Goal: Task Accomplishment & Management: Manage account settings

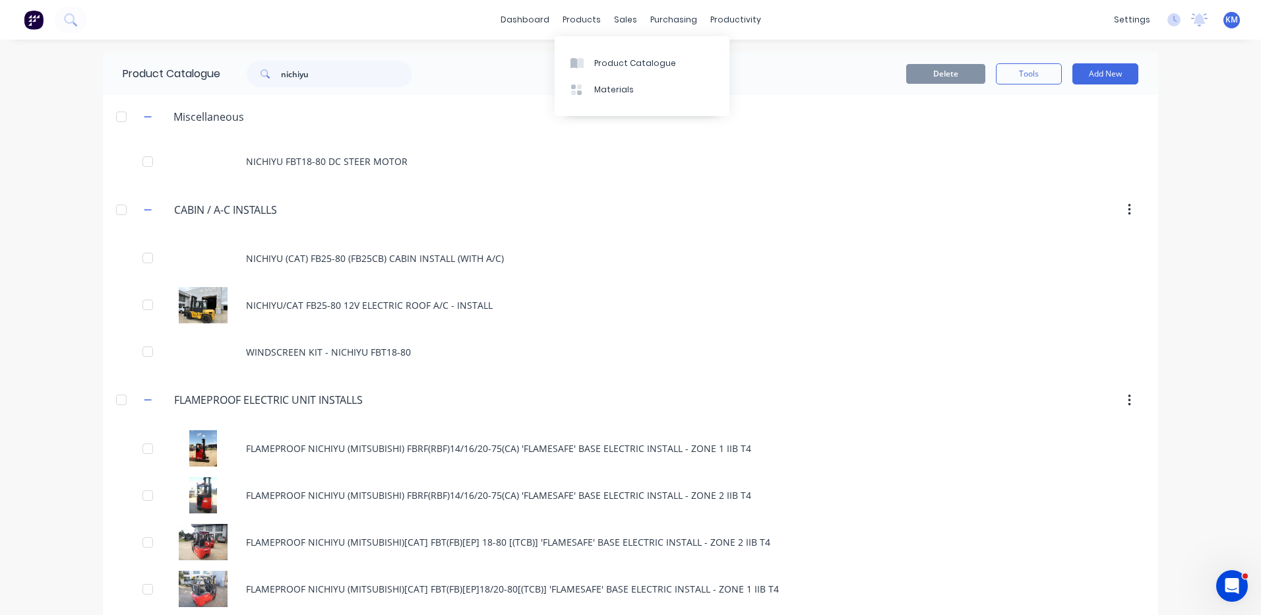
drag, startPoint x: 586, startPoint y: 62, endPoint x: 530, endPoint y: 53, distance: 56.2
click at [586, 62] on div at bounding box center [581, 63] width 20 height 12
click at [356, 71] on input "nichiyu" at bounding box center [346, 74] width 131 height 26
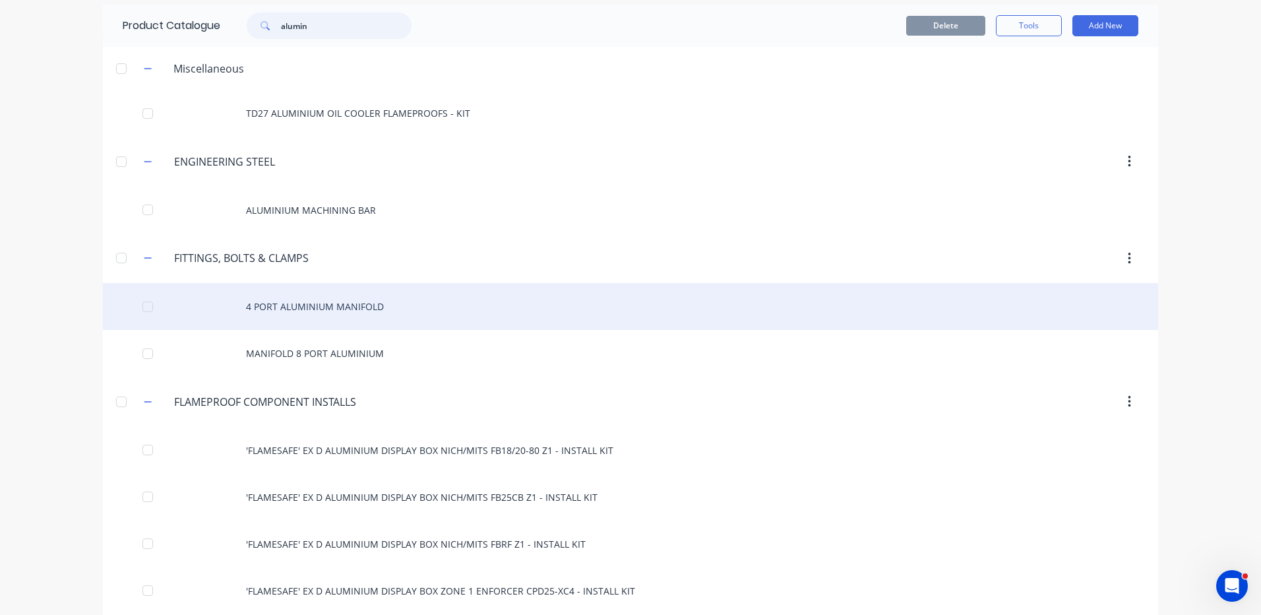
scroll to position [157, 0]
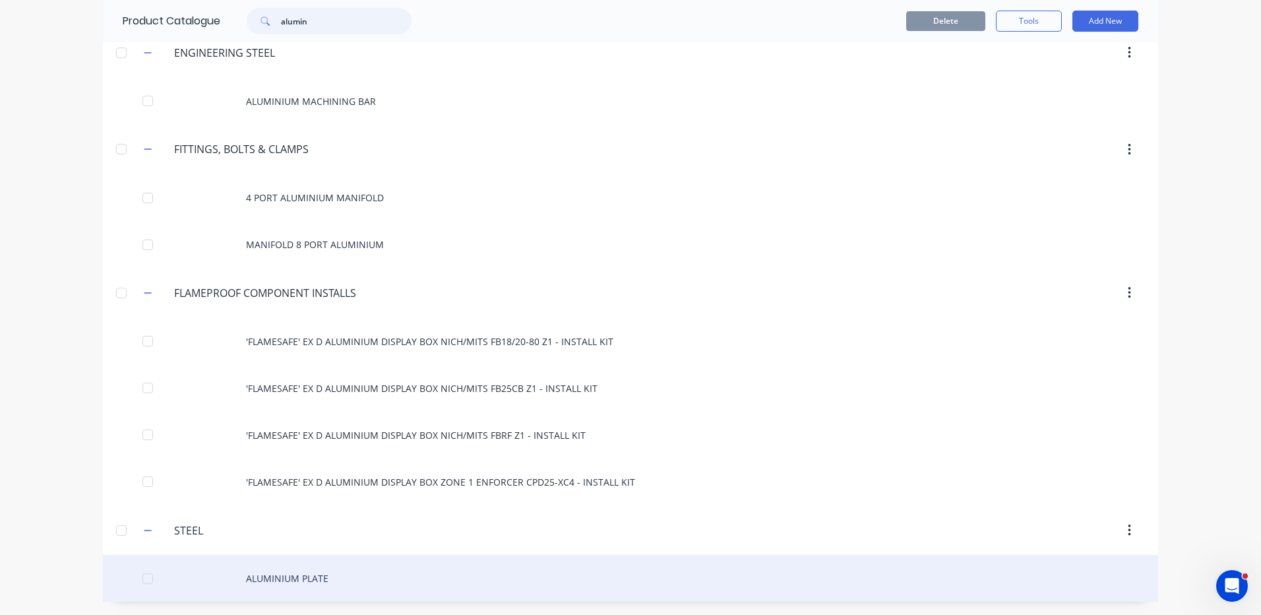
type input "alumin"
click at [329, 561] on div "ALUMINIUM PLATE" at bounding box center [631, 578] width 1056 height 47
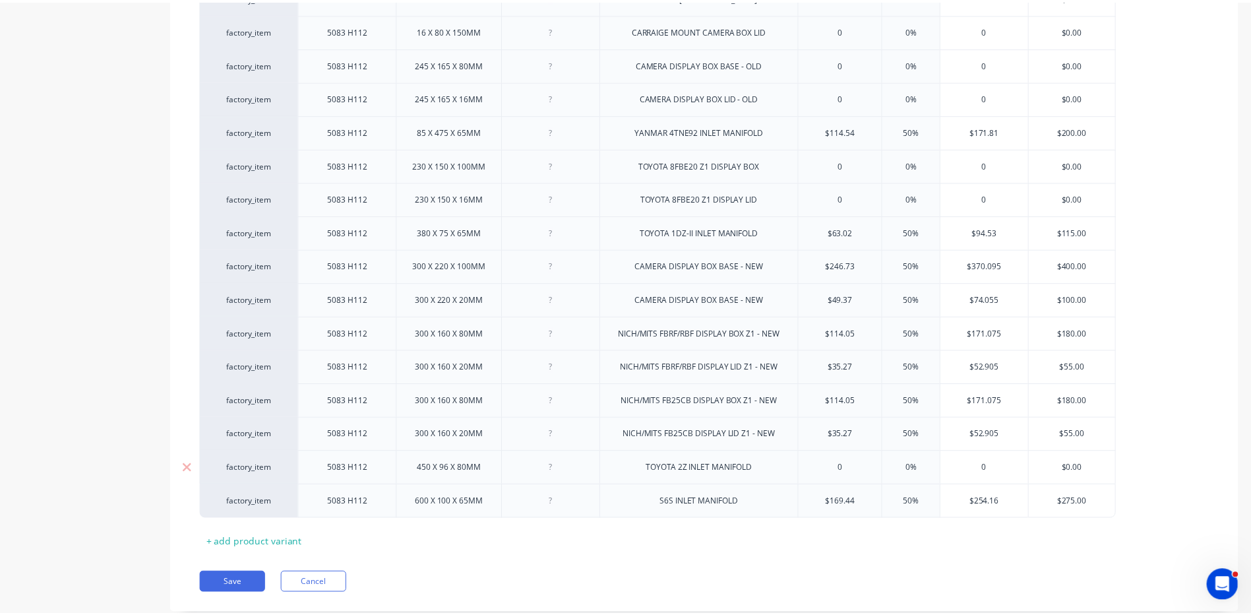
scroll to position [510, 0]
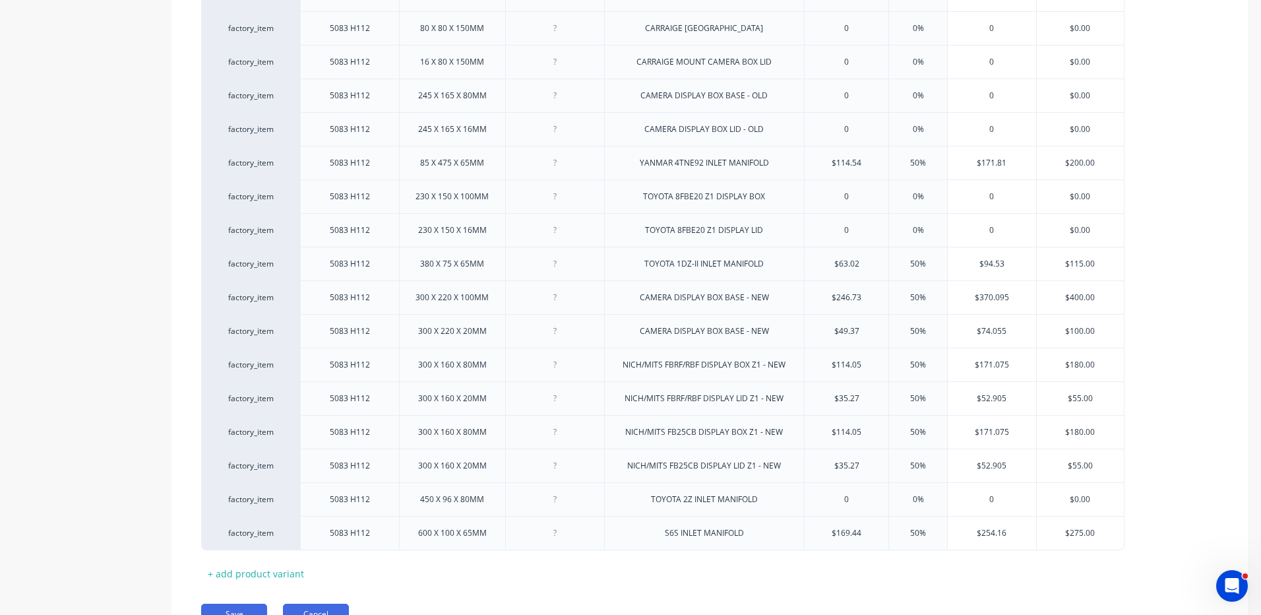
click at [330, 608] on button "Cancel" at bounding box center [316, 614] width 66 height 21
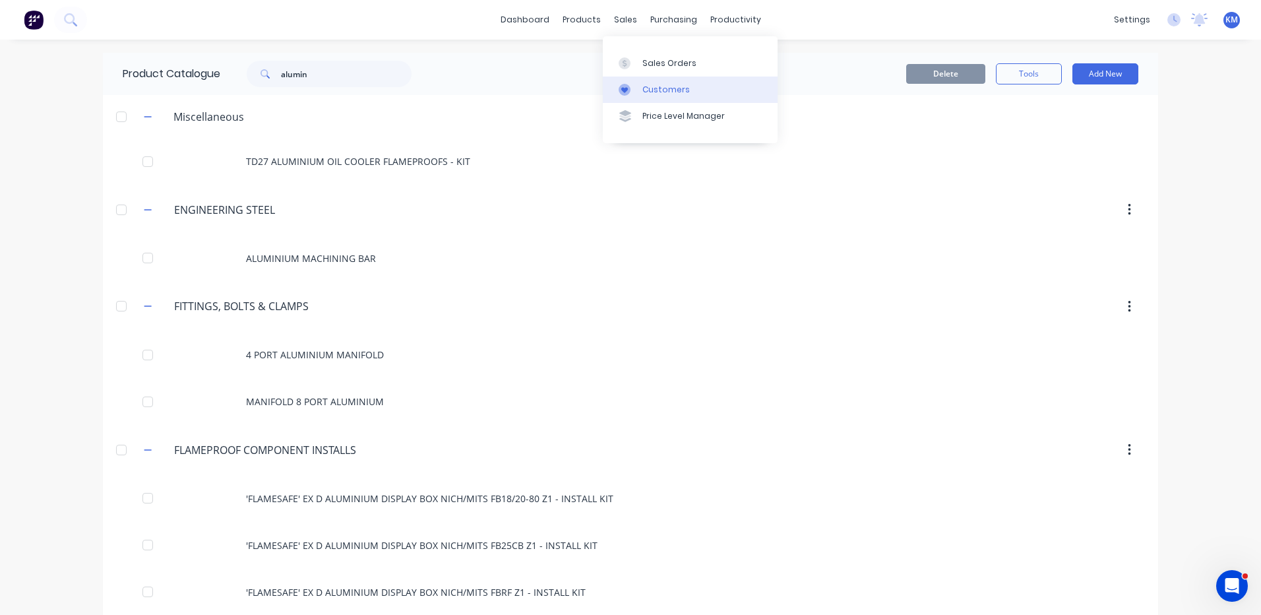
click at [636, 86] on div at bounding box center [629, 90] width 20 height 12
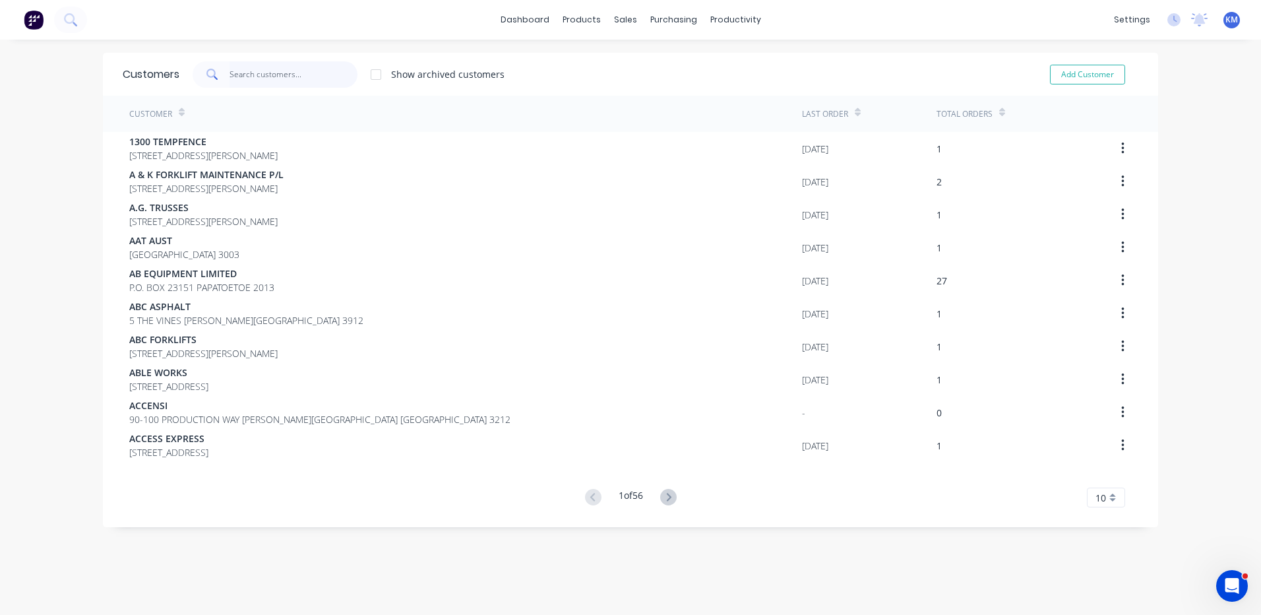
click at [241, 65] on input "text" at bounding box center [294, 74] width 129 height 26
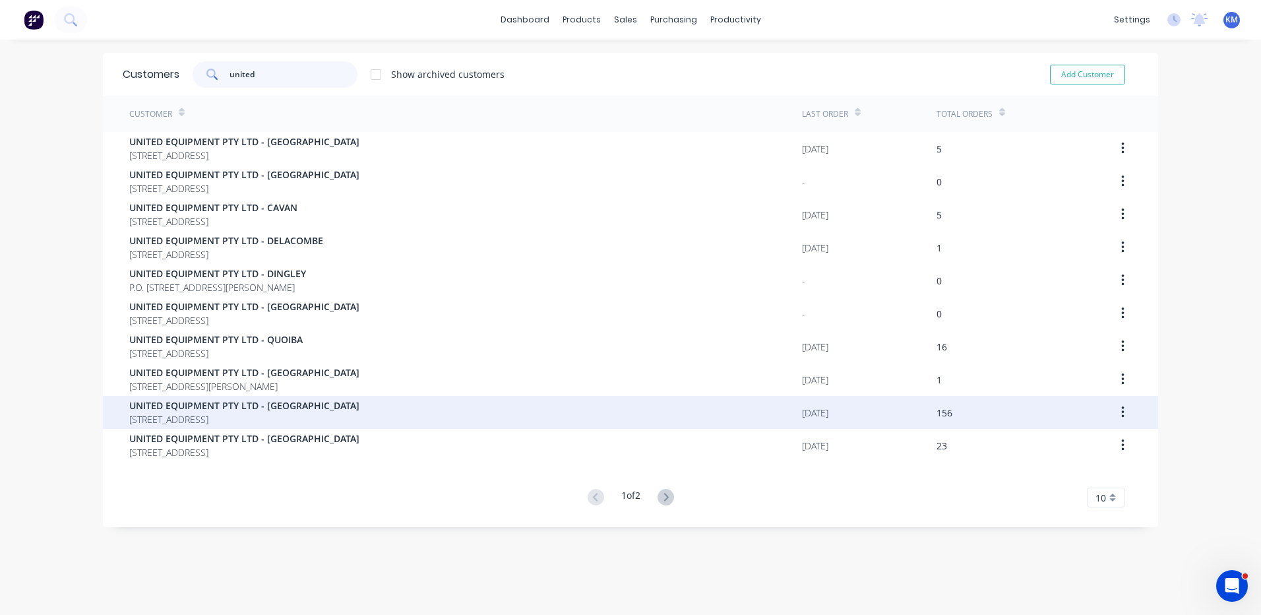
type input "united"
click at [388, 401] on div "UNITED EQUIPMENT PTY LTD - SUNSHINE WEST PO BOX 624 WELSHPOOL Western Australia…" at bounding box center [465, 412] width 673 height 33
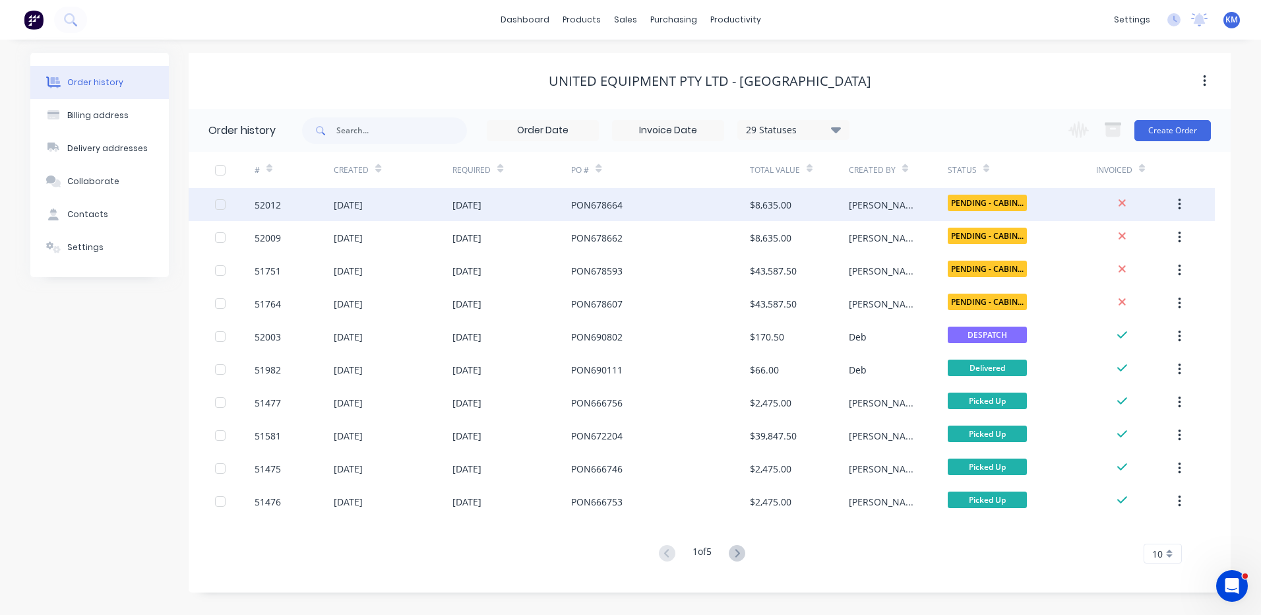
click at [556, 219] on div "[DATE]" at bounding box center [512, 204] width 119 height 33
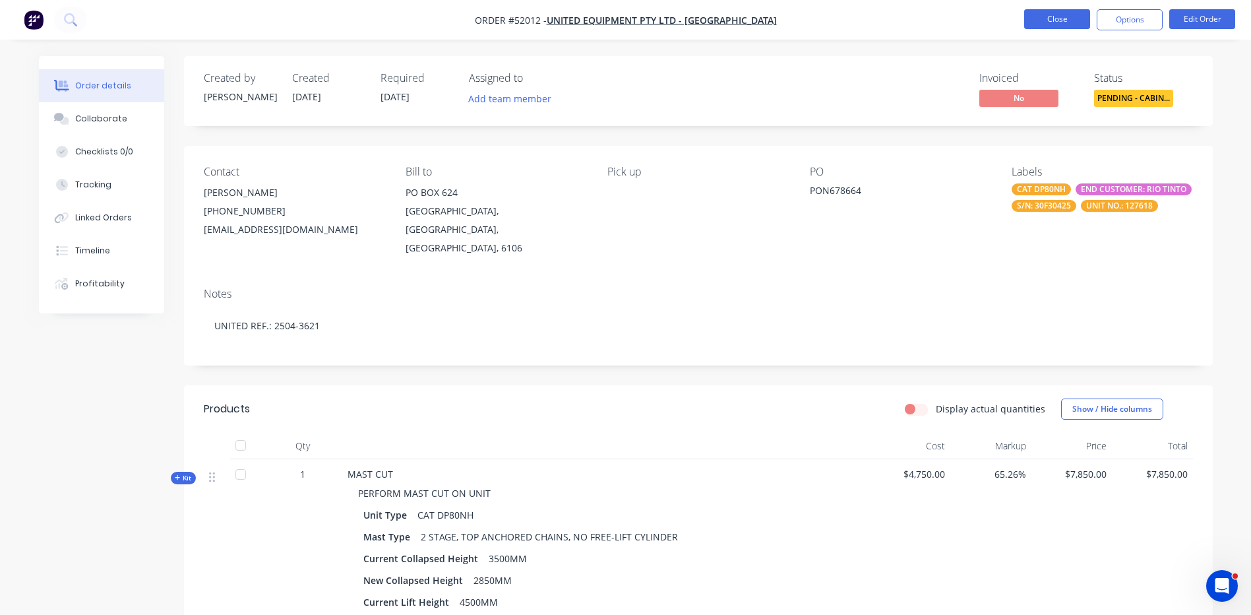
click at [1089, 26] on button "Close" at bounding box center [1058, 19] width 66 height 20
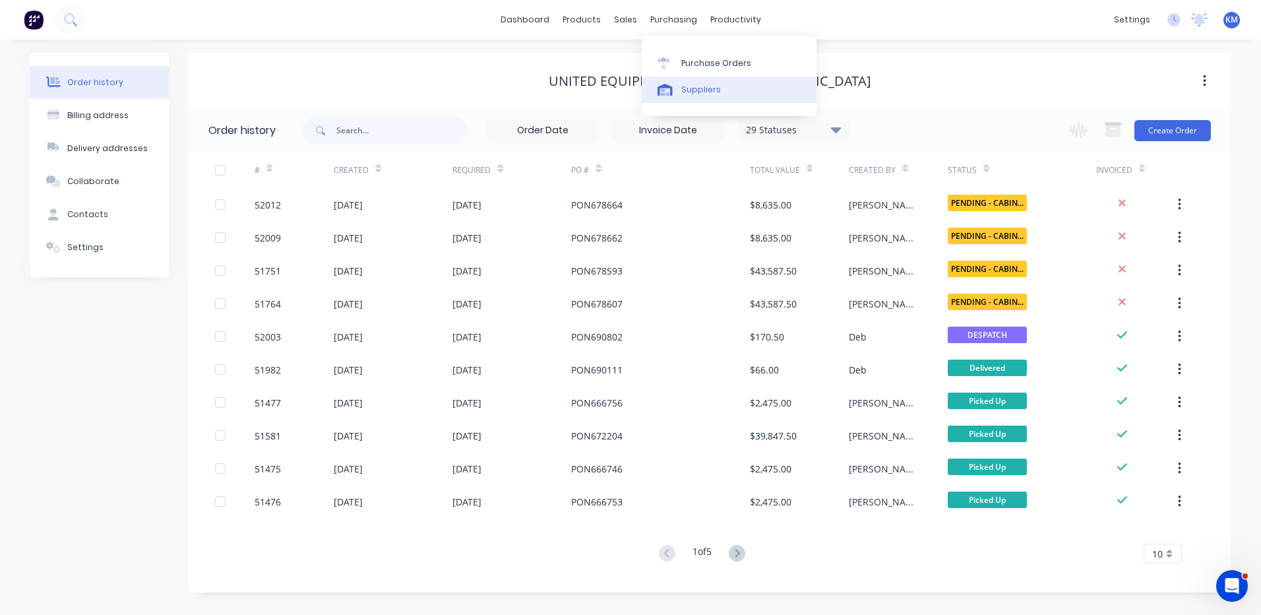
click at [670, 100] on link "Suppliers" at bounding box center [729, 90] width 175 height 26
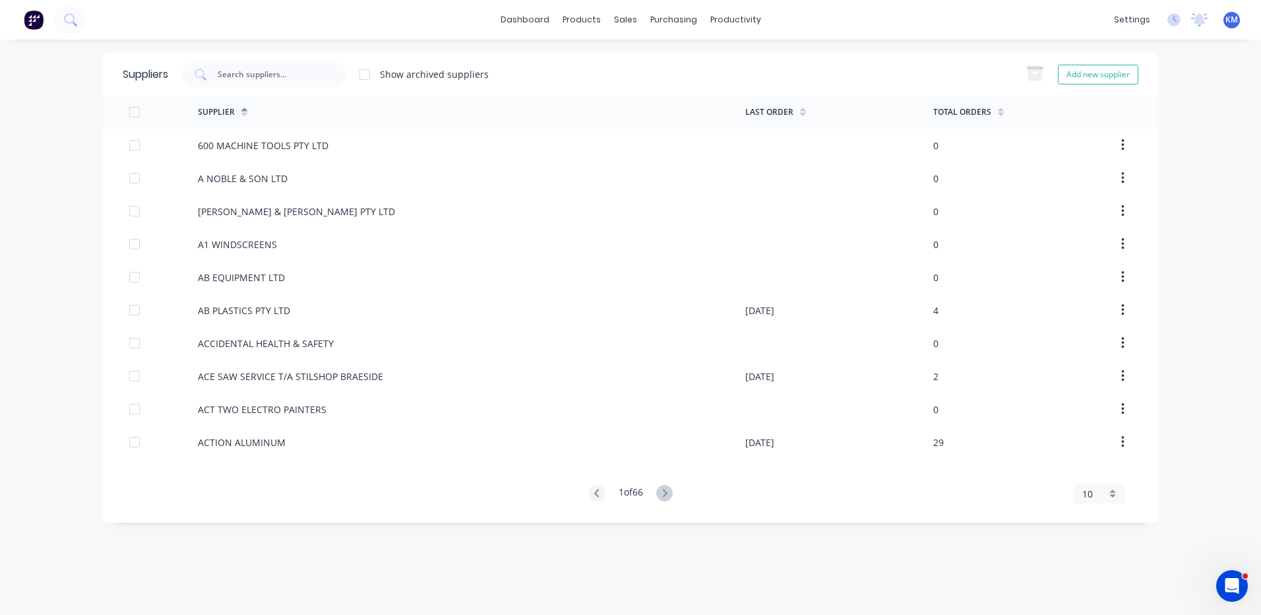
click at [356, 68] on div at bounding box center [365, 74] width 26 height 26
click at [365, 67] on div at bounding box center [365, 74] width 26 height 26
click at [309, 74] on input "text" at bounding box center [271, 74] width 110 height 13
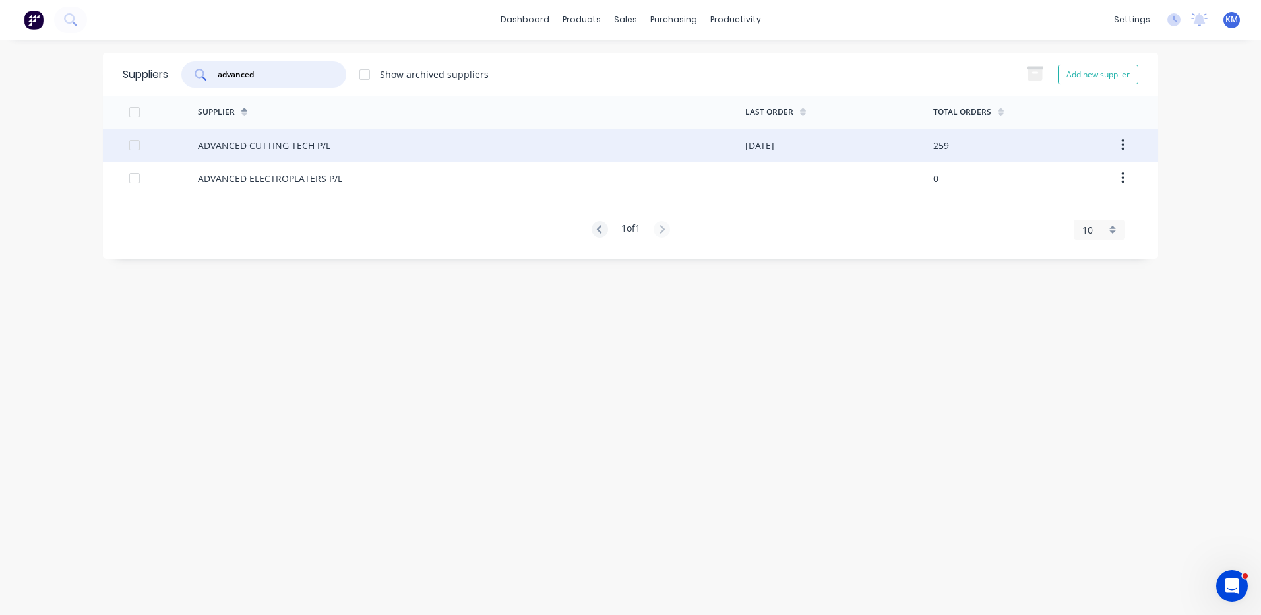
type input "advanced"
click at [329, 148] on div "ADVANCED CUTTING TECH P/L" at bounding box center [264, 146] width 133 height 14
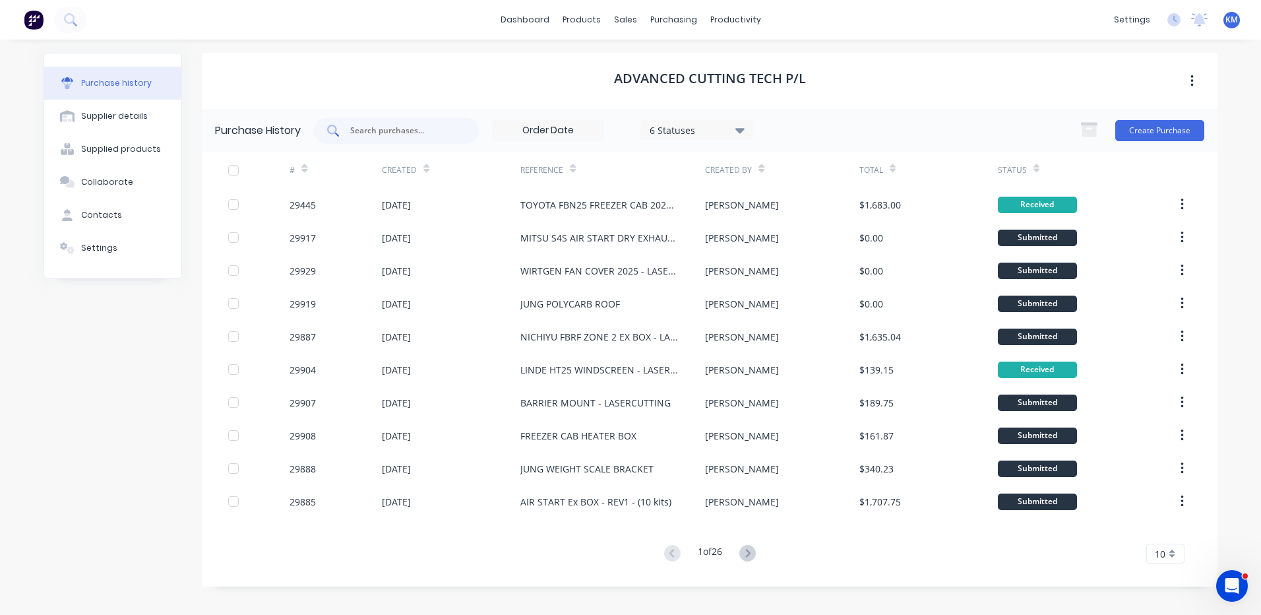
click at [378, 129] on input "text" at bounding box center [404, 130] width 110 height 13
click at [376, 119] on div at bounding box center [396, 130] width 165 height 26
type input "s6s"
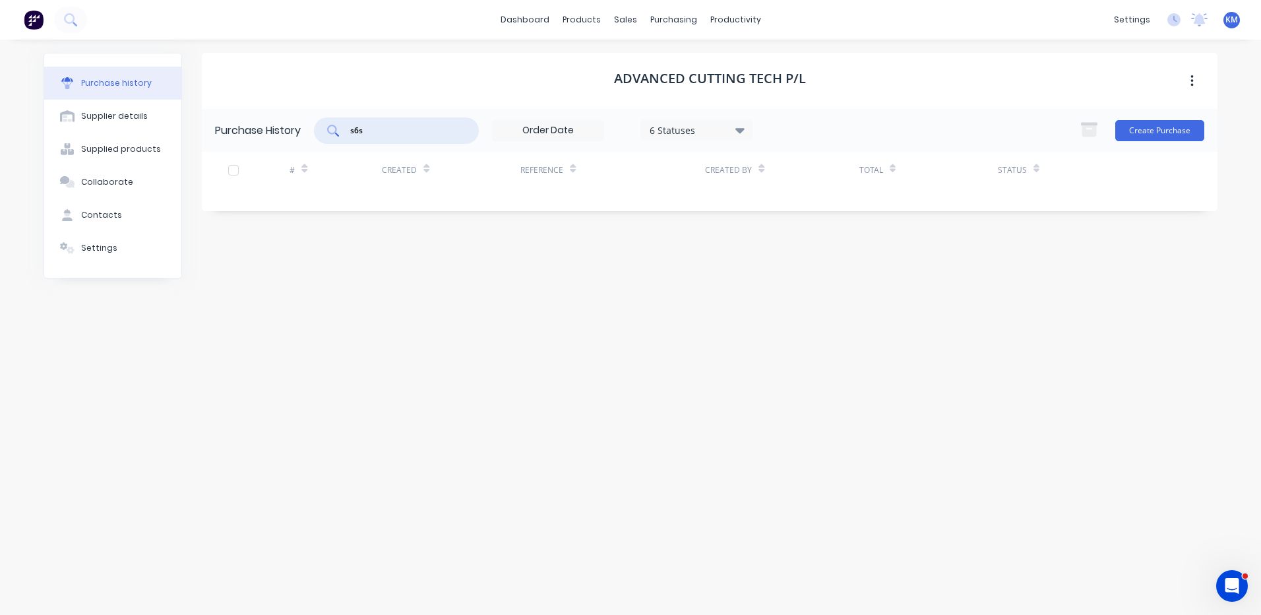
click at [437, 134] on input "s6s" at bounding box center [404, 130] width 110 height 13
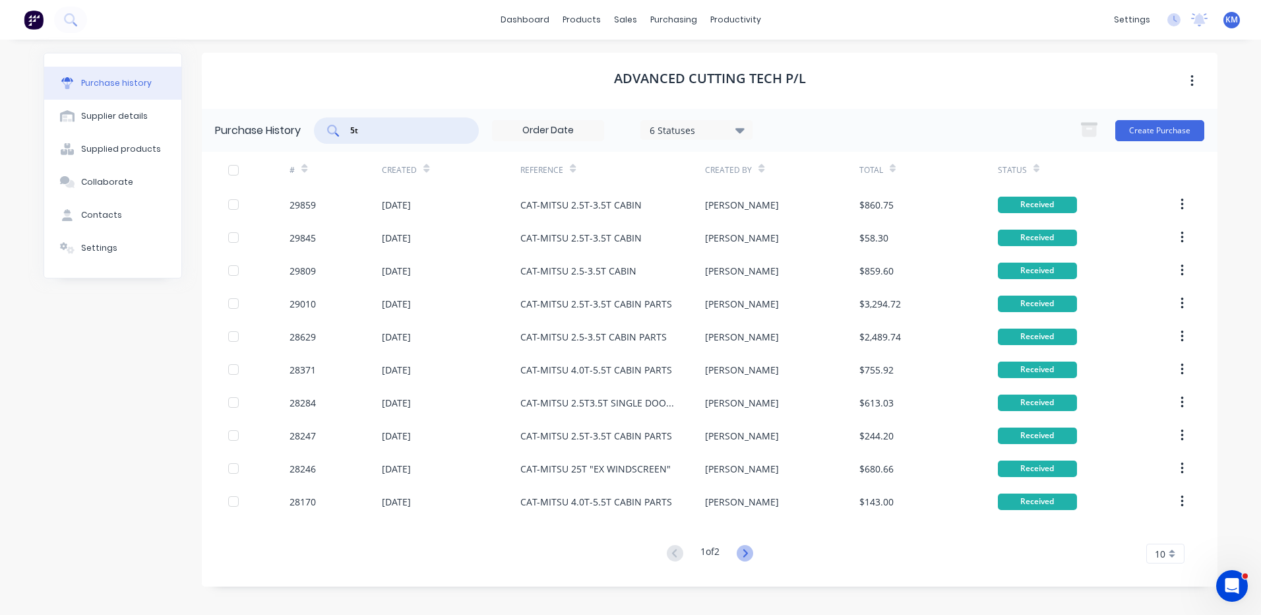
type input "5t"
click at [749, 549] on icon at bounding box center [745, 553] width 16 height 16
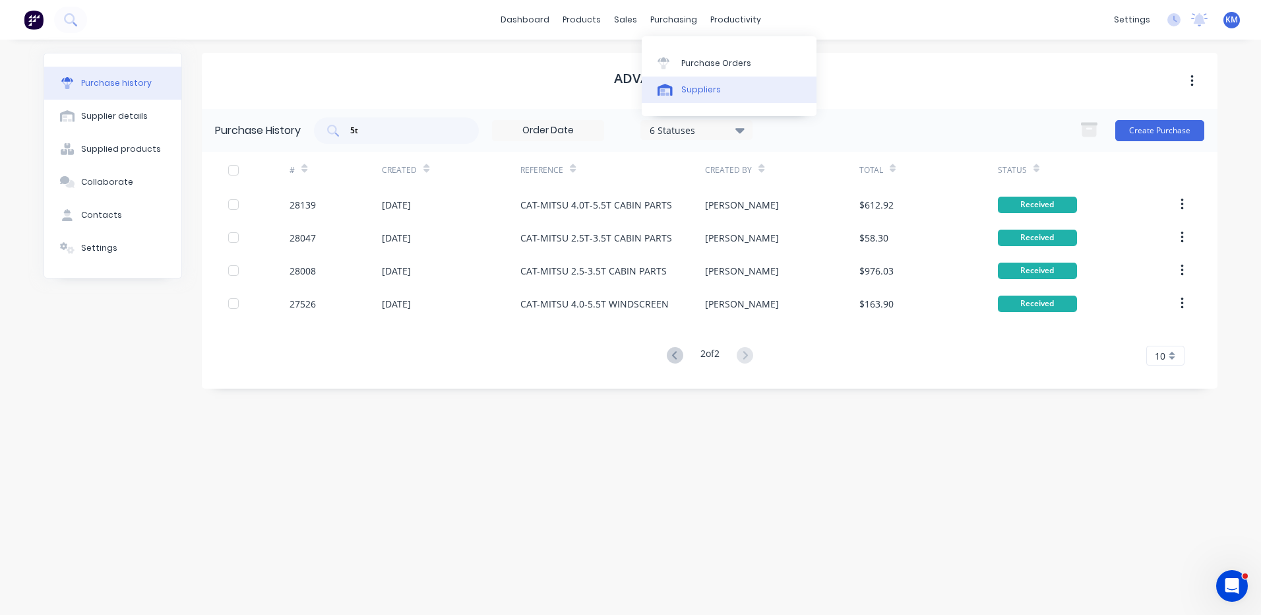
click at [681, 82] on link "Suppliers" at bounding box center [729, 90] width 175 height 26
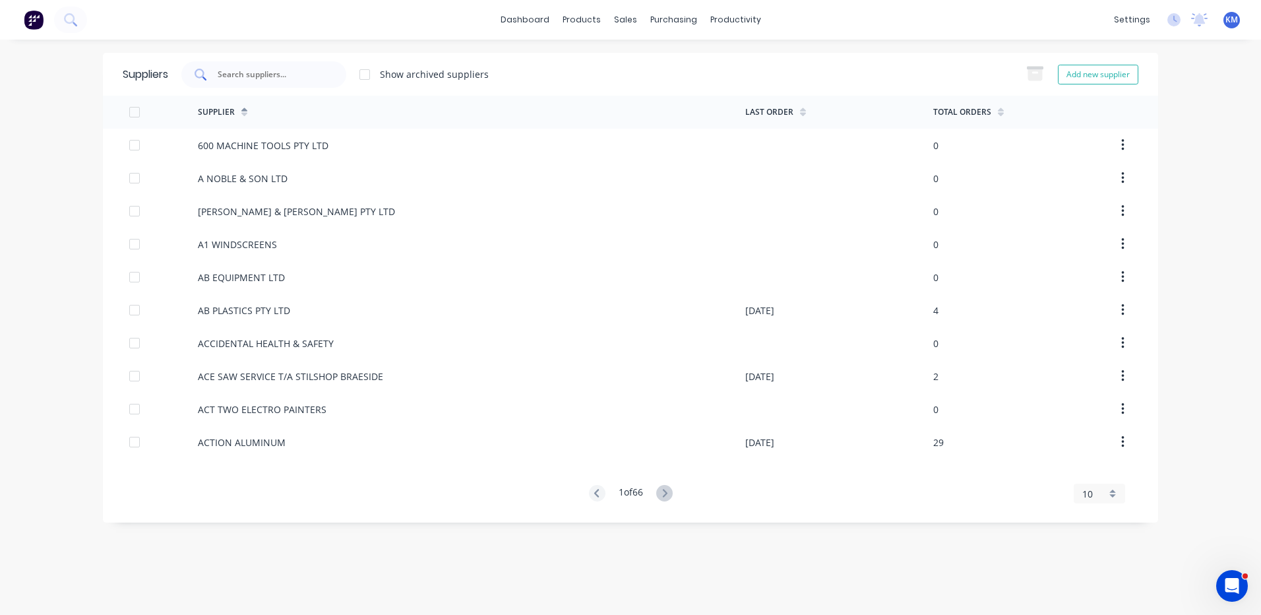
click at [237, 71] on input "text" at bounding box center [271, 74] width 110 height 13
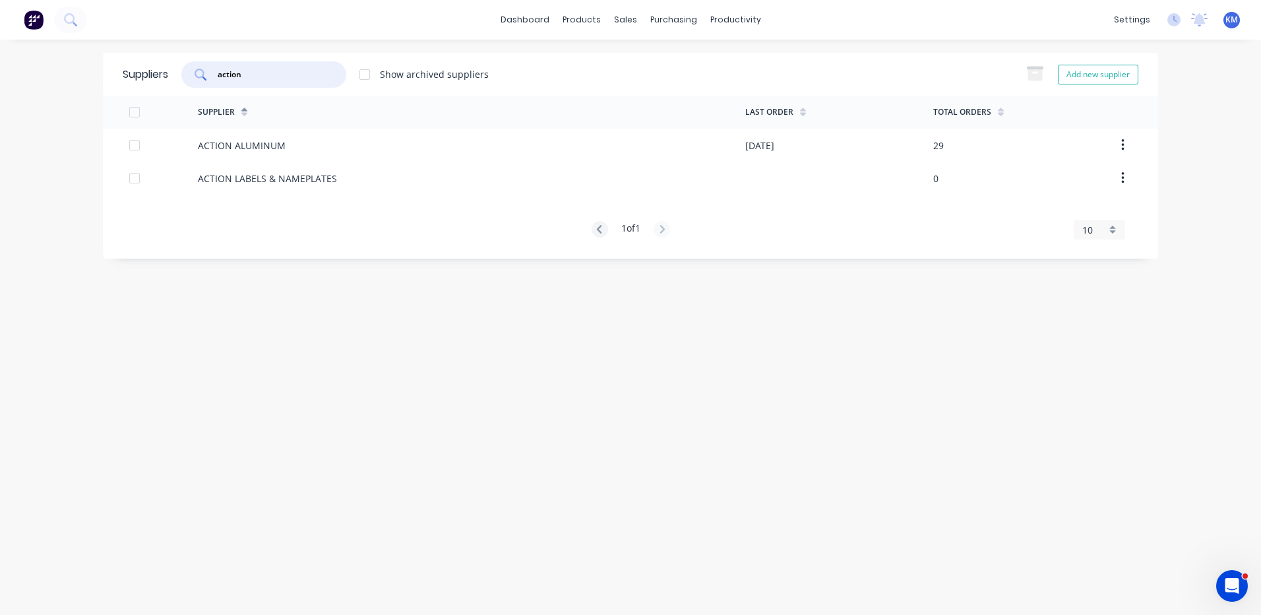
type input "action"
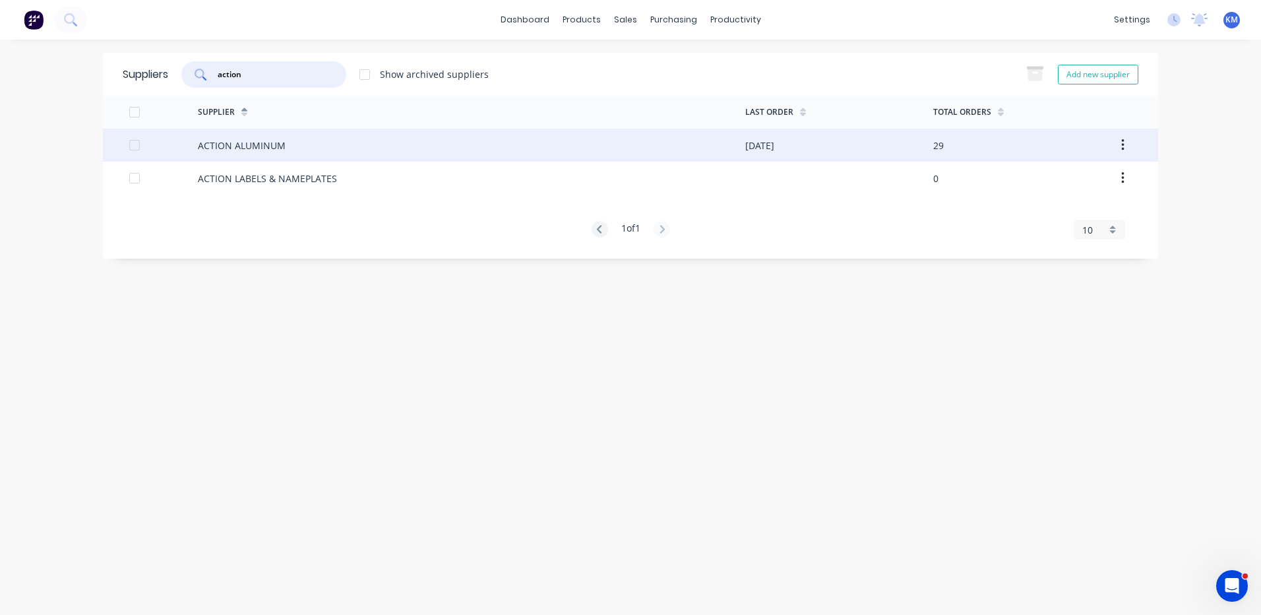
click at [259, 151] on div "ACTION ALUMINUM" at bounding box center [242, 146] width 88 height 14
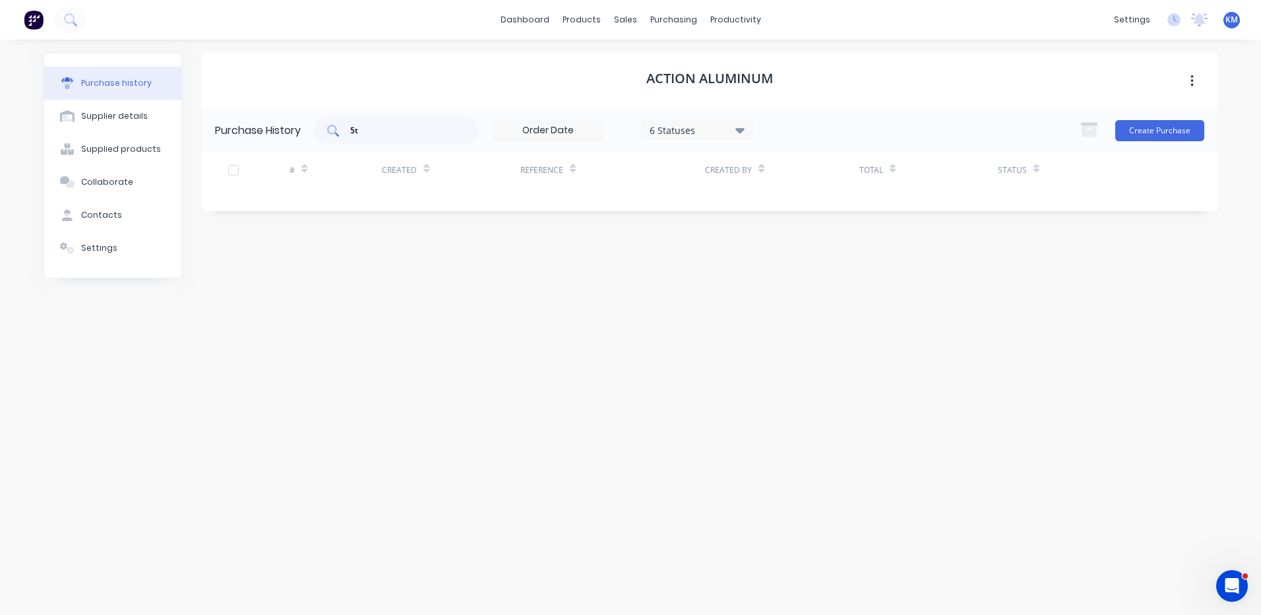
click at [372, 131] on input "5t" at bounding box center [404, 130] width 110 height 13
click at [371, 132] on input "5t" at bounding box center [404, 130] width 110 height 13
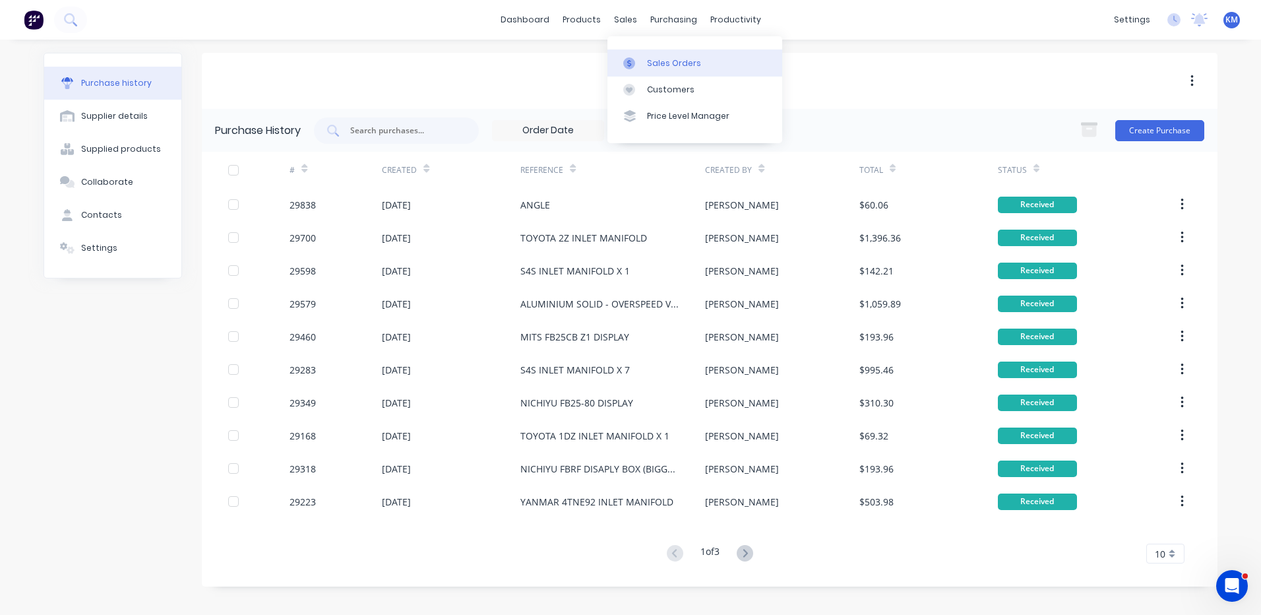
click at [645, 55] on link "Sales Orders" at bounding box center [695, 62] width 175 height 26
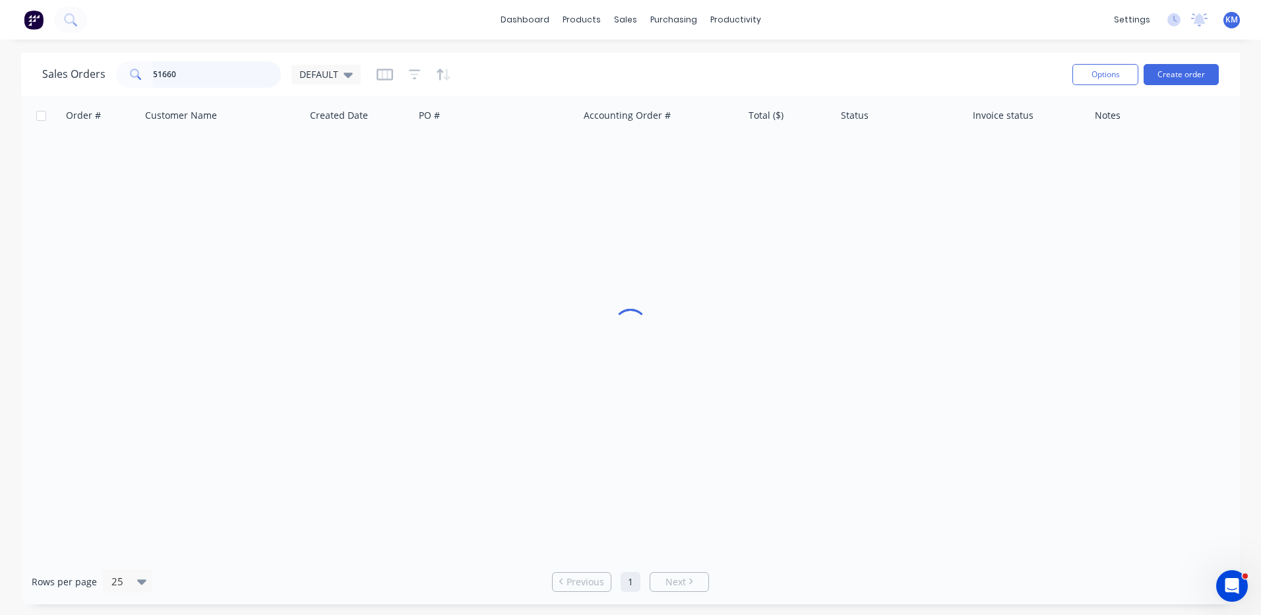
click at [251, 72] on input "51660" at bounding box center [217, 74] width 129 height 26
click at [253, 71] on input "51660" at bounding box center [217, 74] width 129 height 26
type input "51952"
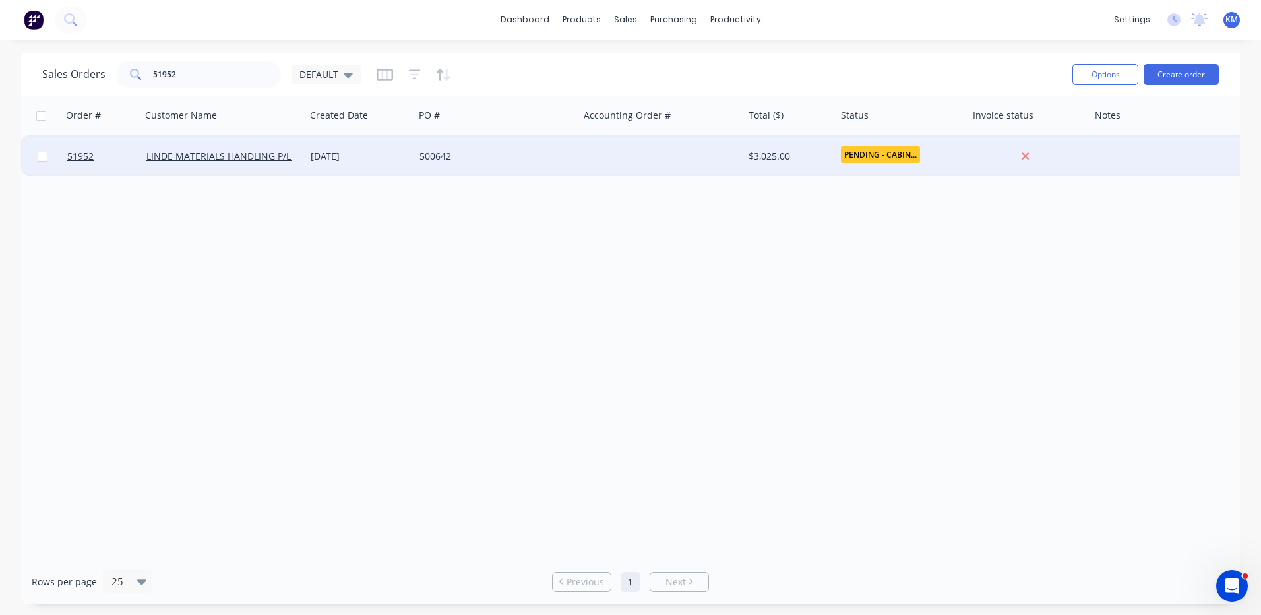
click at [698, 169] on div at bounding box center [661, 157] width 164 height 40
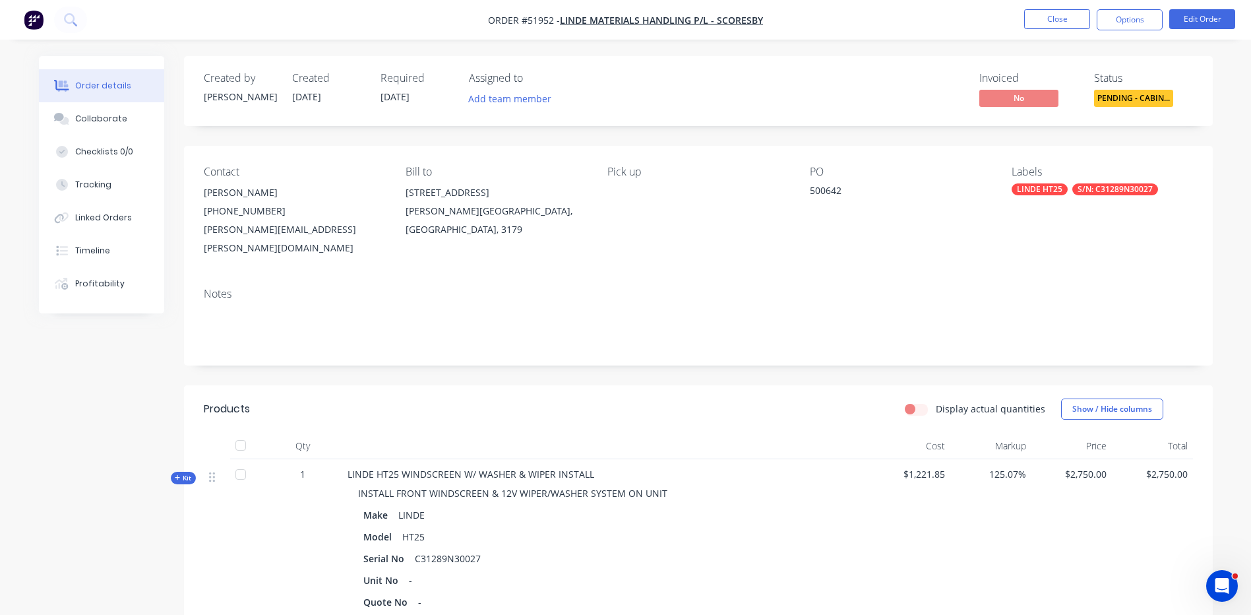
click at [1114, 102] on span "PENDING - CABIN..." at bounding box center [1133, 98] width 79 height 16
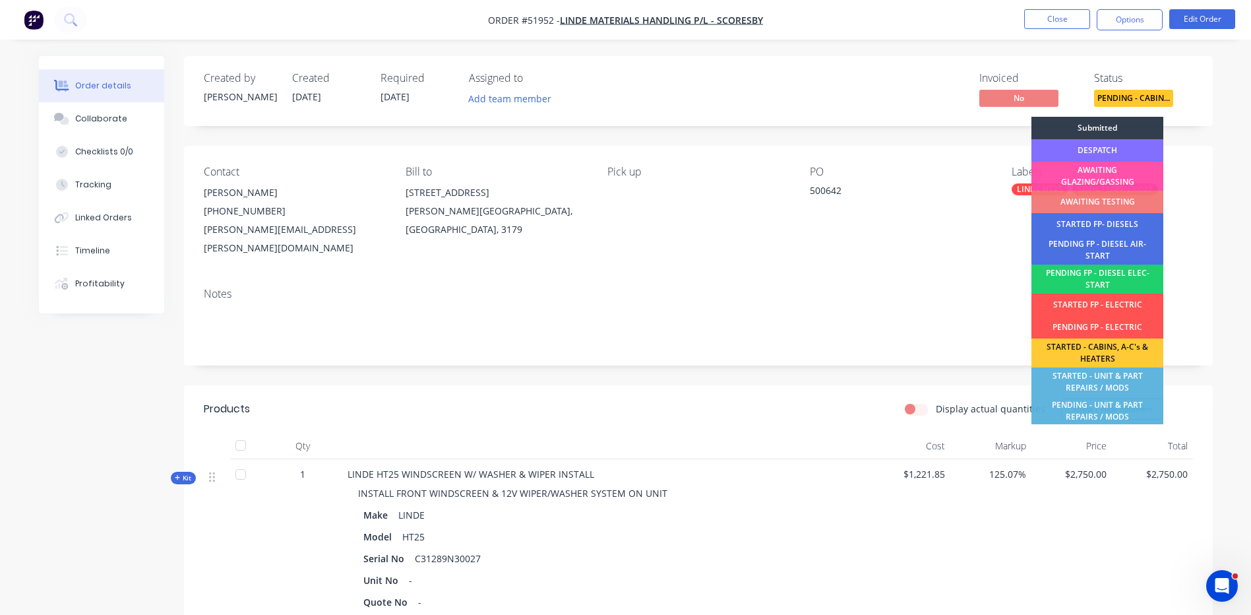
click at [1102, 151] on div "DESPATCH" at bounding box center [1098, 150] width 132 height 22
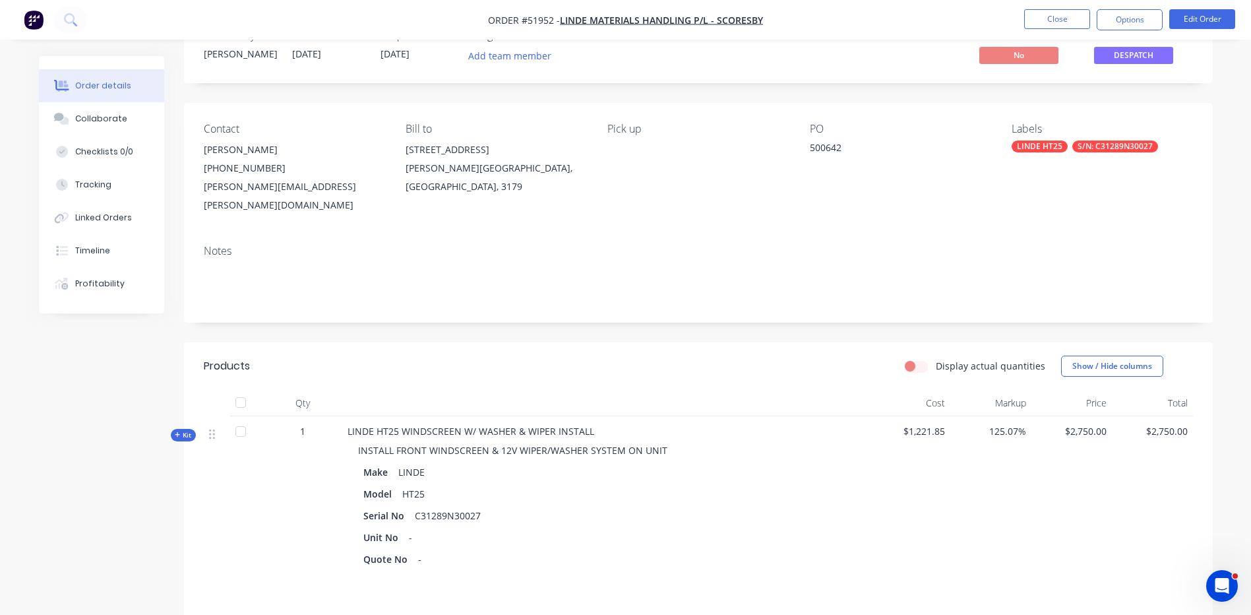
scroll to position [132, 0]
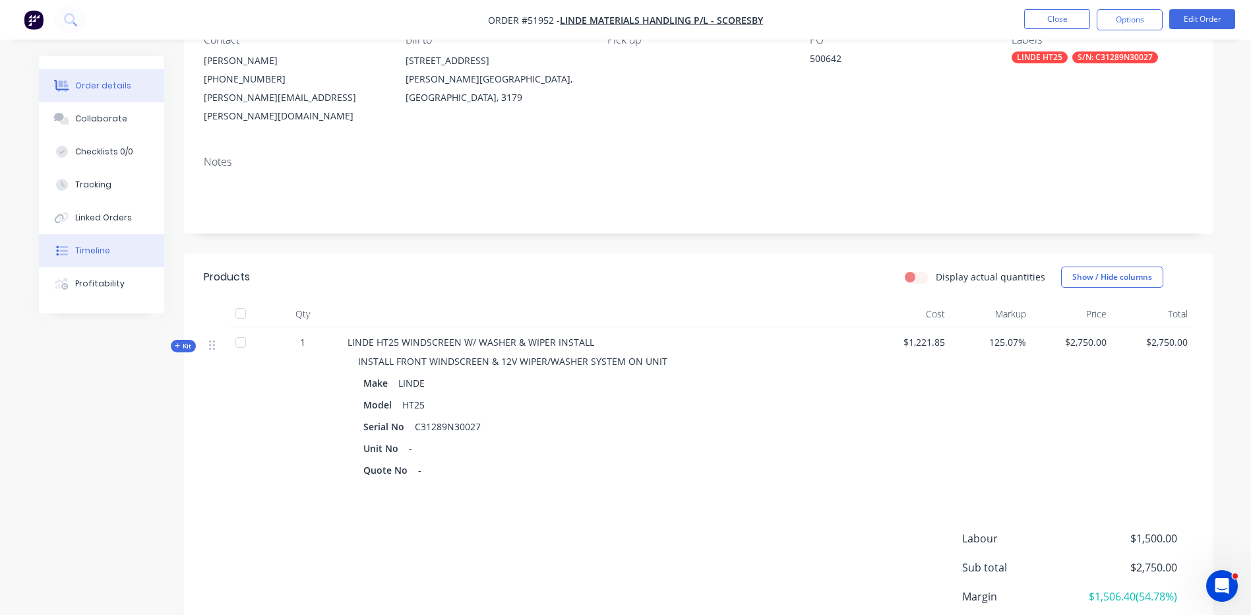
click at [71, 251] on div at bounding box center [62, 251] width 20 height 12
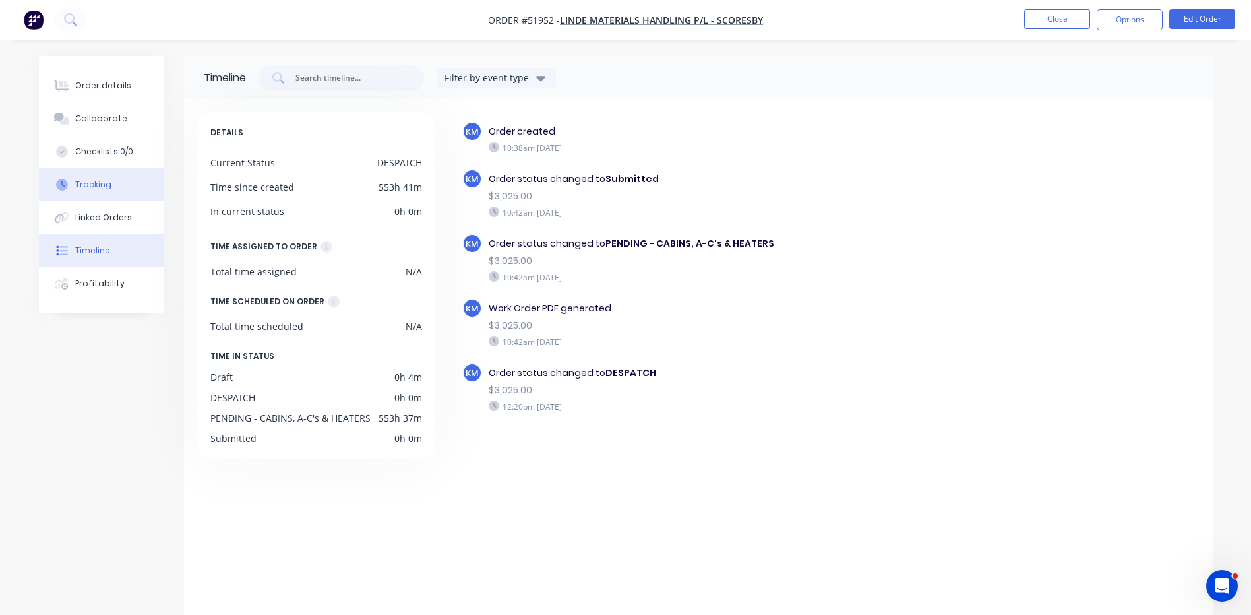
click at [102, 193] on button "Tracking" at bounding box center [101, 184] width 125 height 33
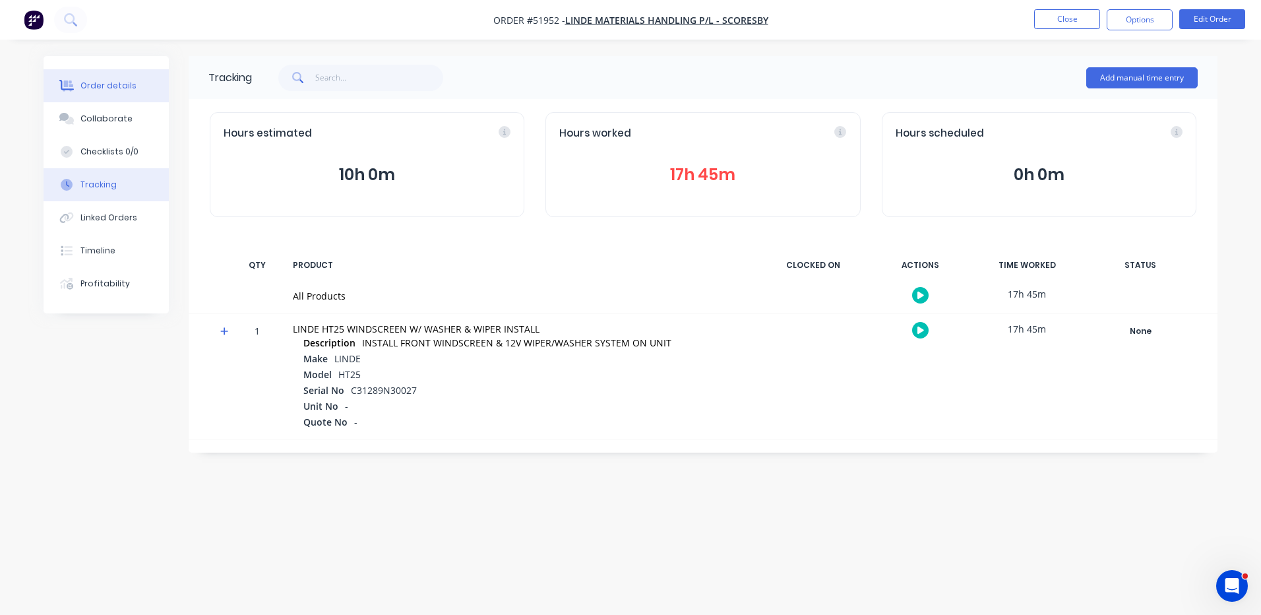
click at [111, 87] on div "Order details" at bounding box center [108, 86] width 56 height 12
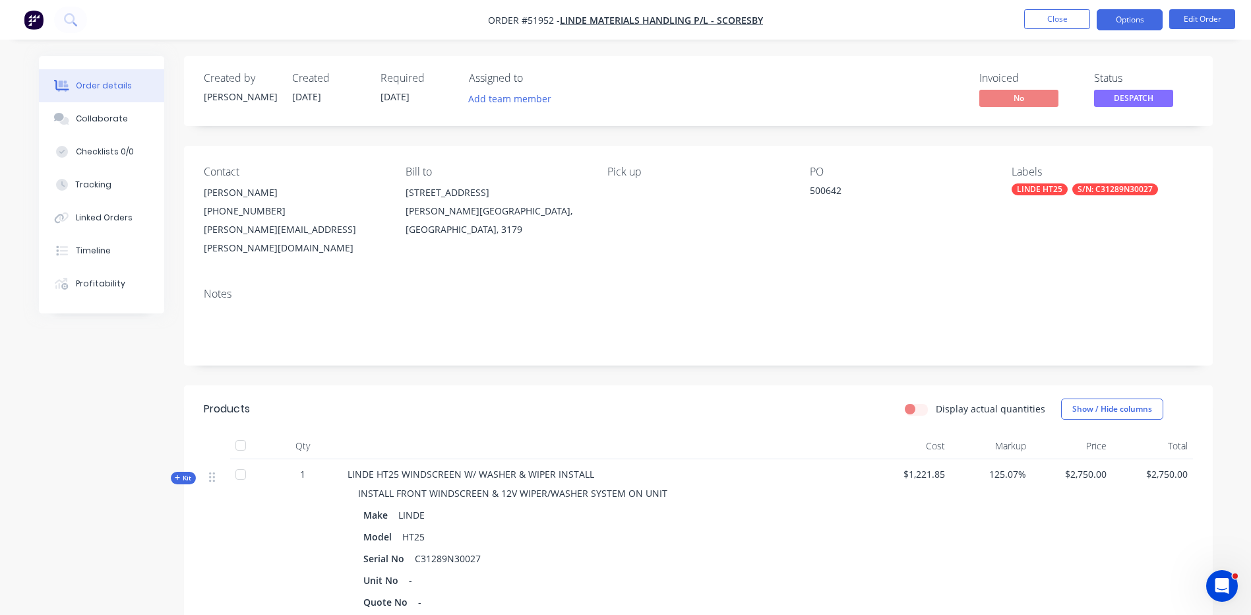
click at [1131, 18] on button "Options" at bounding box center [1130, 19] width 66 height 21
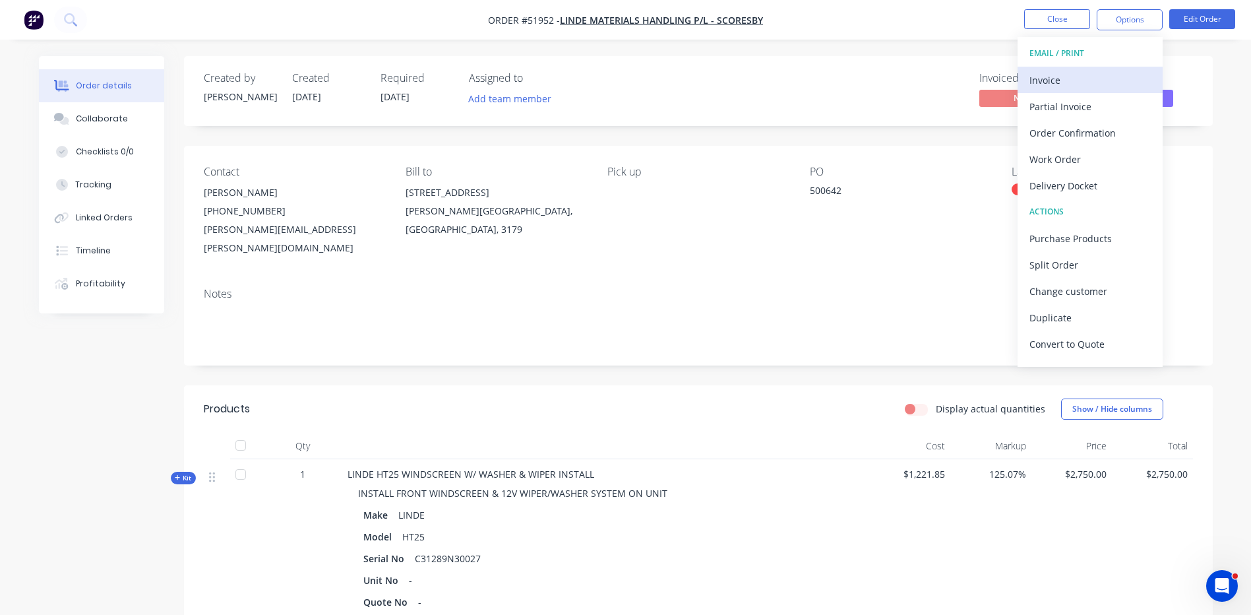
click at [1079, 86] on div "Invoice" at bounding box center [1090, 80] width 121 height 19
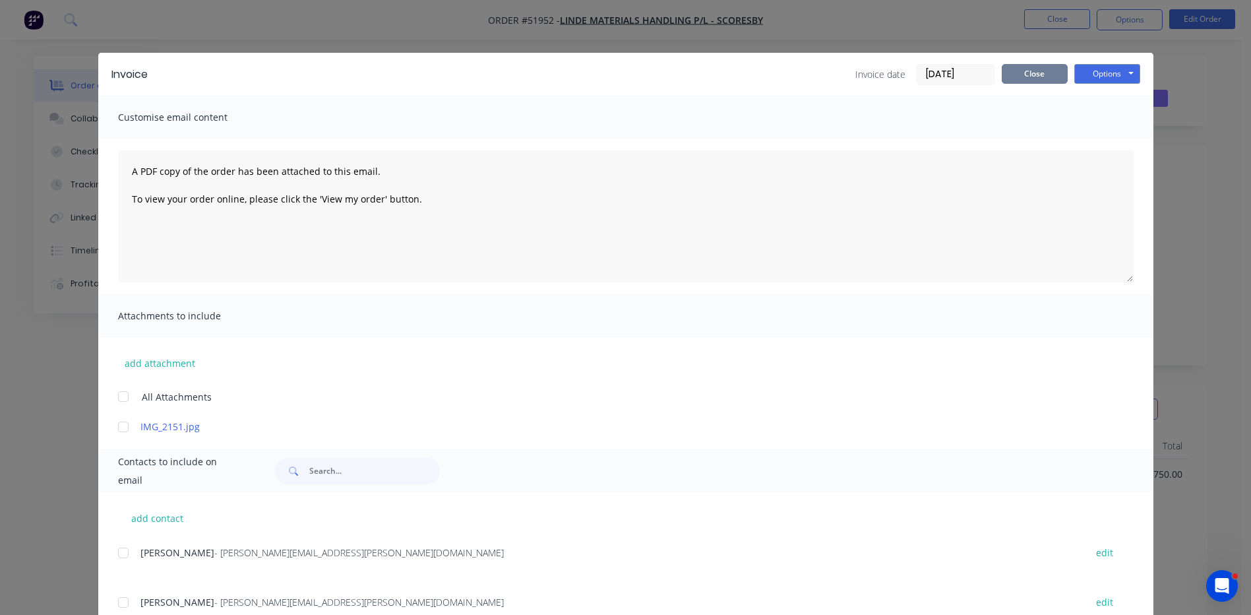
click at [1048, 71] on button "Close" at bounding box center [1035, 74] width 66 height 20
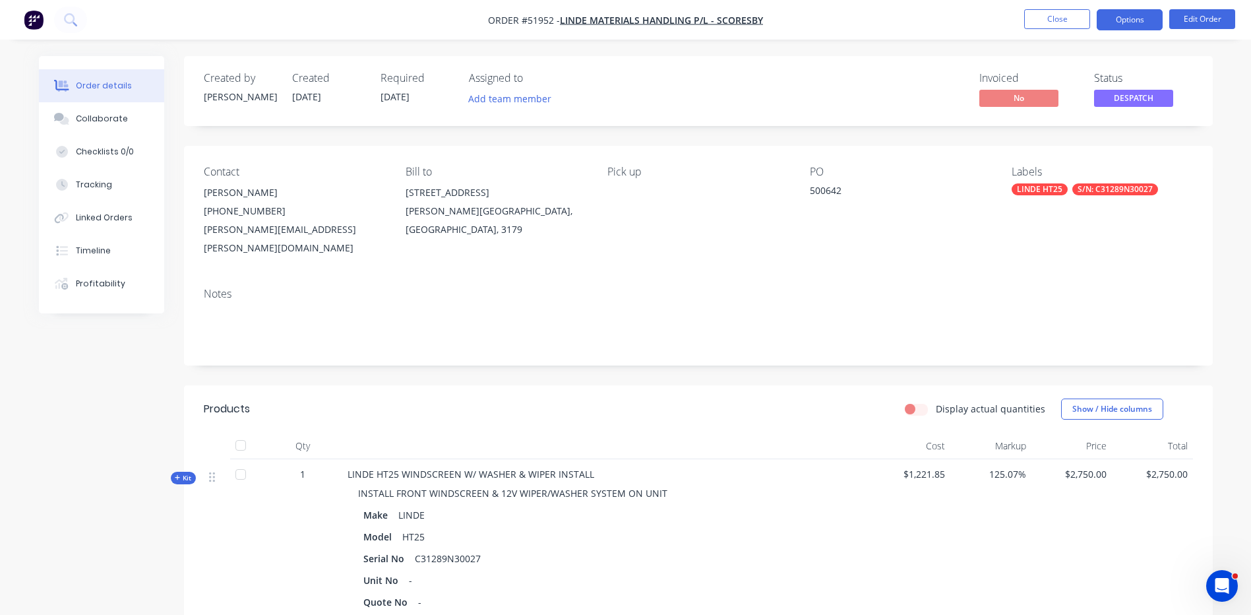
click at [1130, 16] on button "Options" at bounding box center [1130, 19] width 66 height 21
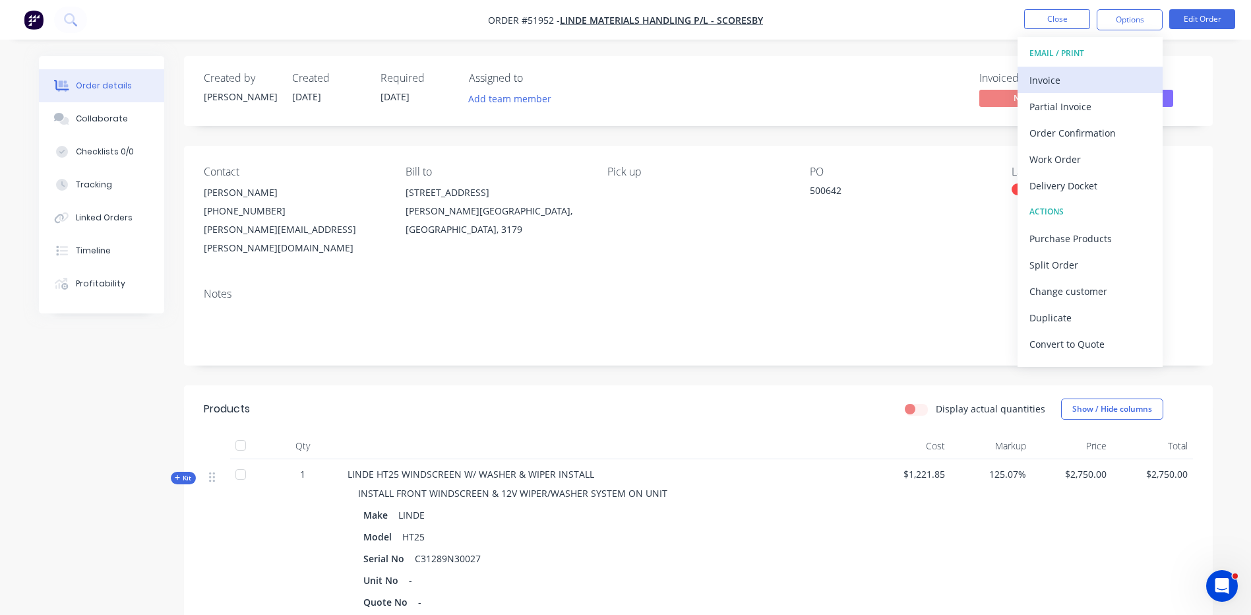
click at [1075, 75] on div "Invoice" at bounding box center [1090, 80] width 121 height 19
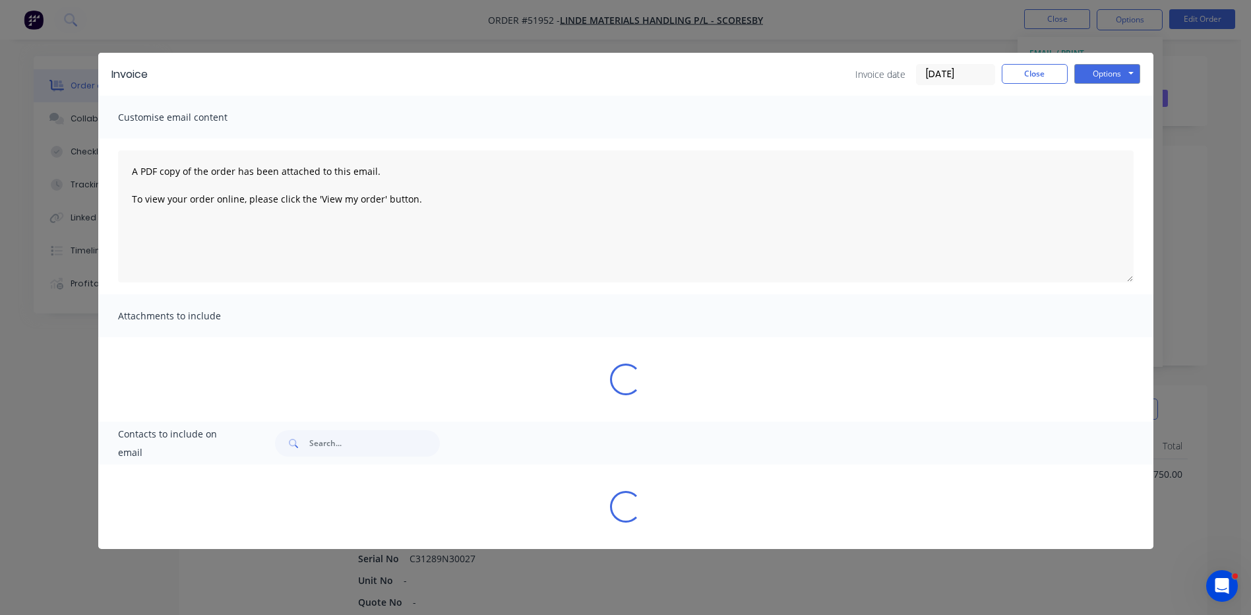
click at [125, 524] on div "Invoice Invoice date 28/08/25 Close Options Preview Print Email Customise email…" at bounding box center [626, 301] width 1056 height 496
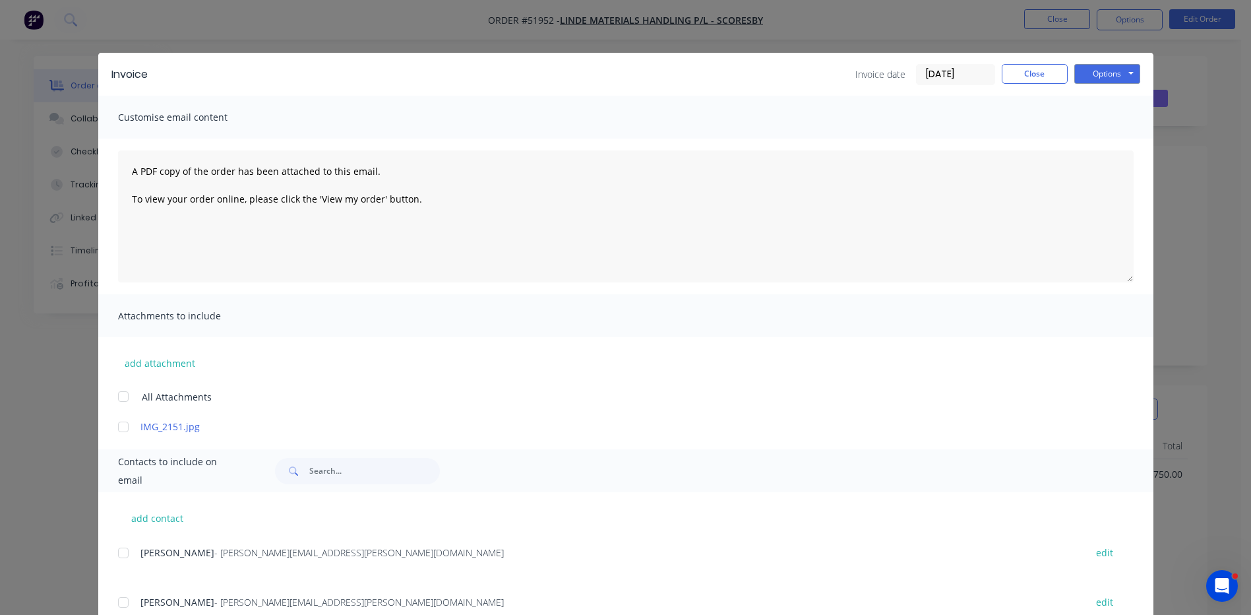
scroll to position [66, 0]
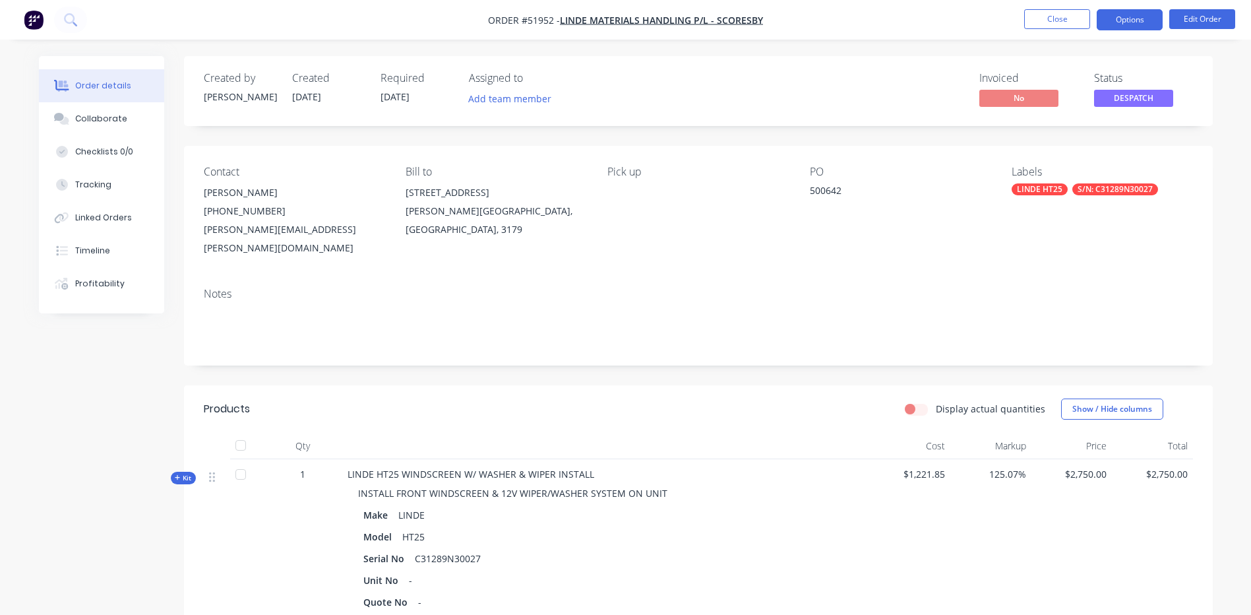
click at [1108, 24] on button "Options" at bounding box center [1130, 19] width 66 height 21
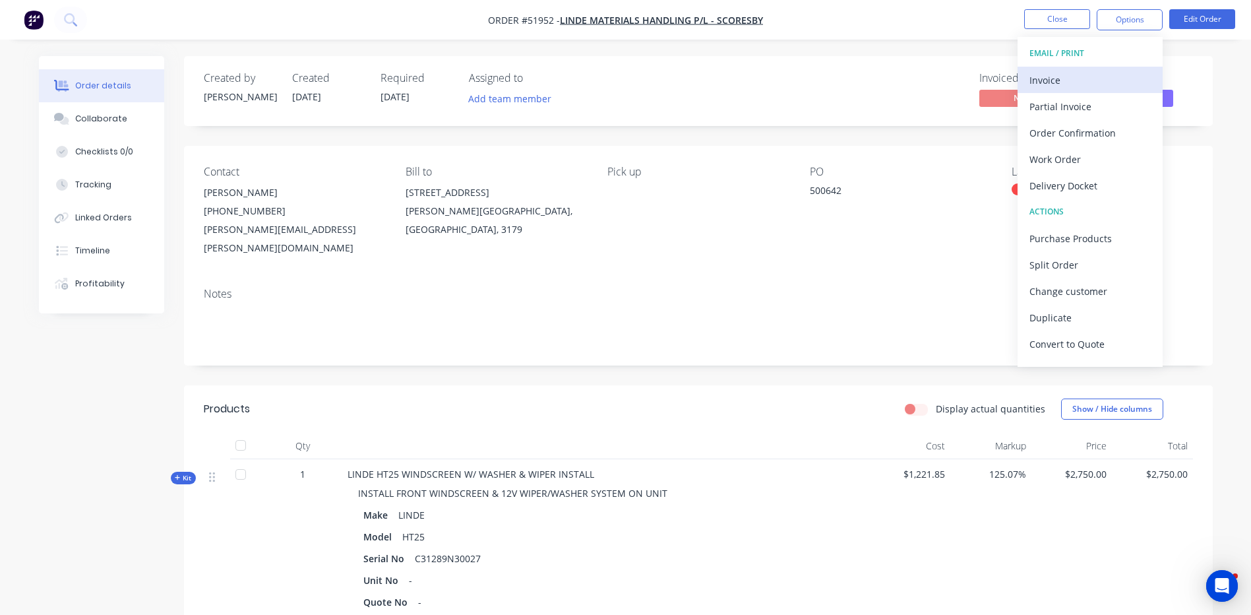
click at [1080, 74] on div "Invoice" at bounding box center [1090, 80] width 121 height 19
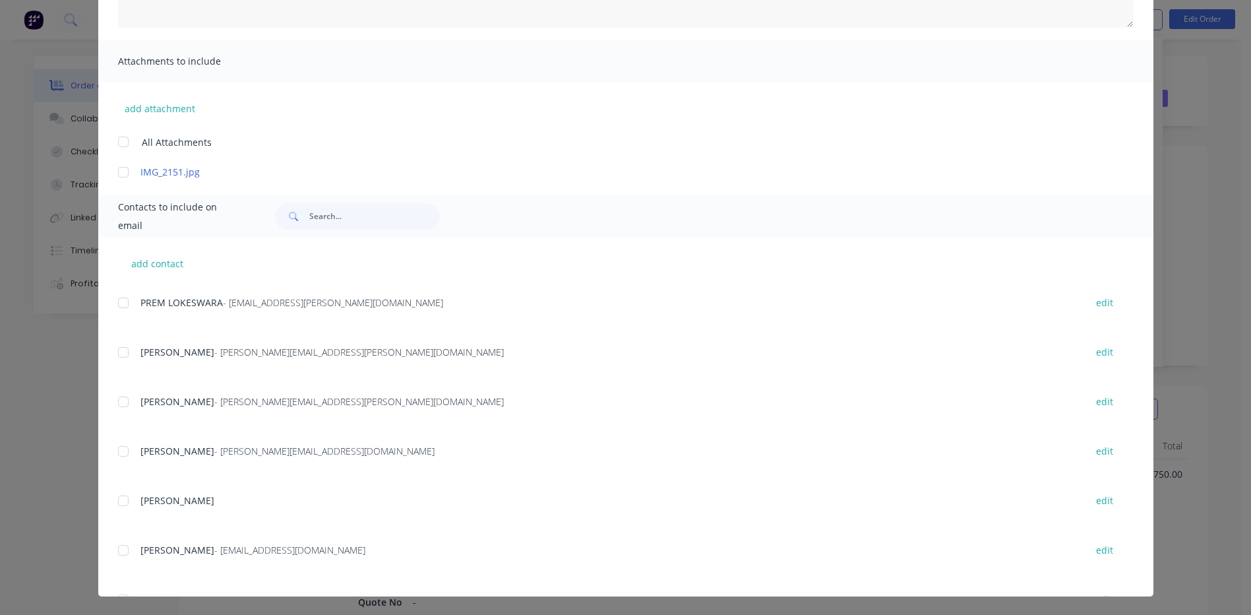
scroll to position [369, 0]
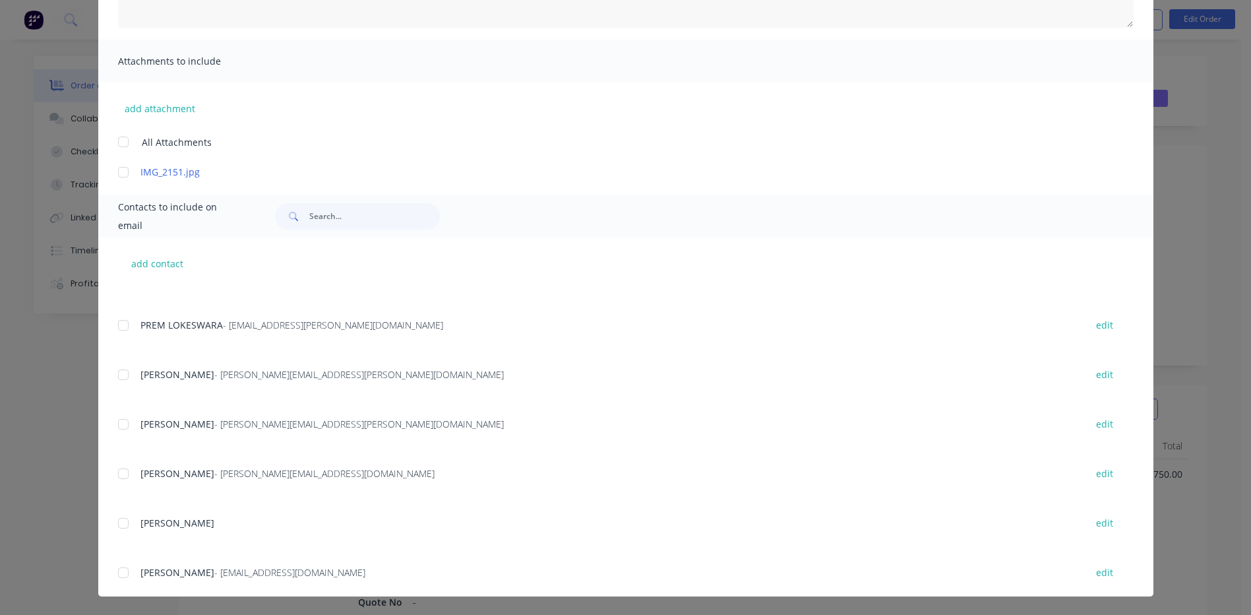
click at [118, 373] on div at bounding box center [123, 375] width 26 height 26
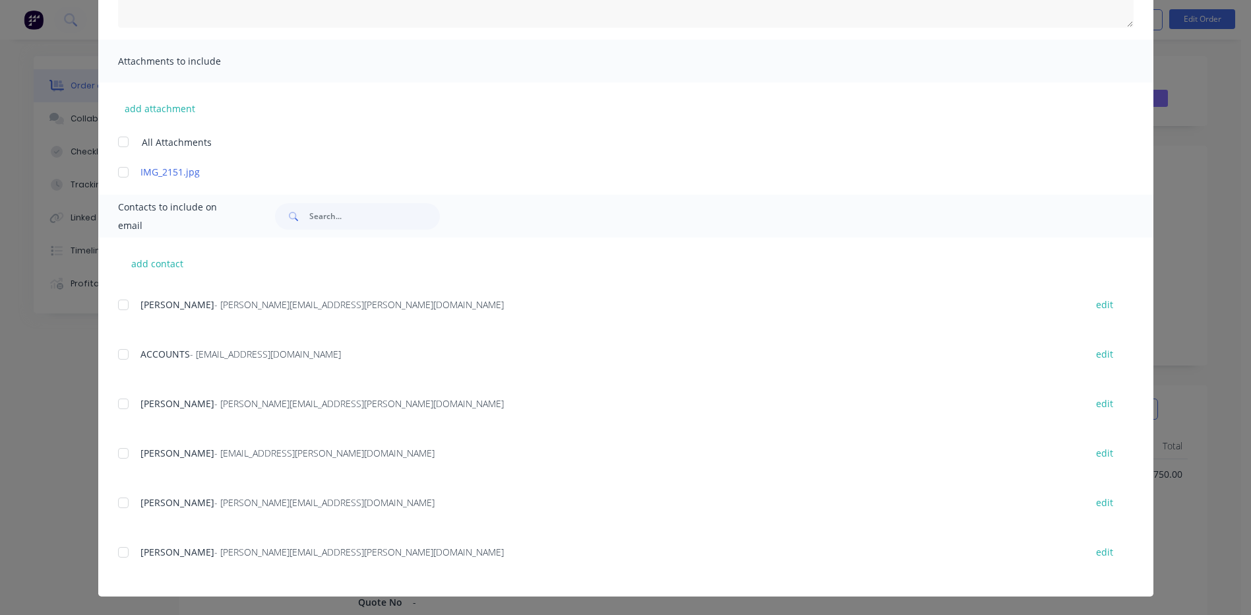
scroll to position [39, 0]
click at [117, 350] on div at bounding box center [123, 358] width 26 height 26
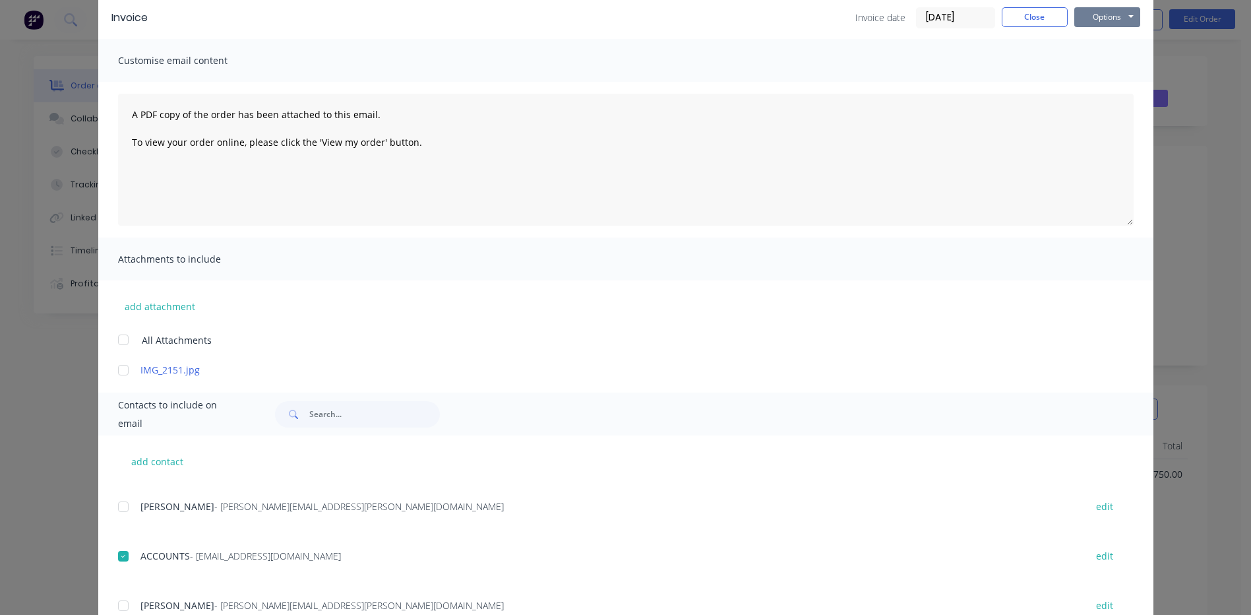
click at [1118, 22] on button "Options" at bounding box center [1108, 17] width 66 height 20
click at [1080, 90] on button "Email" at bounding box center [1117, 84] width 84 height 22
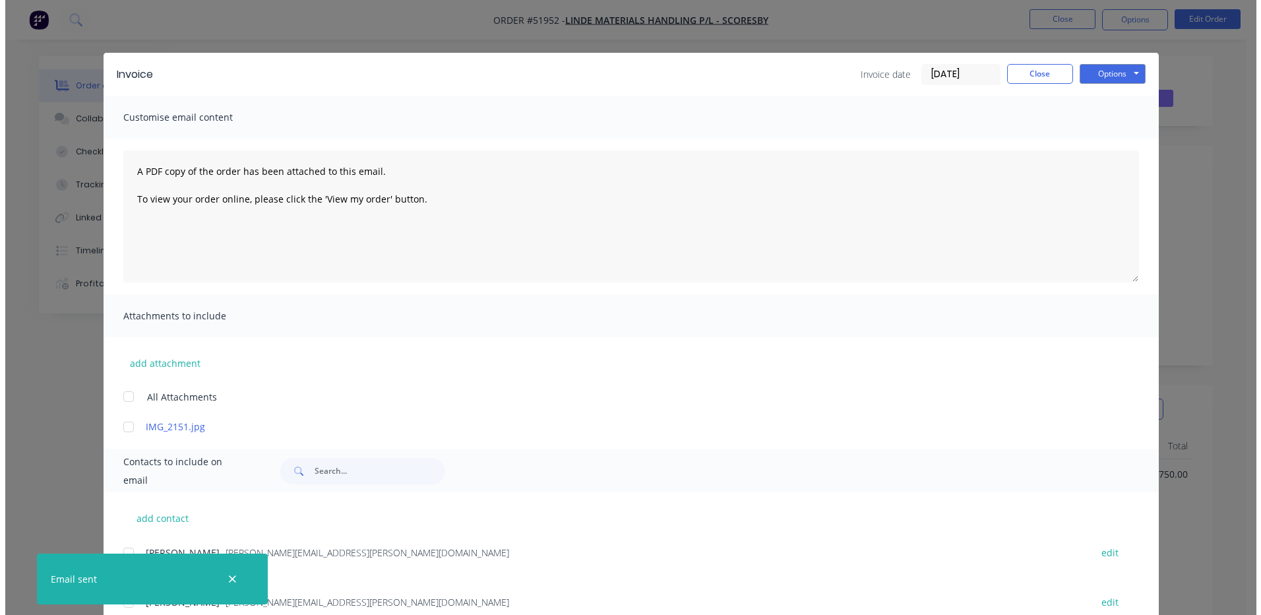
scroll to position [39, 0]
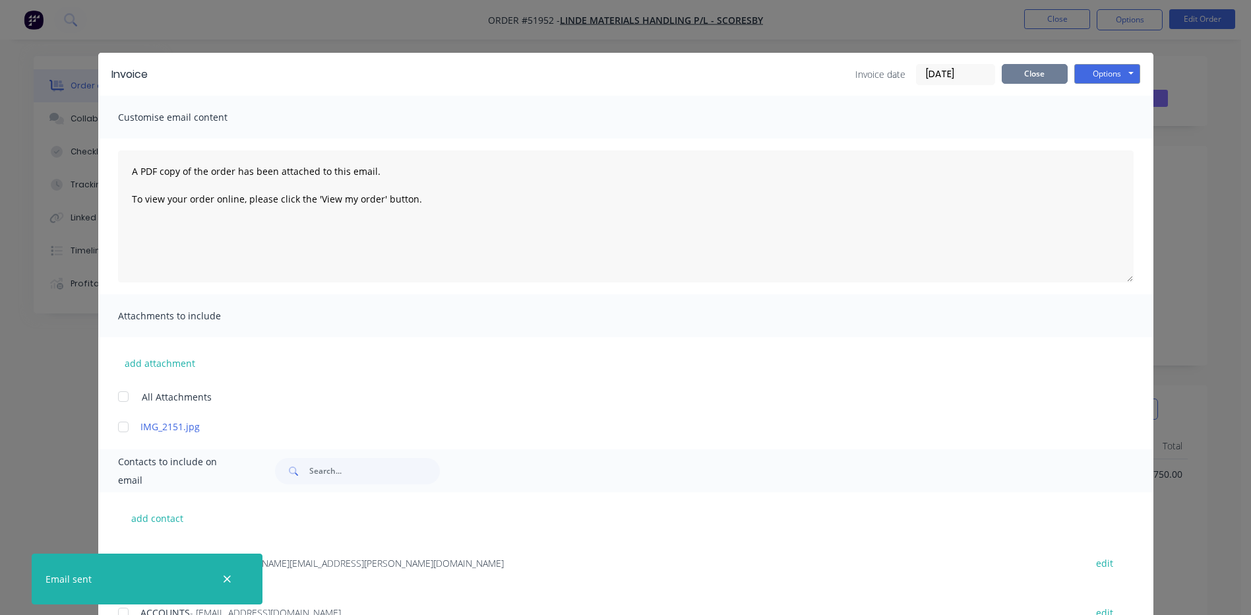
click at [1015, 69] on button "Close" at bounding box center [1035, 74] width 66 height 20
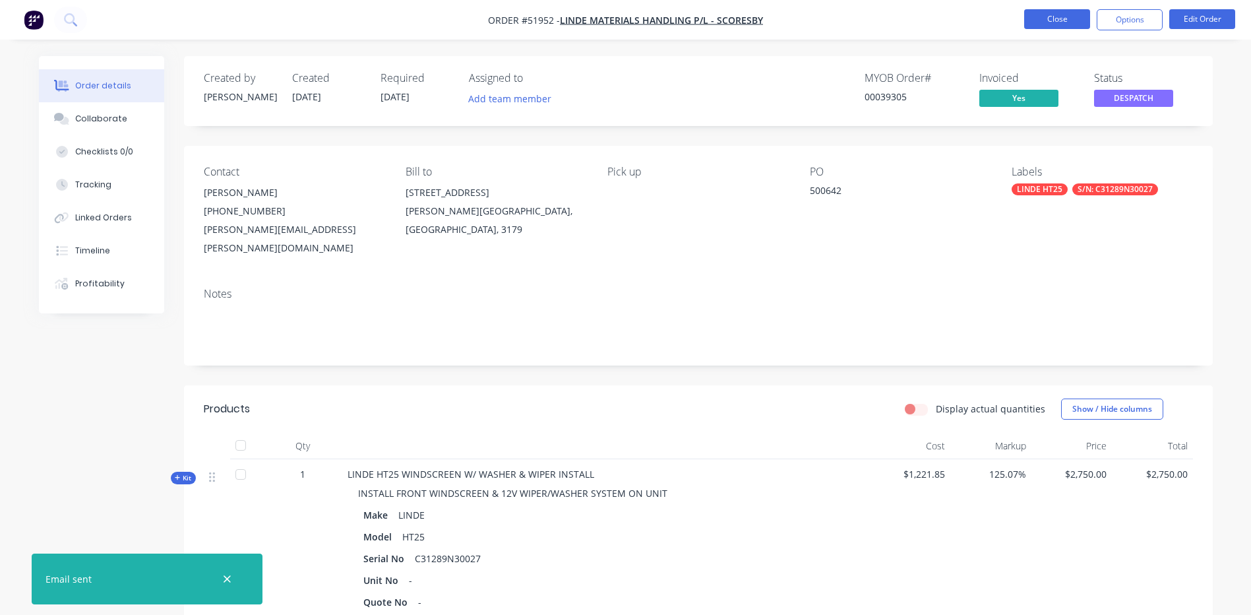
click at [1048, 23] on button "Close" at bounding box center [1058, 19] width 66 height 20
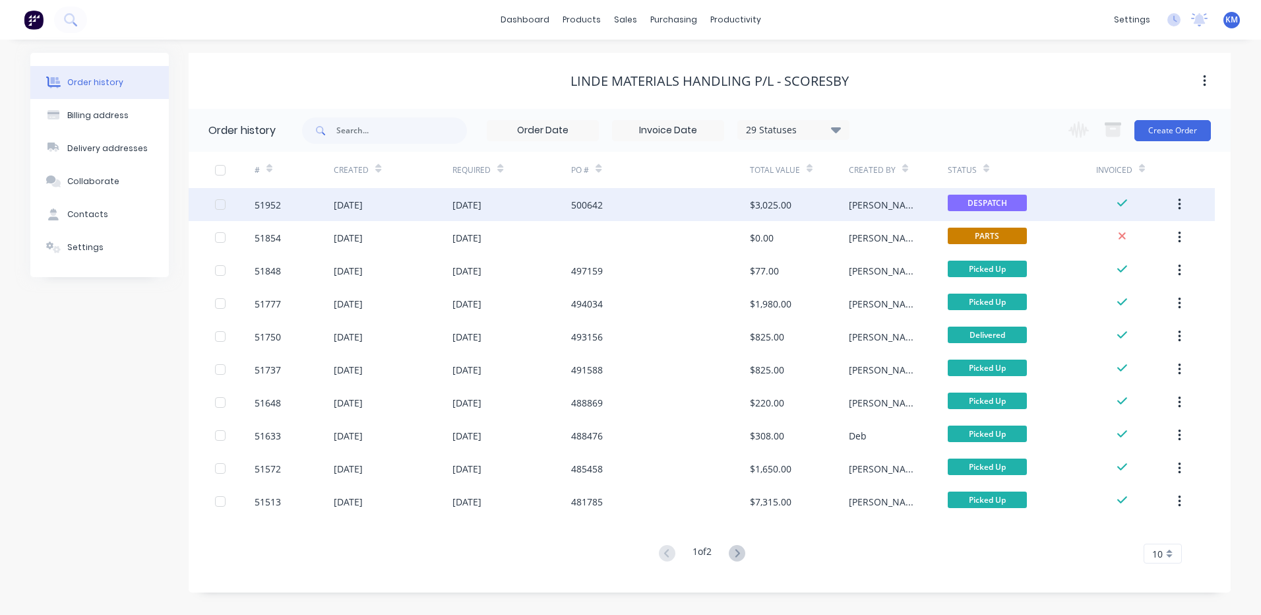
click at [555, 215] on div "[DATE]" at bounding box center [512, 204] width 119 height 33
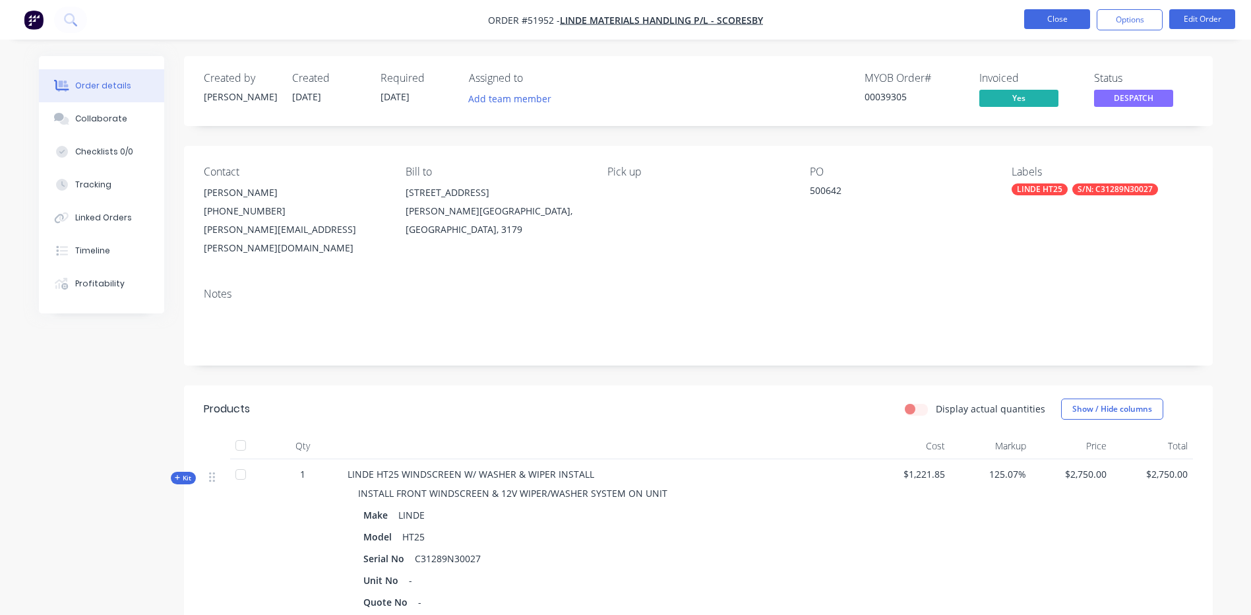
click at [1089, 24] on button "Close" at bounding box center [1058, 19] width 66 height 20
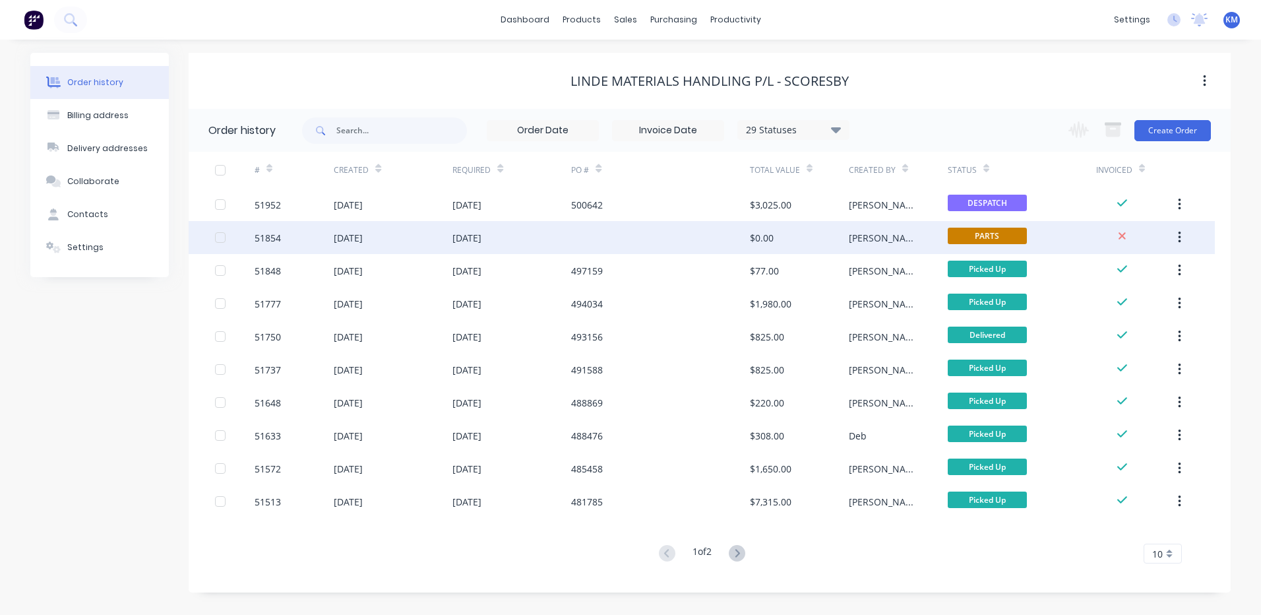
click at [947, 243] on div "[PERSON_NAME]" at bounding box center [898, 237] width 99 height 33
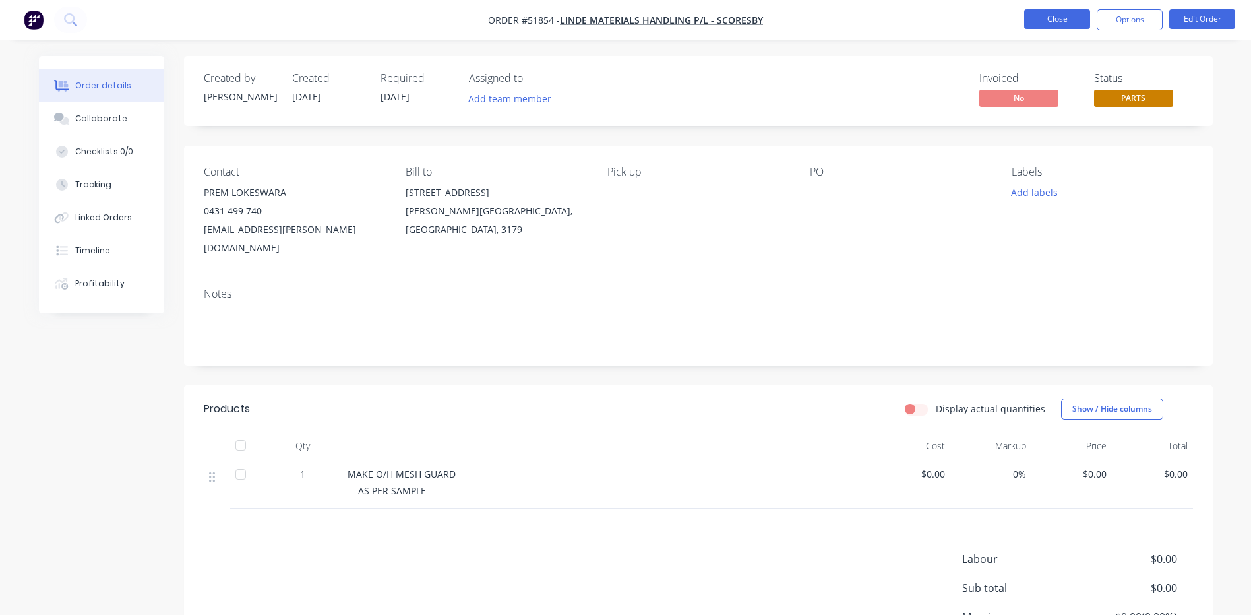
click at [1039, 17] on button "Close" at bounding box center [1058, 19] width 66 height 20
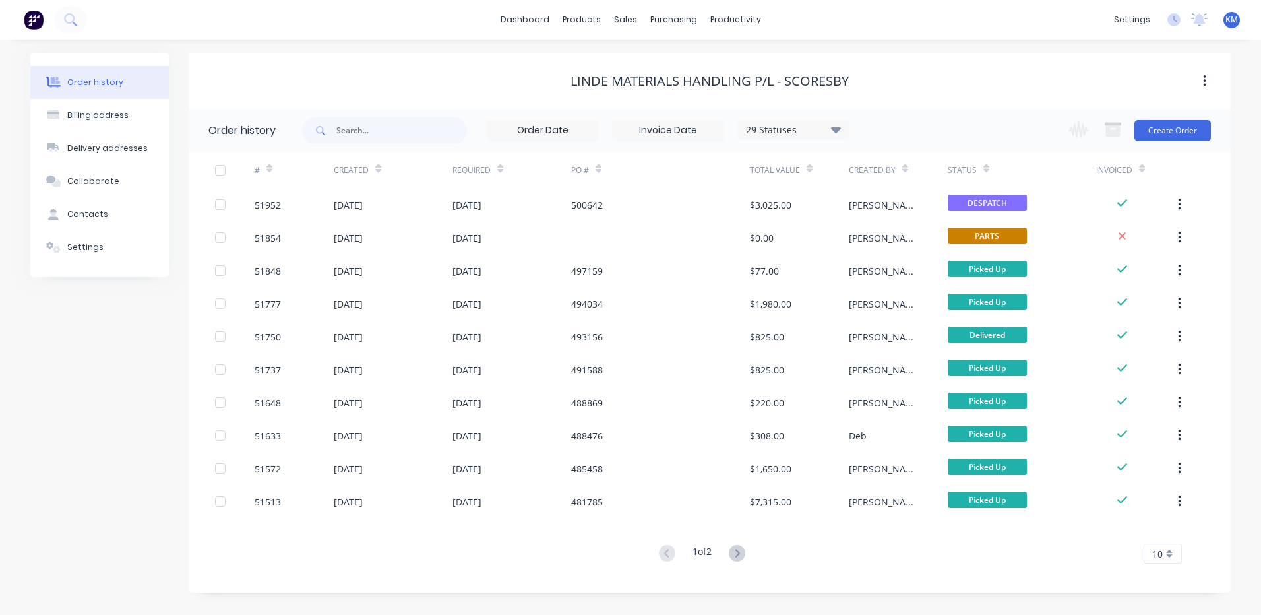
click at [501, 81] on div "LINDE MATERIALS HANDLING P/L - SCORESBY" at bounding box center [710, 81] width 1042 height 16
click at [651, 79] on link "Customers" at bounding box center [695, 90] width 175 height 26
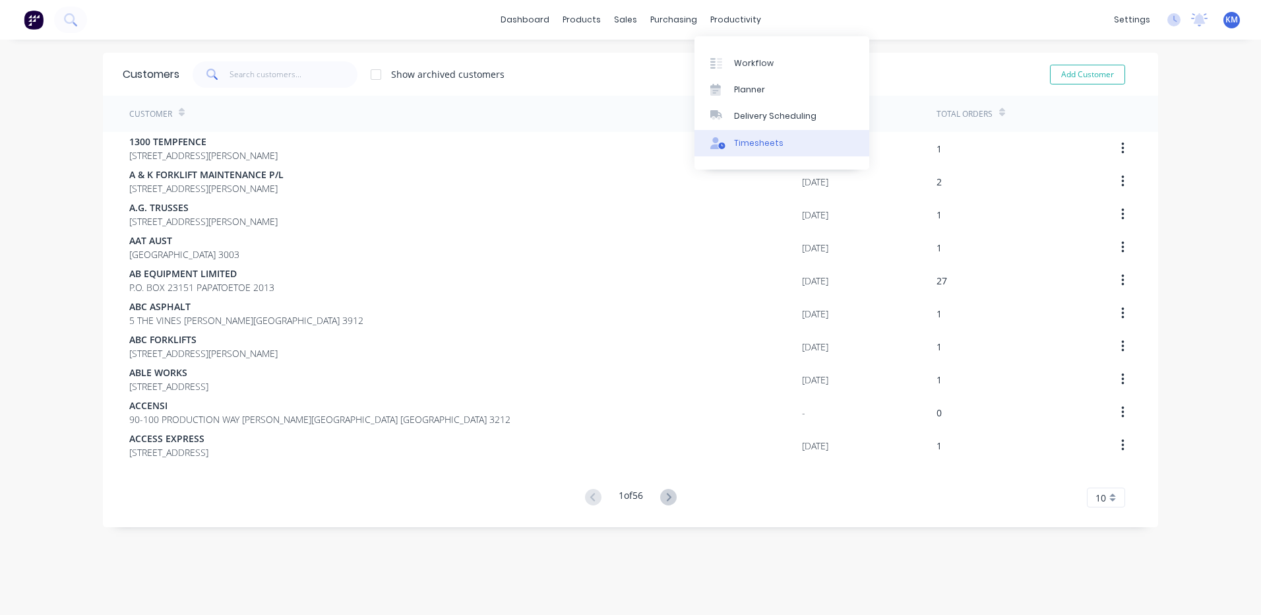
click at [741, 147] on div "Timesheets" at bounding box center [758, 143] width 49 height 12
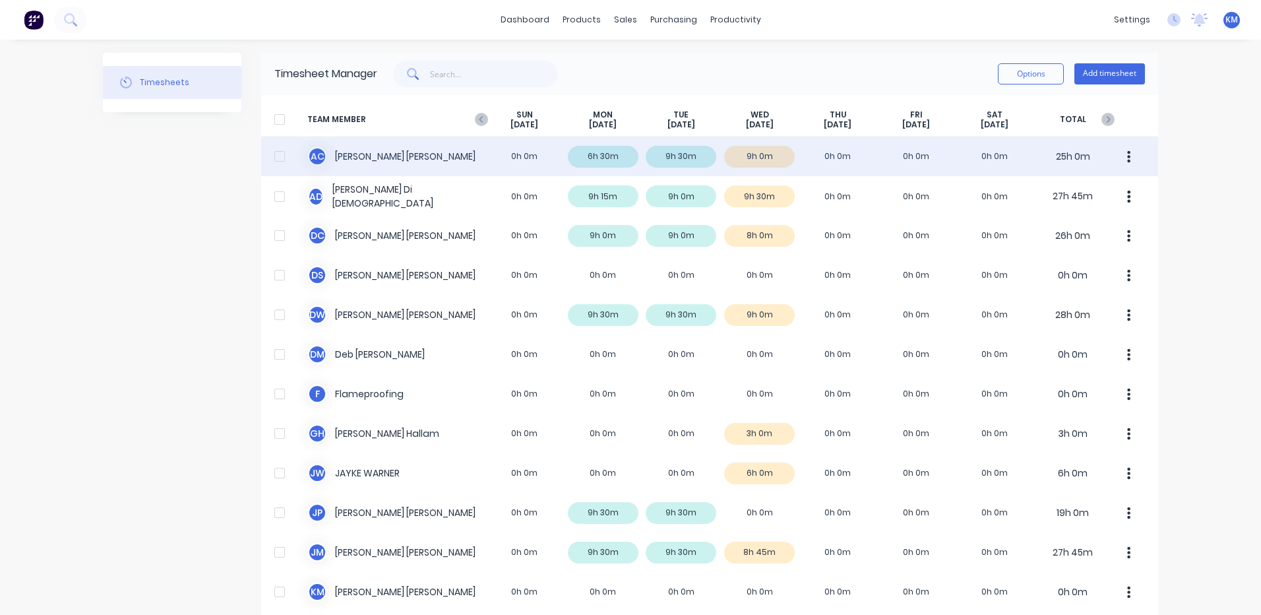
click at [524, 163] on div "A C [PERSON_NAME] 0h 0m 6h 30m 9h 30m 9h 0m 0h 0m 0h 0m 0h 0m 25h 0m" at bounding box center [709, 157] width 897 height 40
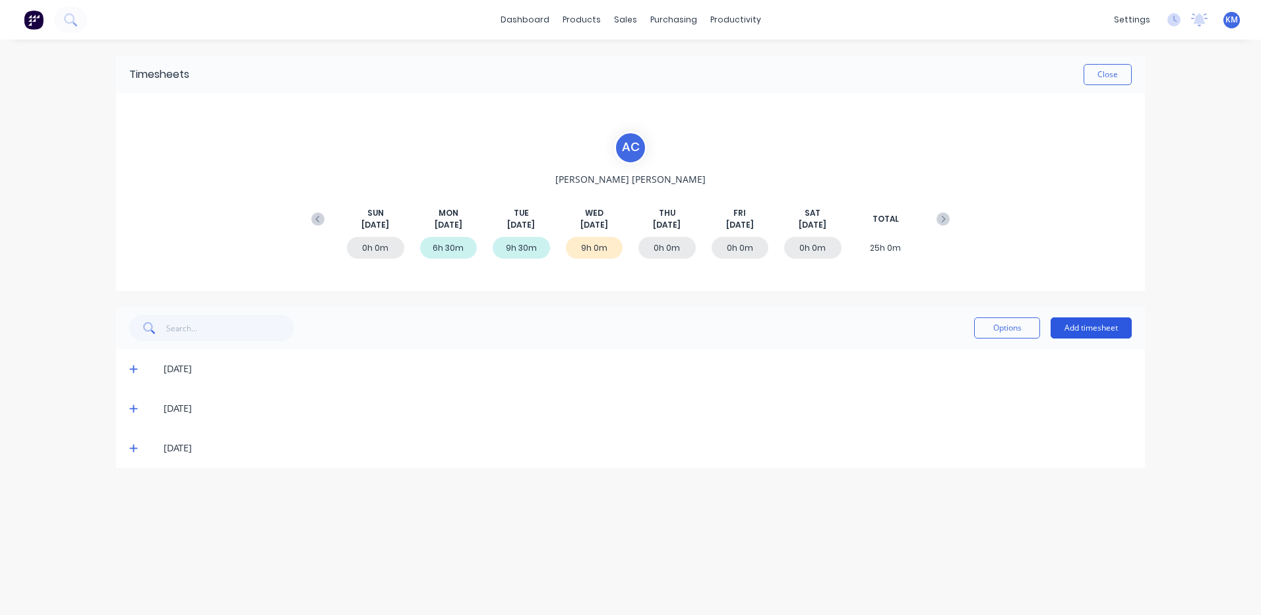
click at [1104, 323] on button "Add timesheet" at bounding box center [1091, 327] width 81 height 21
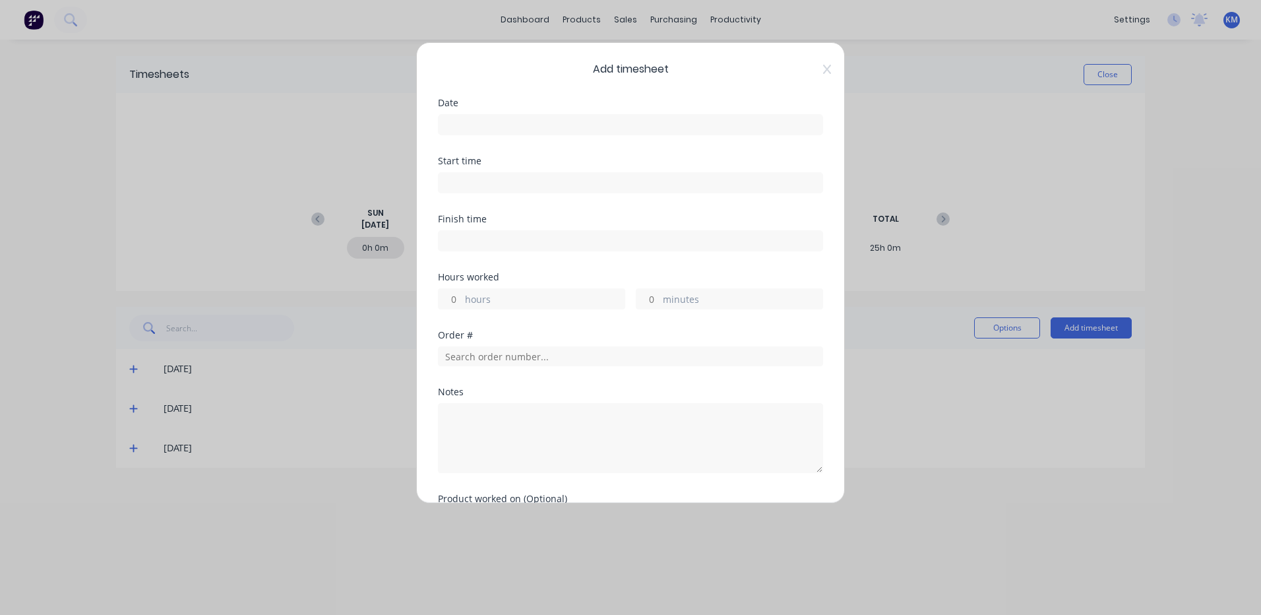
click at [589, 116] on input at bounding box center [631, 125] width 384 height 20
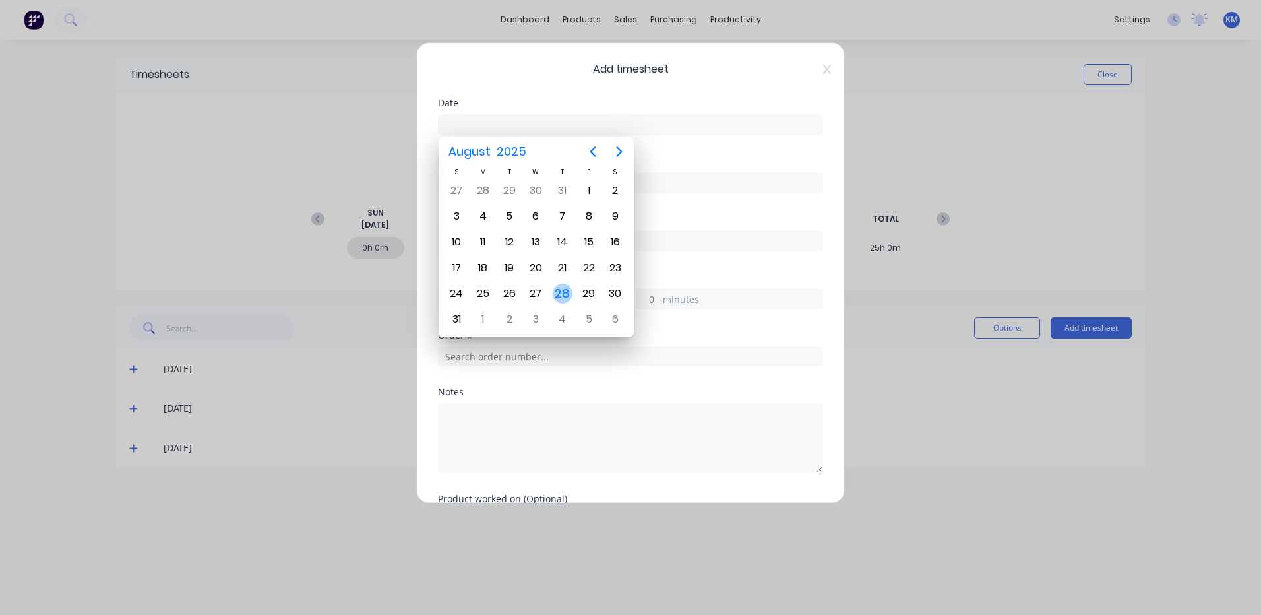
click at [559, 290] on div "28" at bounding box center [563, 294] width 20 height 20
type input "[DATE]"
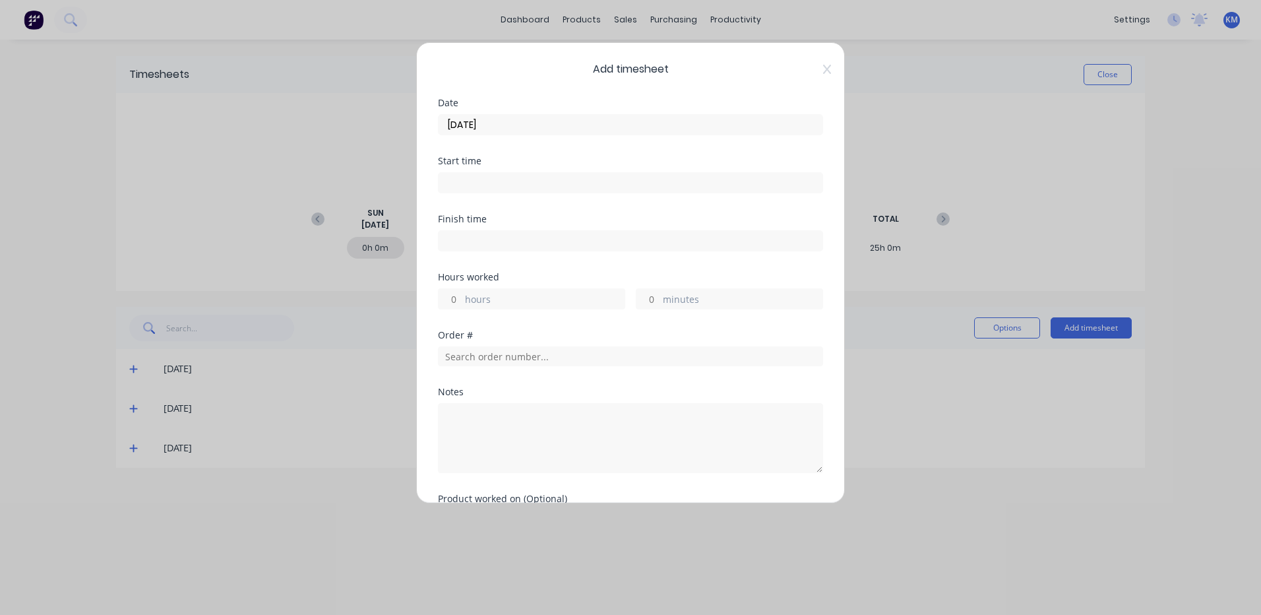
click at [542, 300] on label "hours" at bounding box center [545, 300] width 160 height 16
click at [462, 300] on input "hours" at bounding box center [450, 299] width 23 height 20
type input "2"
type input "30"
click at [519, 354] on input "text" at bounding box center [630, 356] width 385 height 20
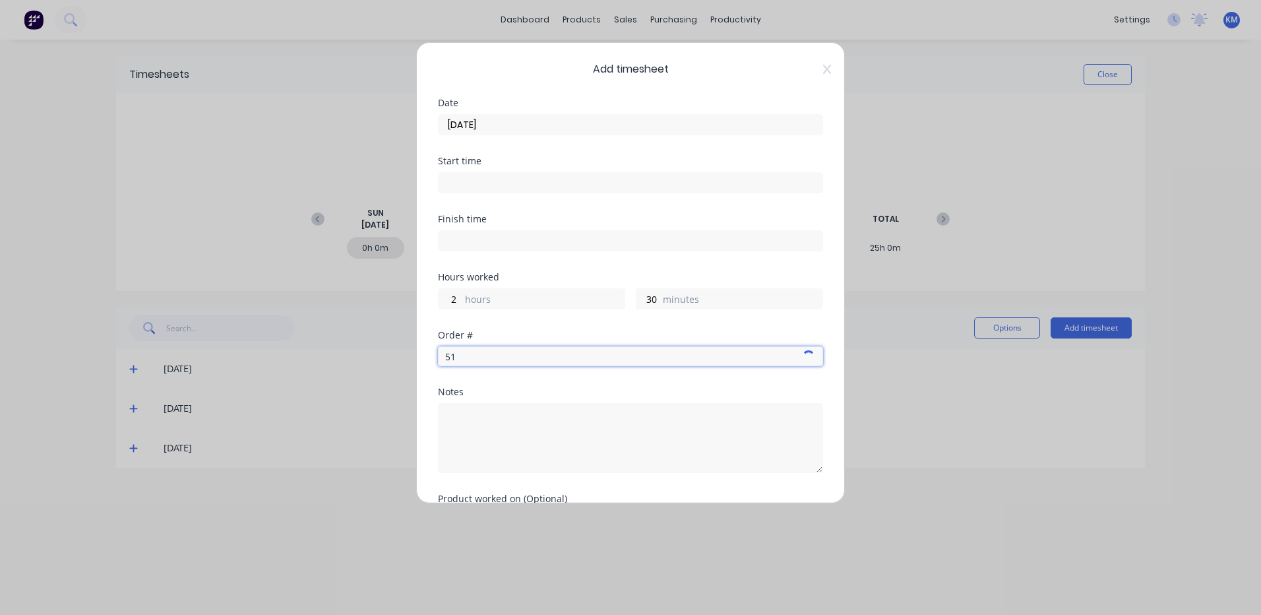
type input "5"
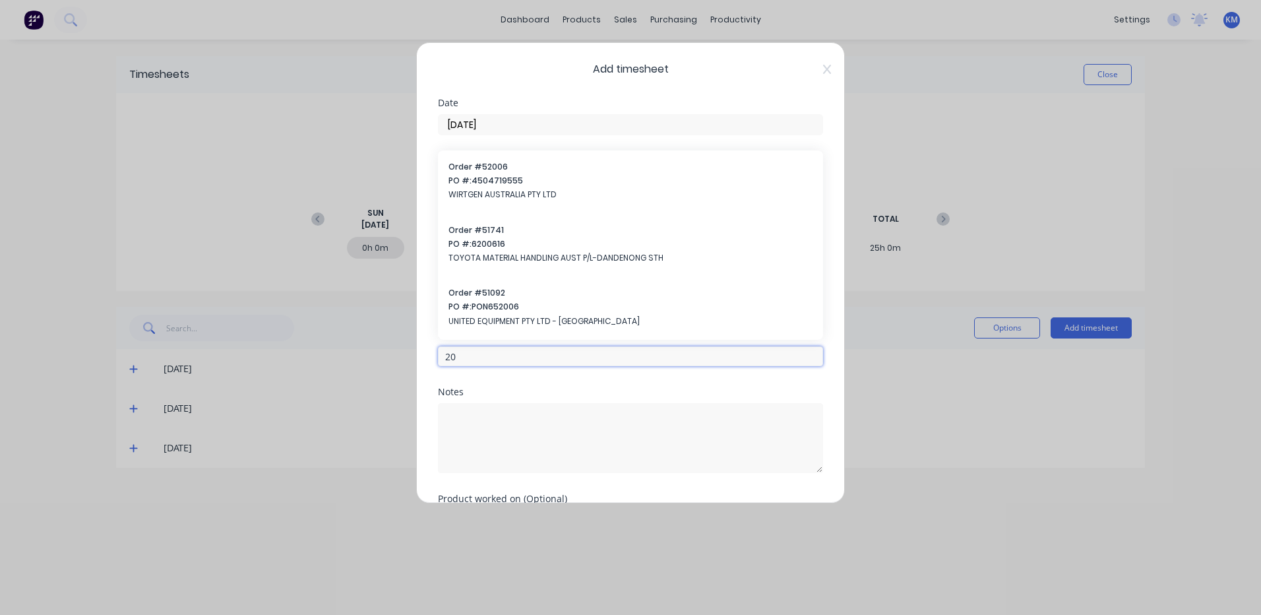
type input "2"
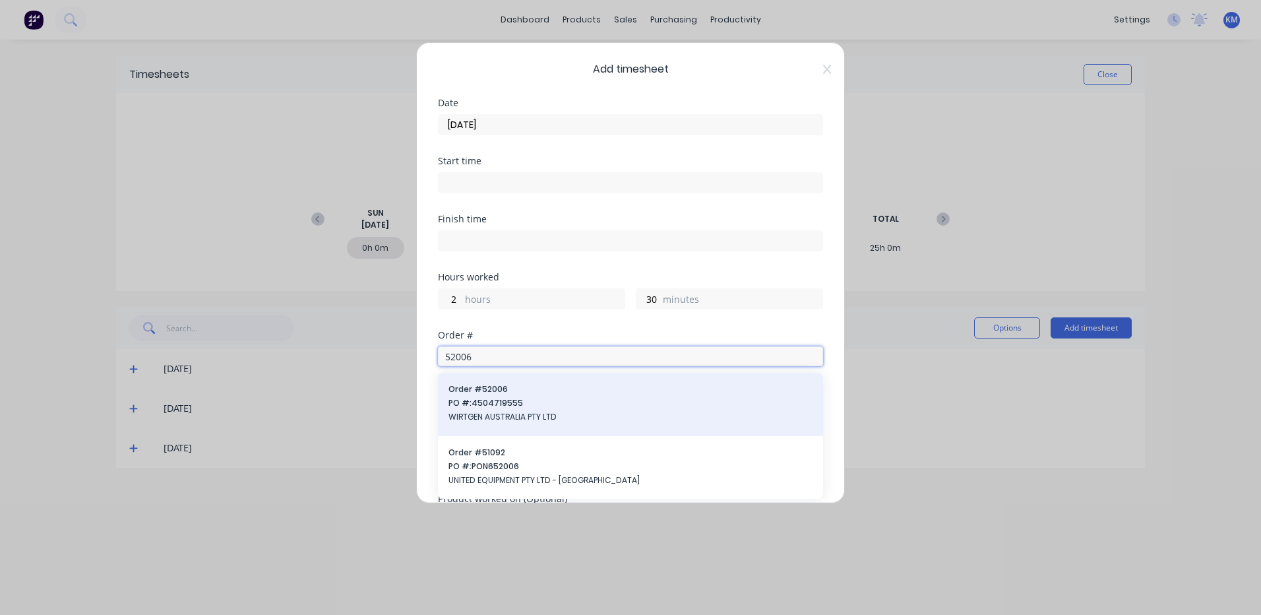
type input "52006"
click at [504, 391] on span "Order # 52006" at bounding box center [631, 389] width 364 height 12
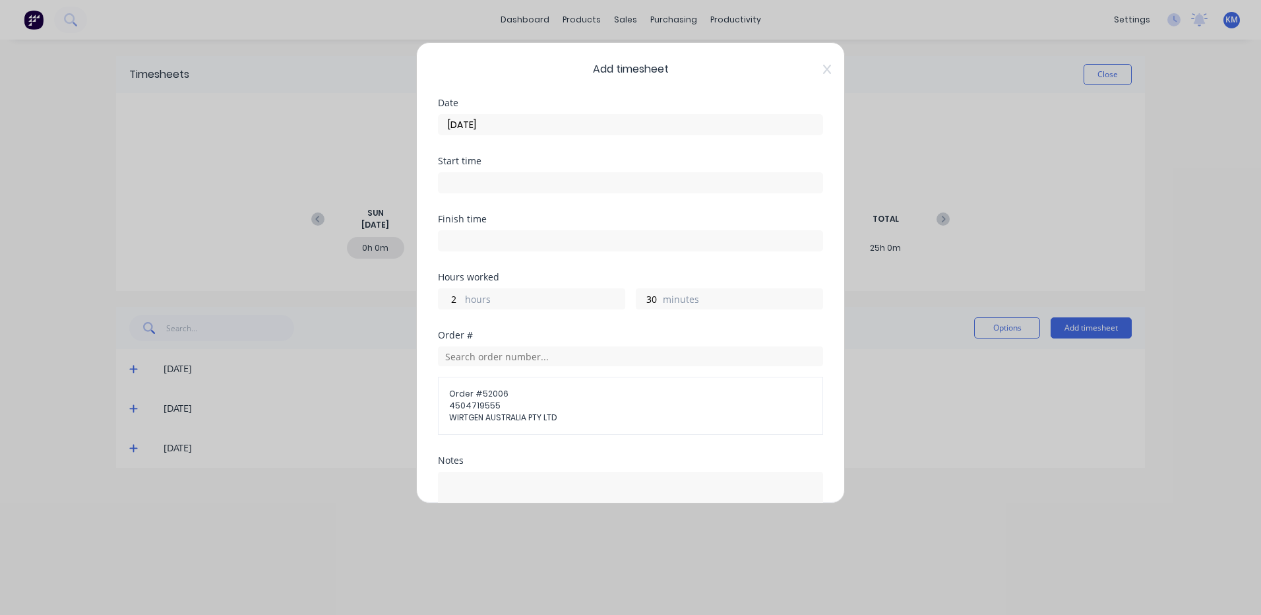
click at [627, 462] on div "Notes" at bounding box center [630, 460] width 385 height 9
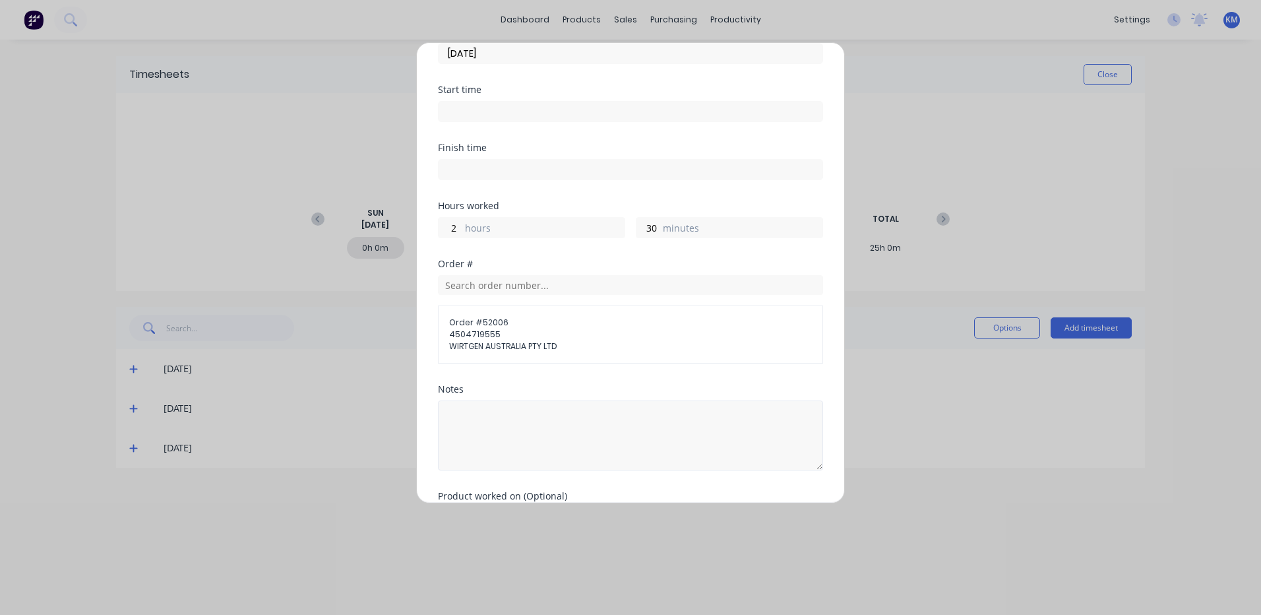
scroll to position [156, 0]
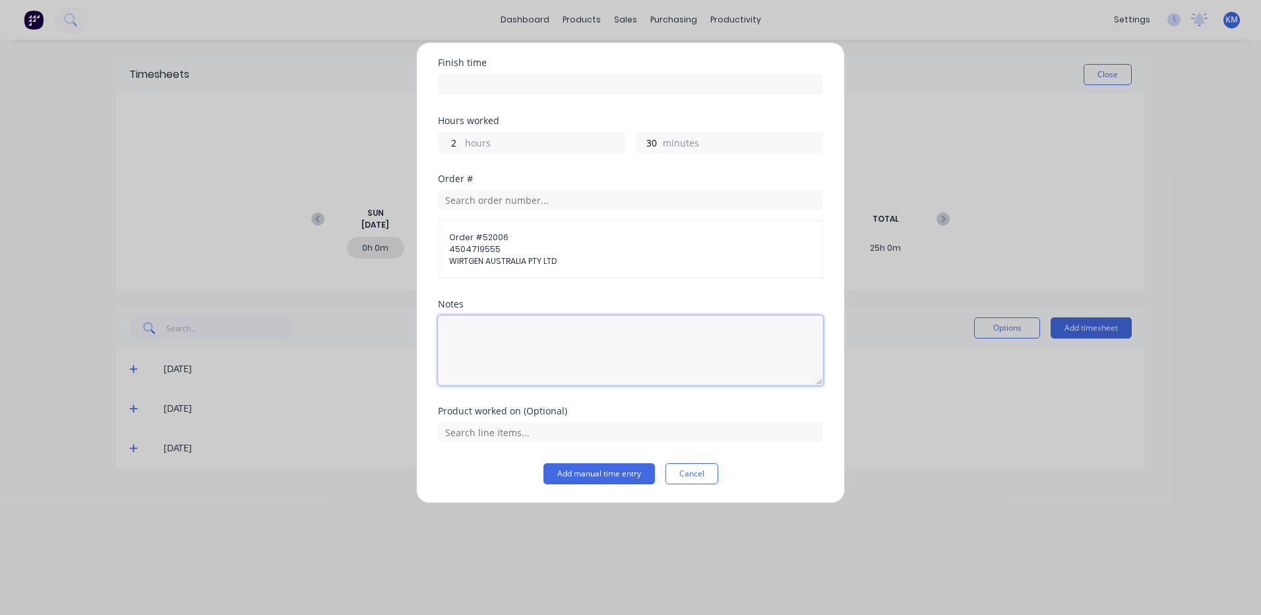
click at [542, 355] on textarea at bounding box center [630, 350] width 385 height 70
type textarea "MAKE SHAFTS FOR FAN COVER PLATE"
click at [581, 472] on button "Add manual time entry" at bounding box center [599, 473] width 111 height 21
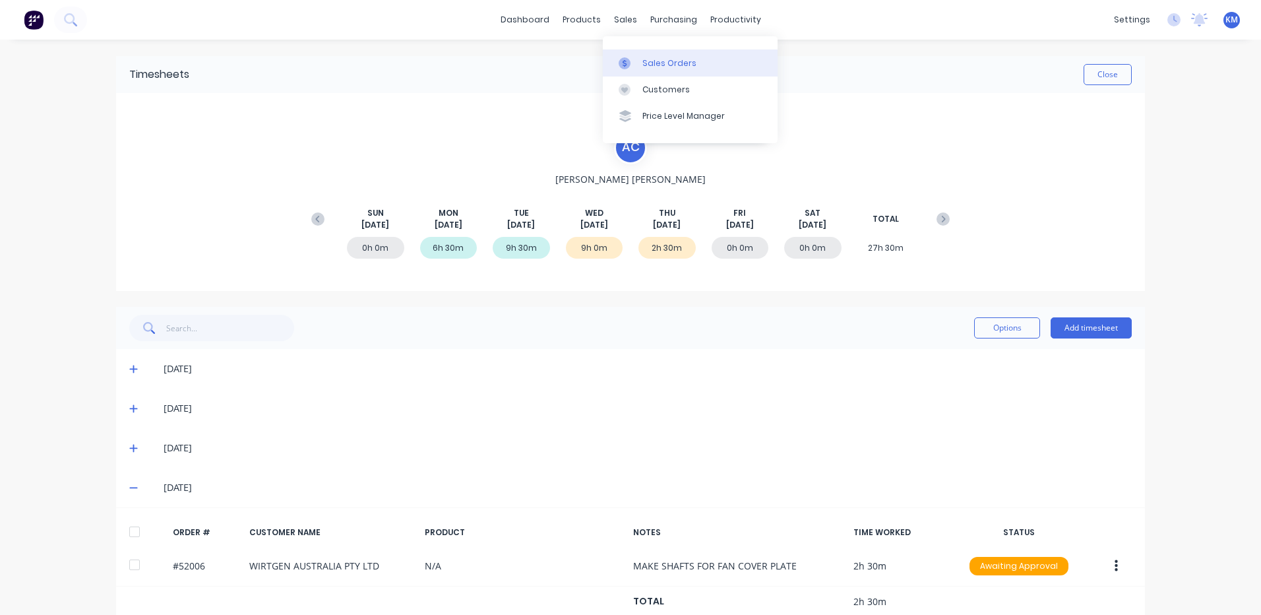
click at [629, 63] on icon at bounding box center [625, 63] width 12 height 12
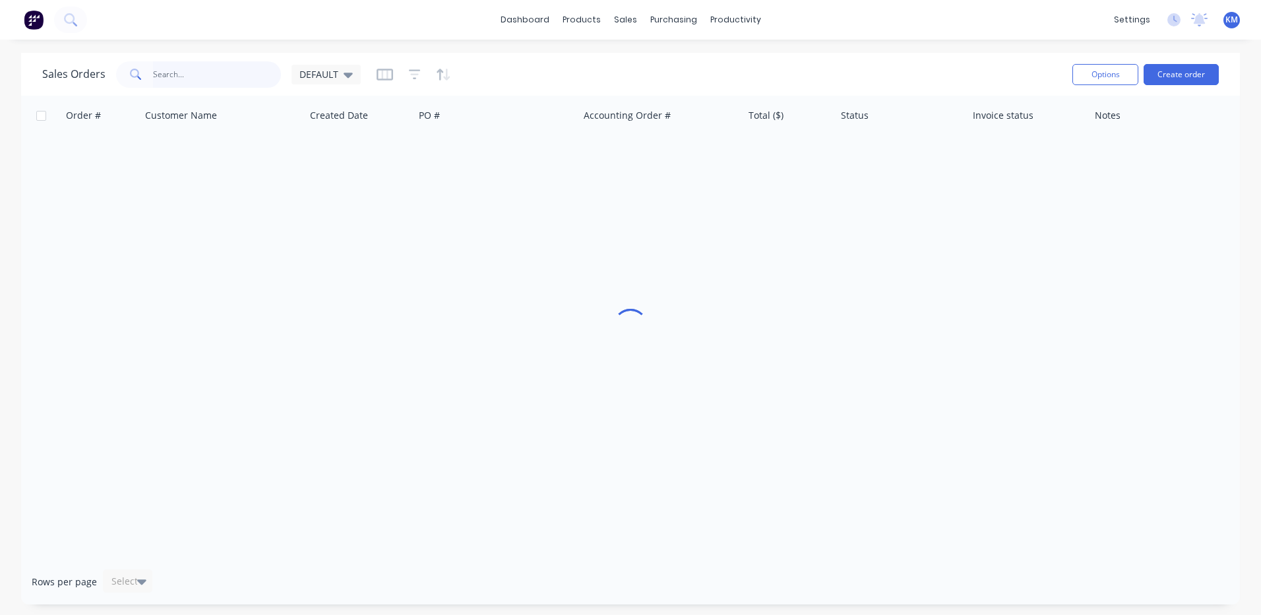
click at [240, 68] on input "text" at bounding box center [217, 74] width 129 height 26
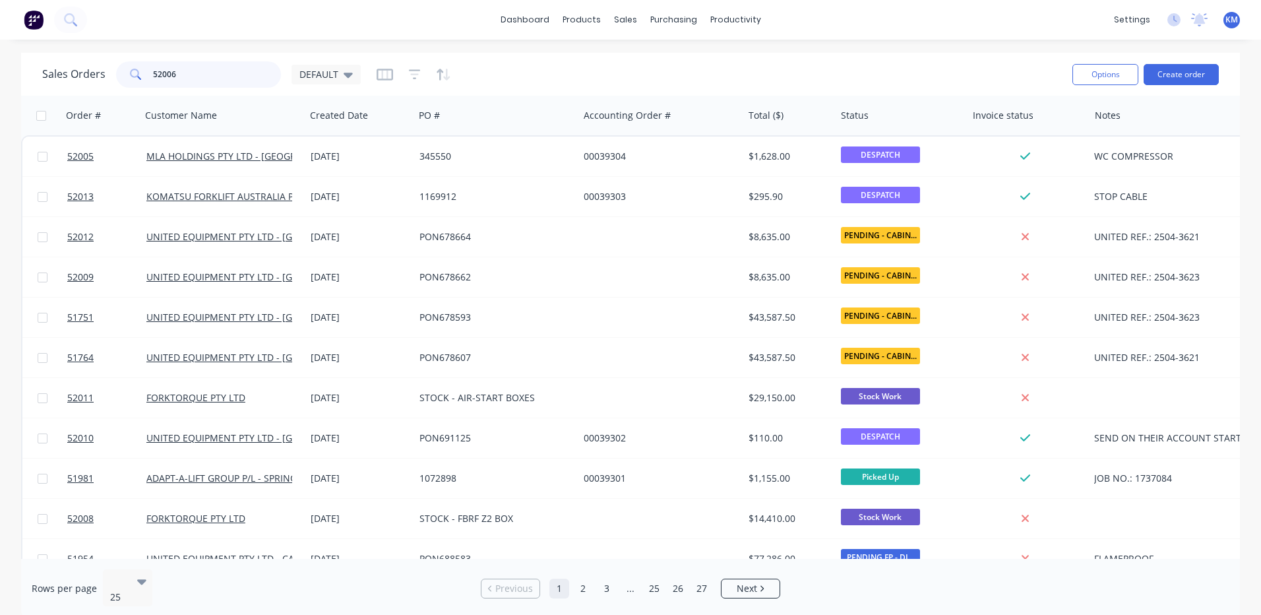
type input "52006"
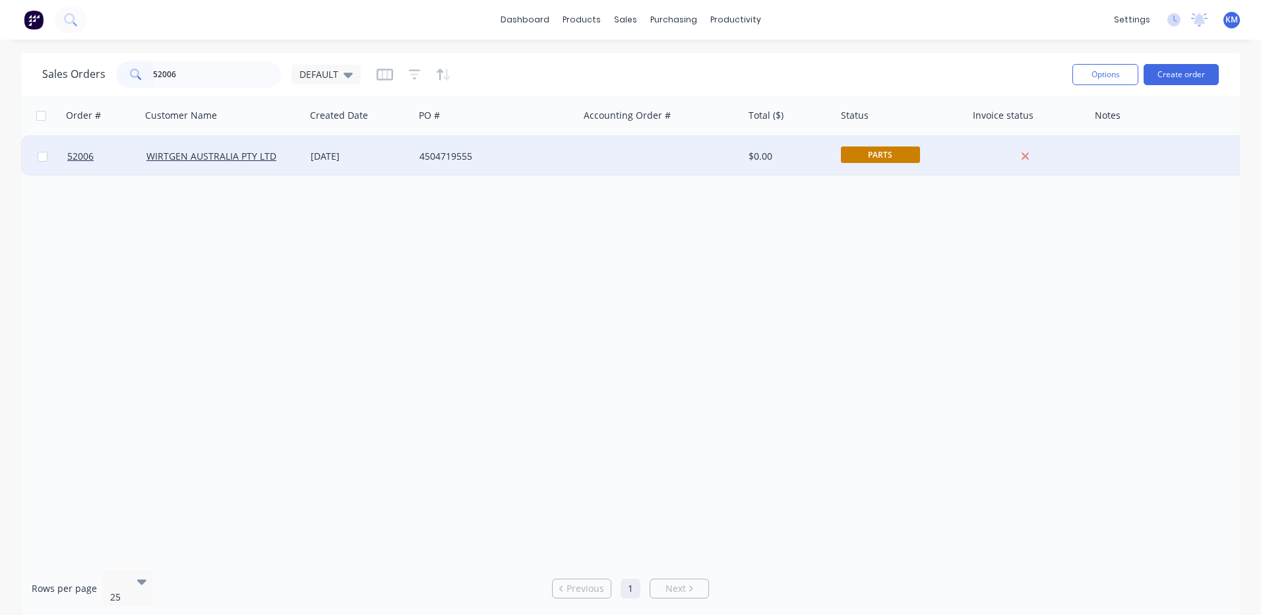
click at [318, 163] on div "[DATE]" at bounding box center [359, 157] width 109 height 40
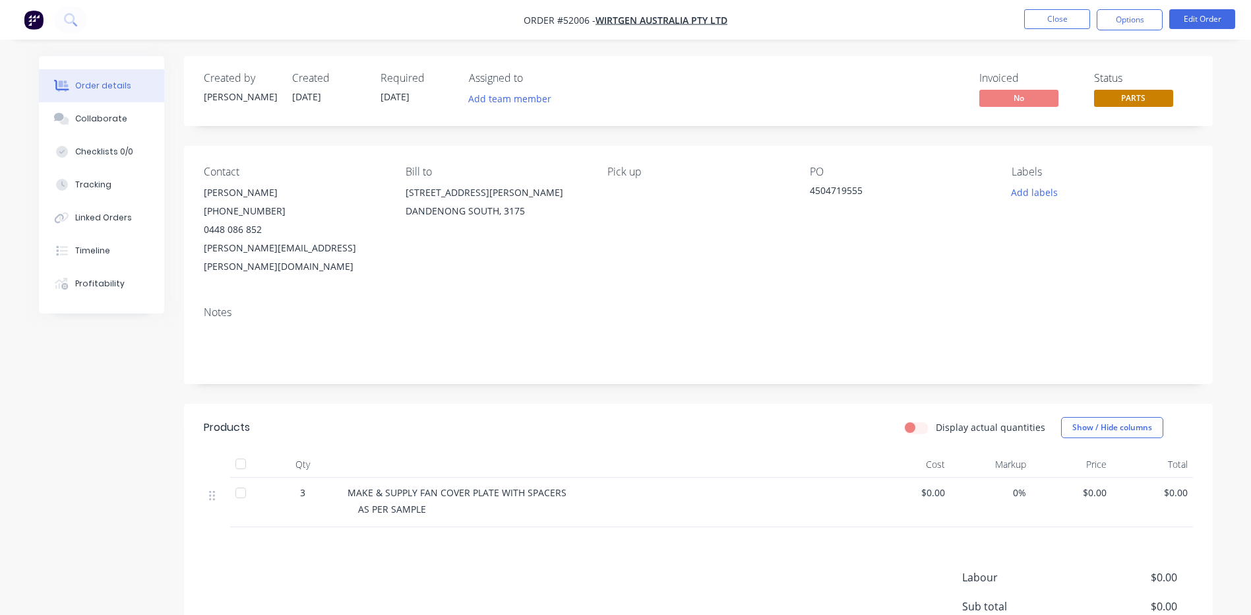
click at [1143, 101] on span "PARTS" at bounding box center [1133, 98] width 79 height 16
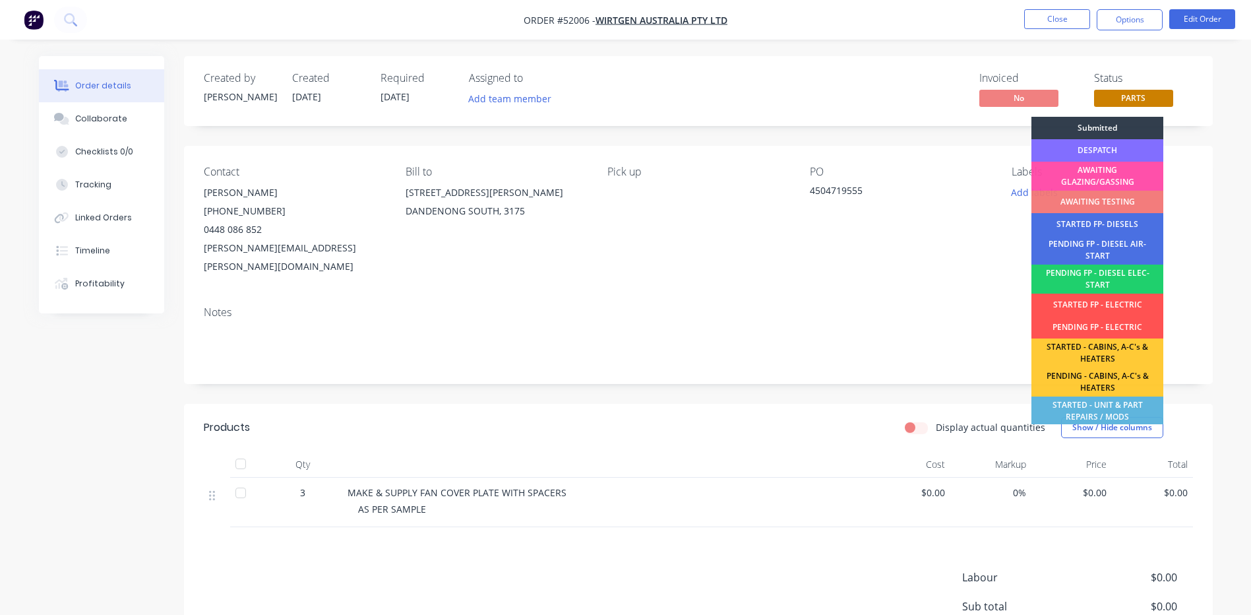
click at [1110, 150] on div "DESPATCH" at bounding box center [1098, 150] width 132 height 22
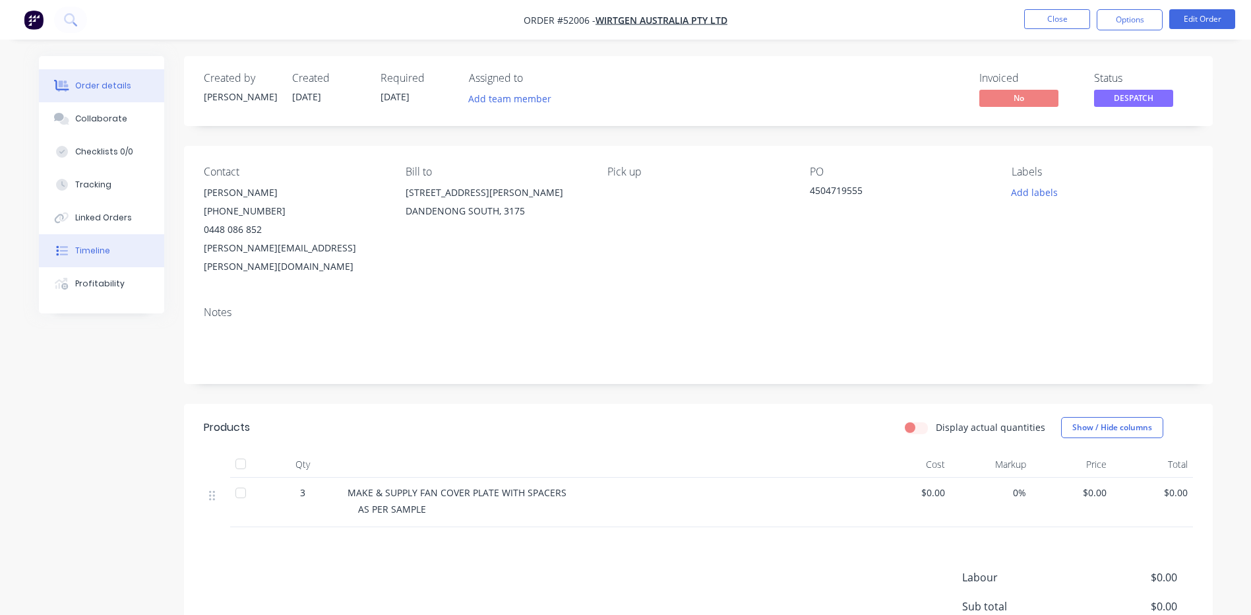
click at [93, 241] on button "Timeline" at bounding box center [101, 250] width 125 height 33
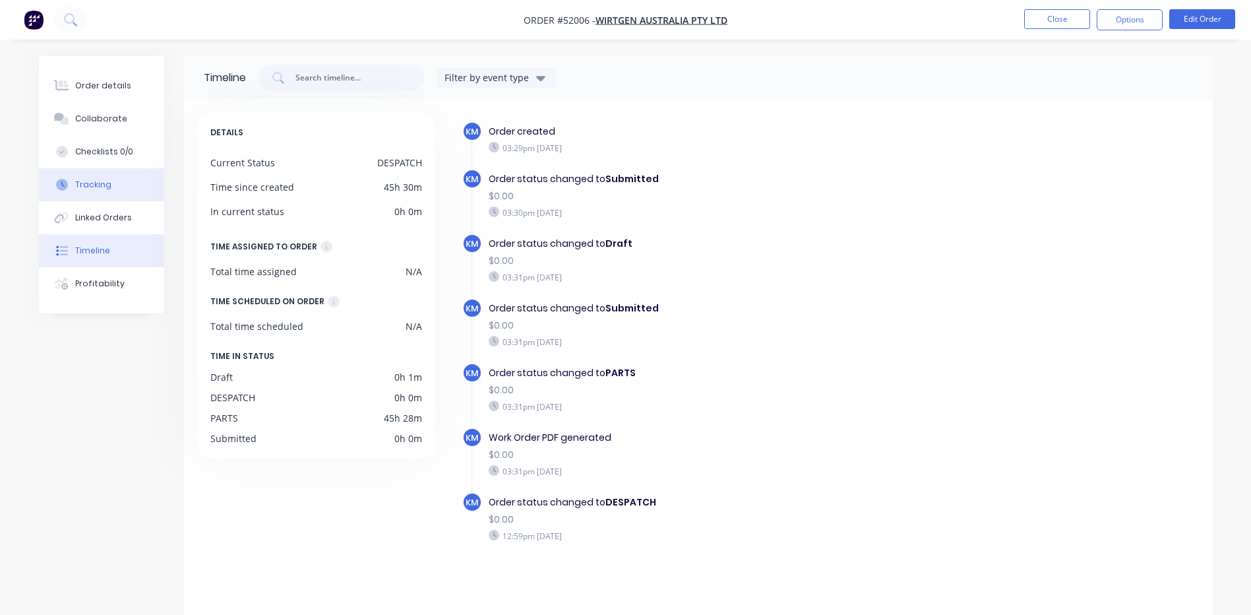
click at [106, 177] on button "Tracking" at bounding box center [101, 184] width 125 height 33
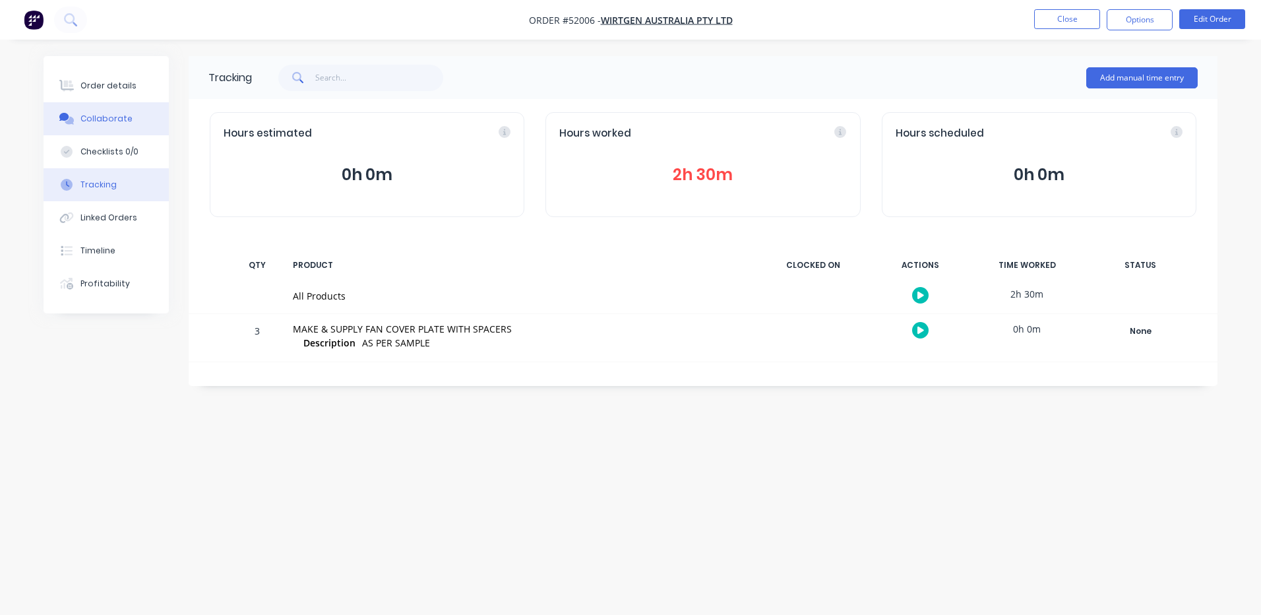
click at [127, 111] on button "Collaborate" at bounding box center [106, 118] width 125 height 33
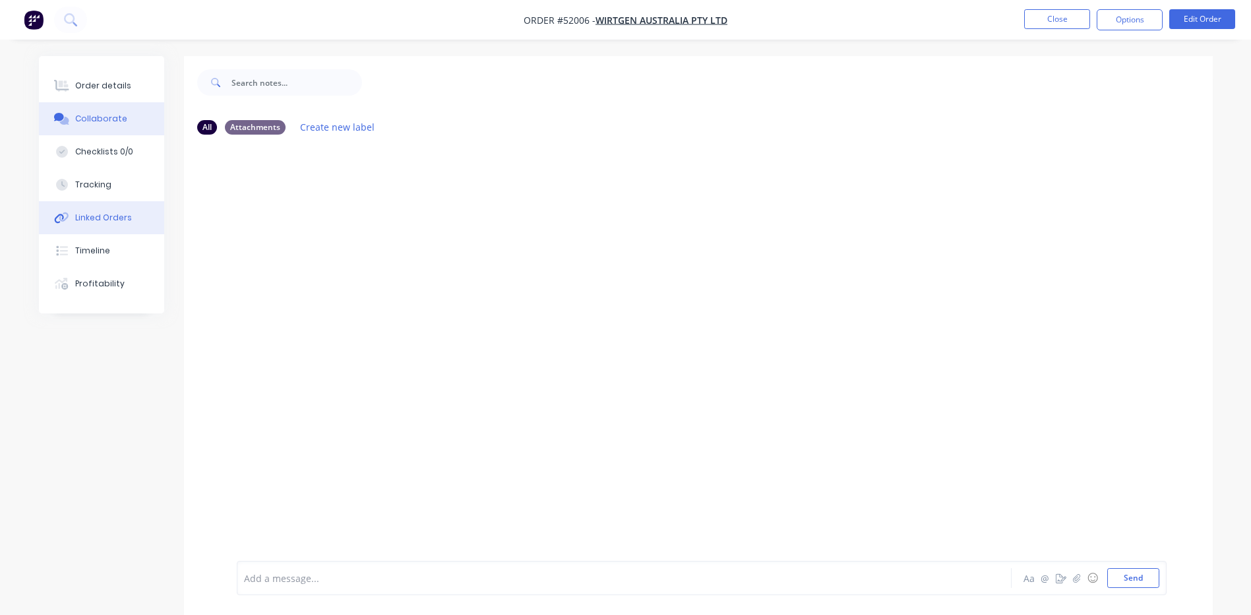
drag, startPoint x: 88, startPoint y: 218, endPoint x: 96, endPoint y: 208, distance: 13.1
click at [89, 217] on div "Linked Orders" at bounding box center [103, 218] width 57 height 12
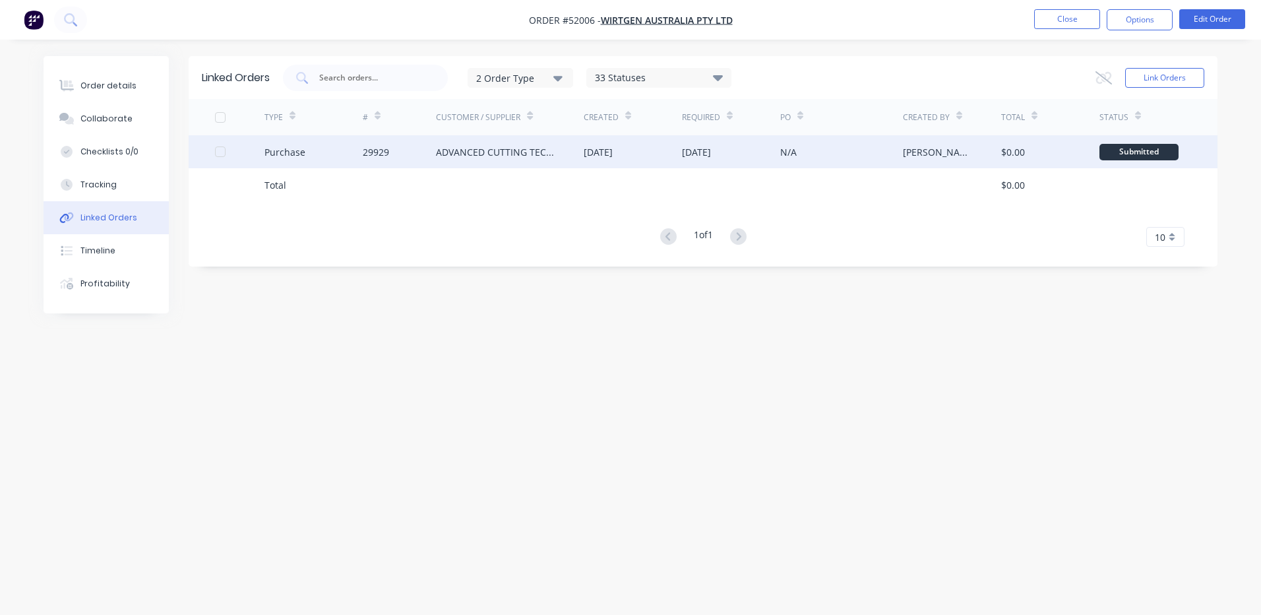
click at [550, 144] on div "ADVANCED CUTTING TECH P/L" at bounding box center [510, 151] width 148 height 33
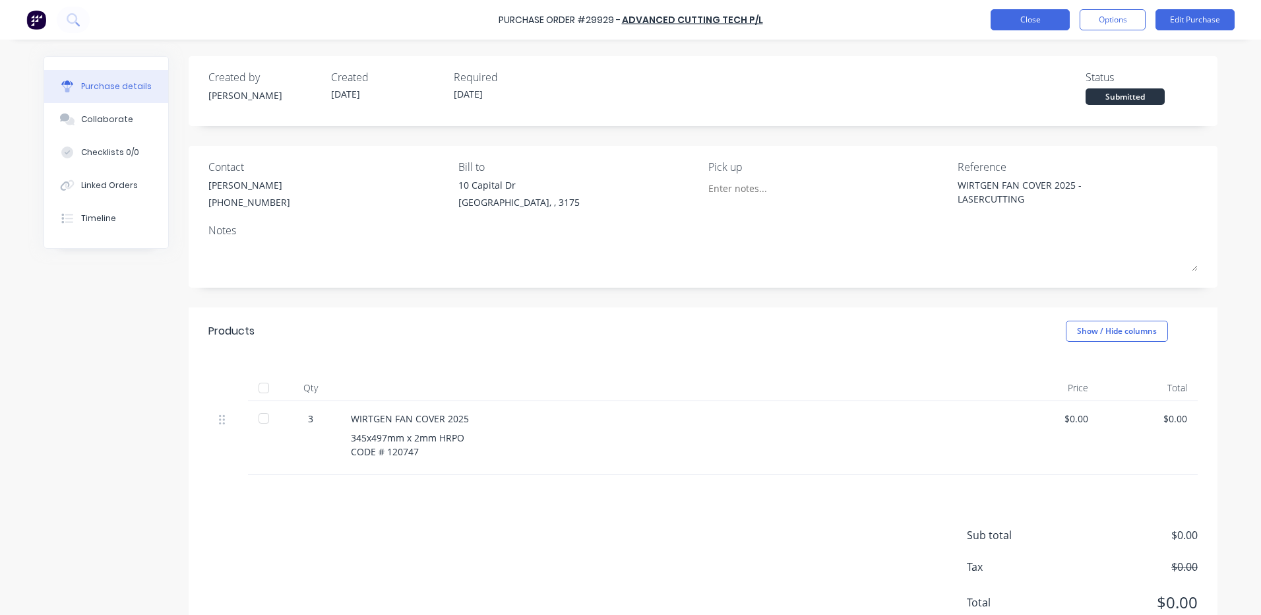
click at [997, 15] on button "Close" at bounding box center [1030, 19] width 79 height 21
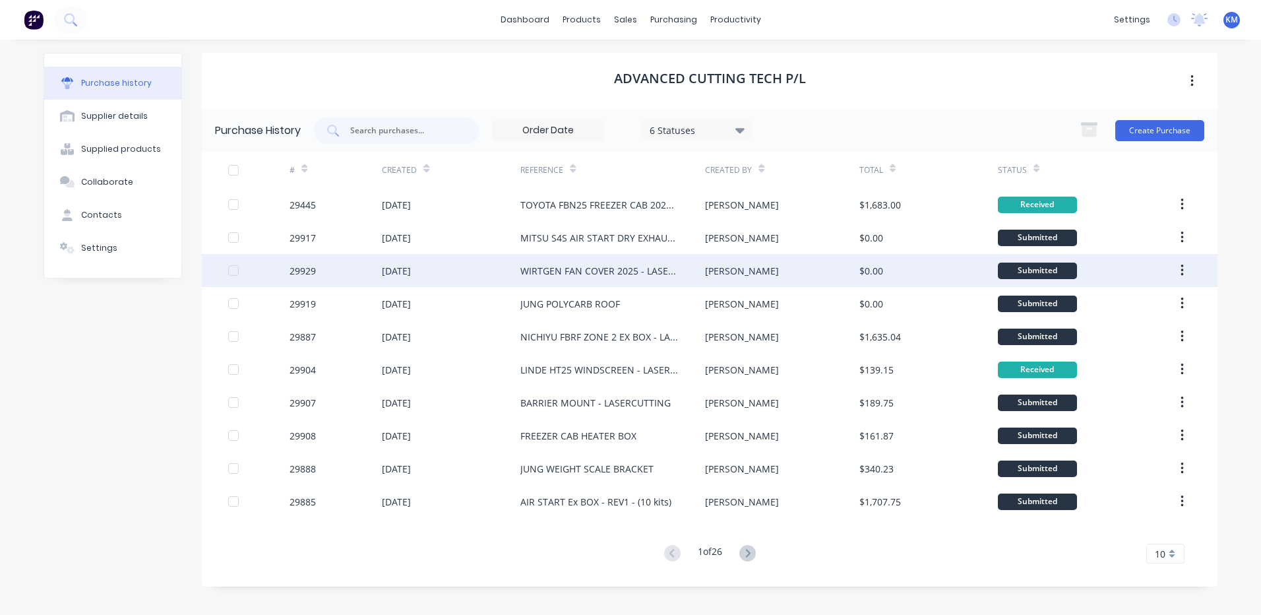
click at [879, 261] on div "$0.00" at bounding box center [929, 270] width 139 height 33
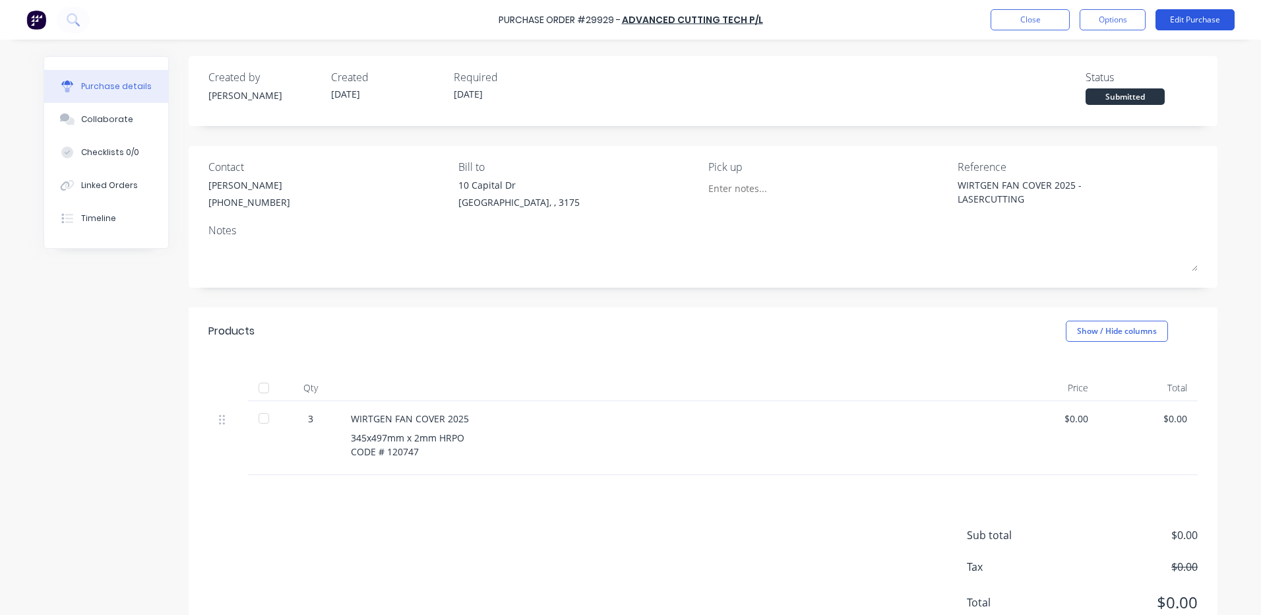
click at [1184, 15] on button "Edit Purchase" at bounding box center [1195, 19] width 79 height 21
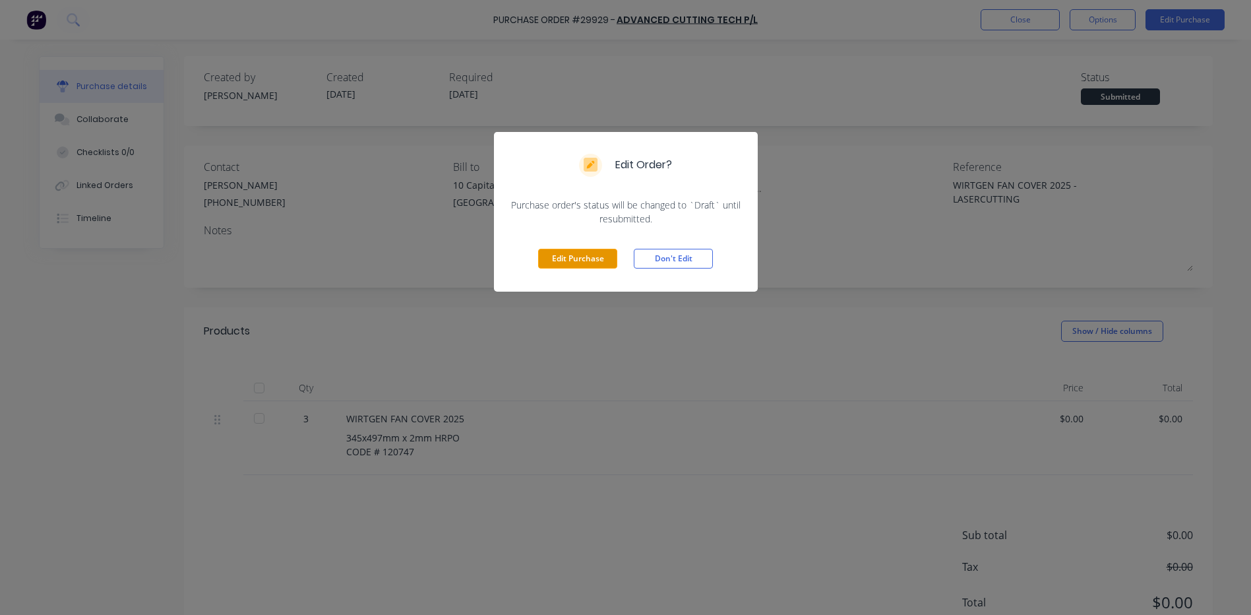
click at [603, 259] on button "Edit Purchase" at bounding box center [577, 259] width 79 height 20
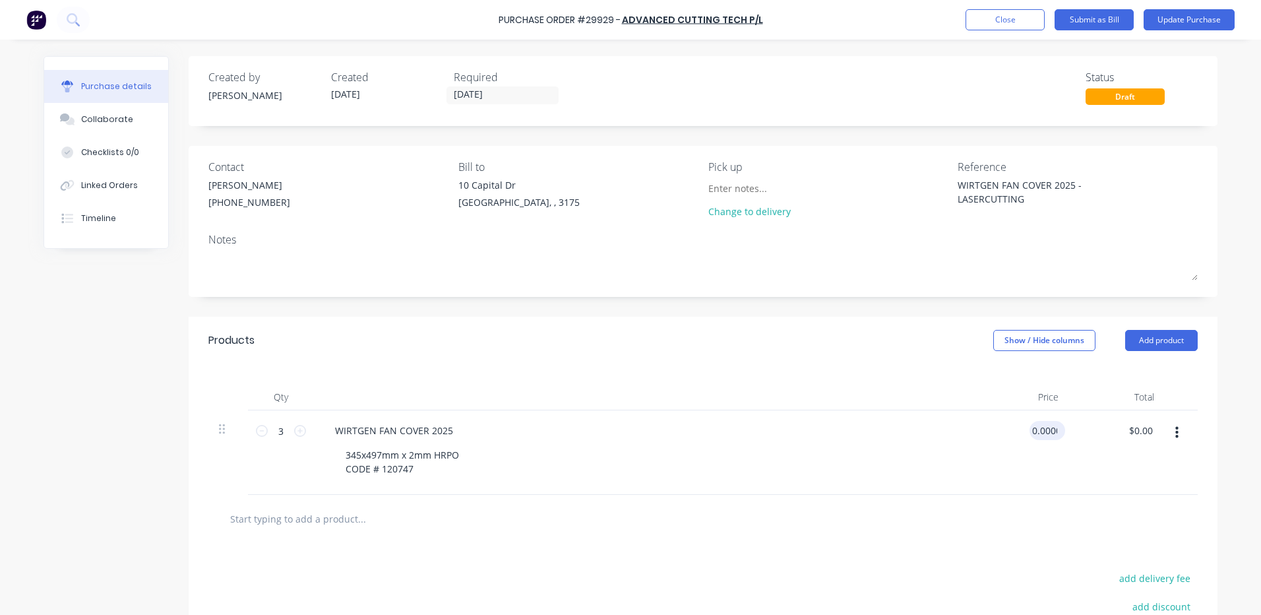
click at [1040, 423] on input "0.0000" at bounding box center [1045, 430] width 30 height 19
click at [1041, 427] on input "0.0000" at bounding box center [1043, 430] width 36 height 19
click at [927, 332] on div "Products Show / Hide columns Add product" at bounding box center [703, 340] width 1029 height 47
click at [1056, 433] on div "$0.00 $0.00" at bounding box center [1048, 430] width 36 height 19
click at [1052, 428] on input "0" at bounding box center [1045, 430] width 30 height 19
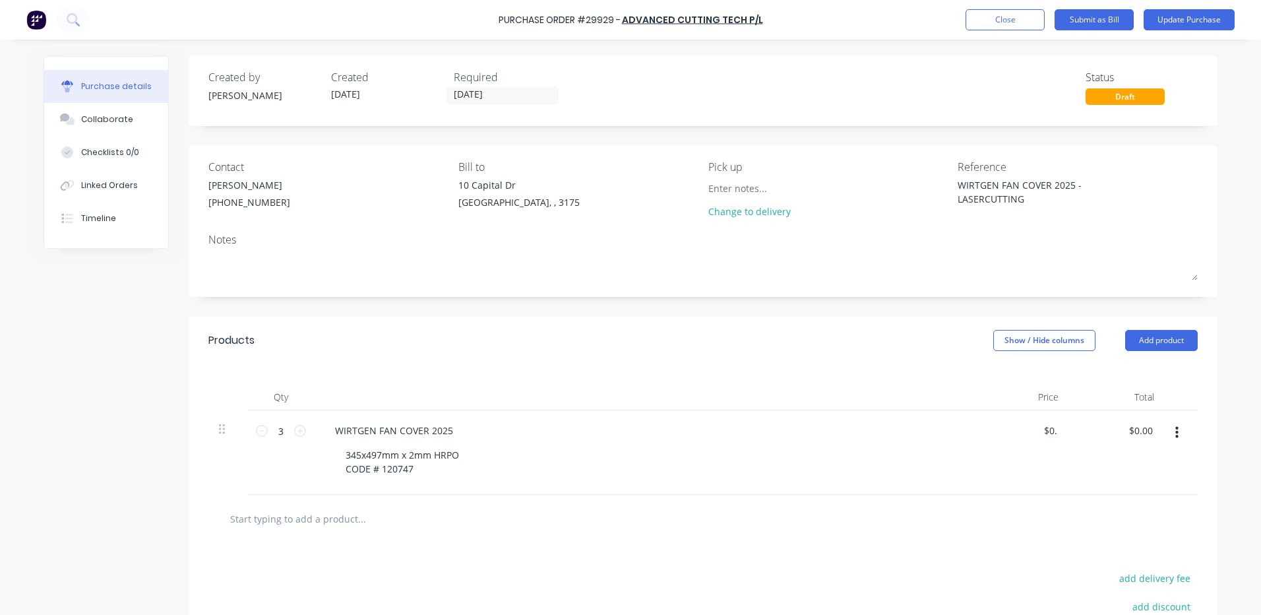
click at [874, 304] on div "Created by [PERSON_NAME] Created [DATE] Required [DATE] Status Draft Contact [P…" at bounding box center [703, 408] width 1029 height 704
click at [1038, 431] on input "0" at bounding box center [1045, 430] width 30 height 19
click at [1042, 431] on input "0" at bounding box center [1051, 430] width 18 height 19
type input "$28.30"
type input "$84.90"
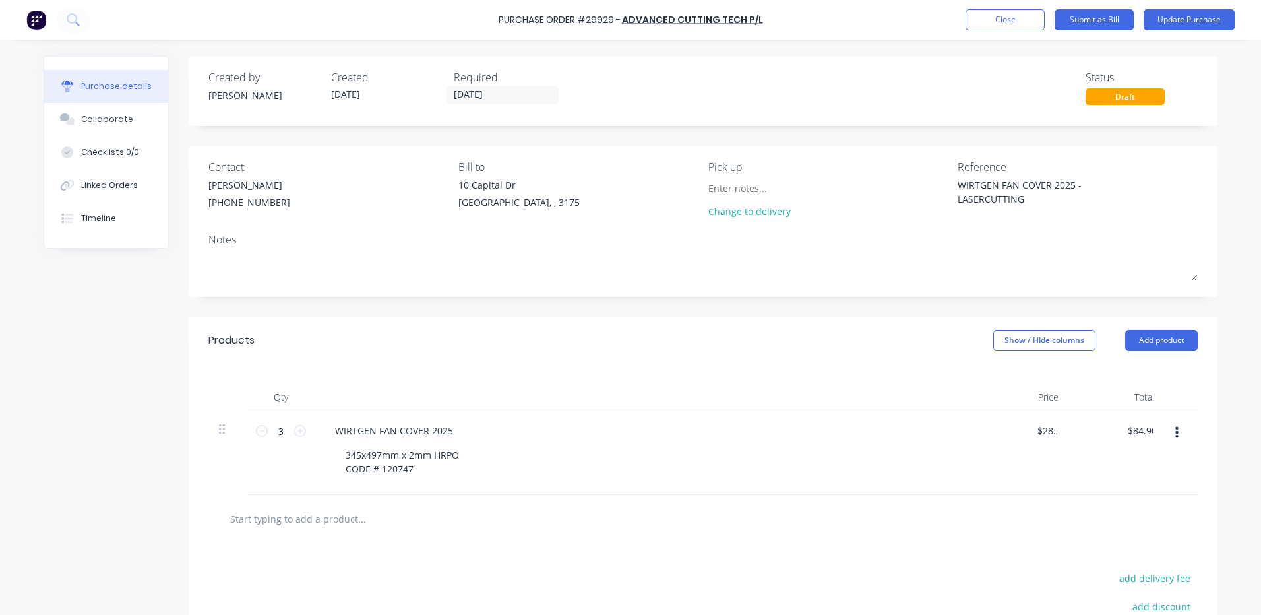
click at [914, 394] on div at bounding box center [644, 397] width 660 height 26
click at [1158, 23] on button "Update Purchase" at bounding box center [1189, 19] width 91 height 21
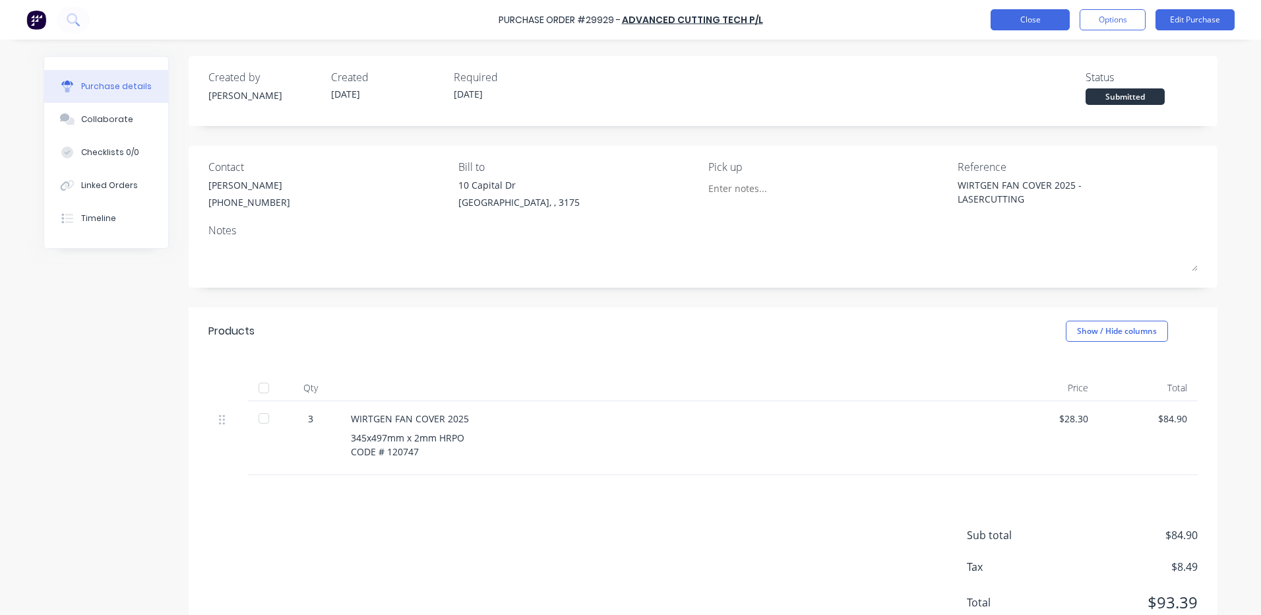
click at [1057, 30] on button "Close" at bounding box center [1030, 19] width 79 height 21
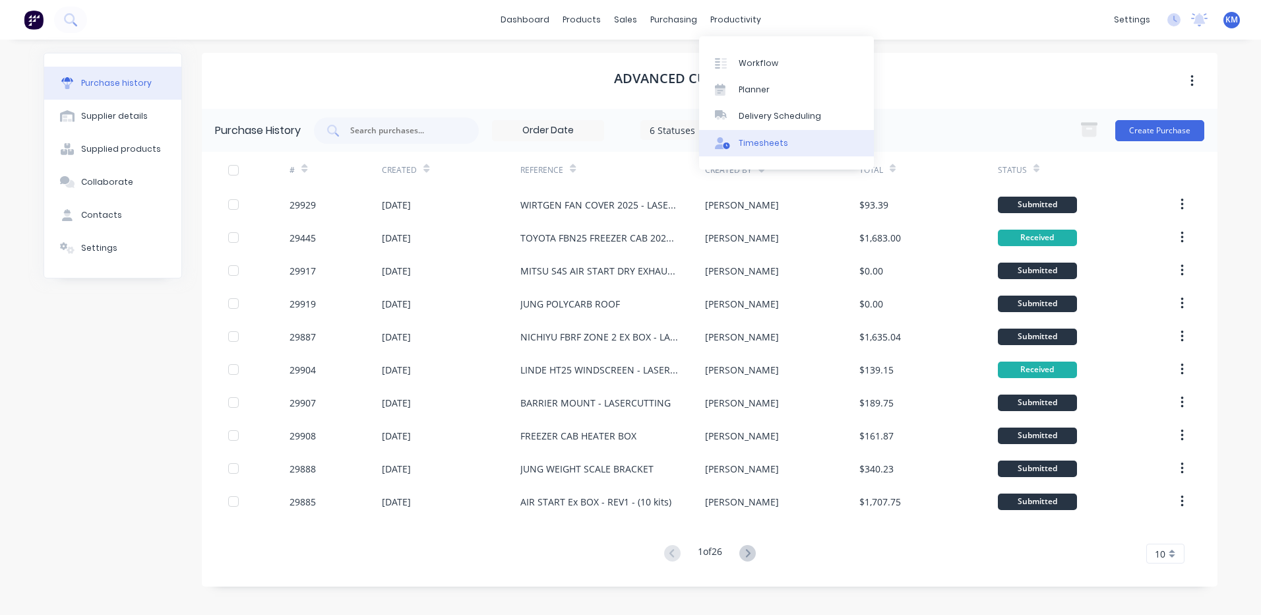
click at [744, 148] on div "Timesheets" at bounding box center [763, 143] width 49 height 12
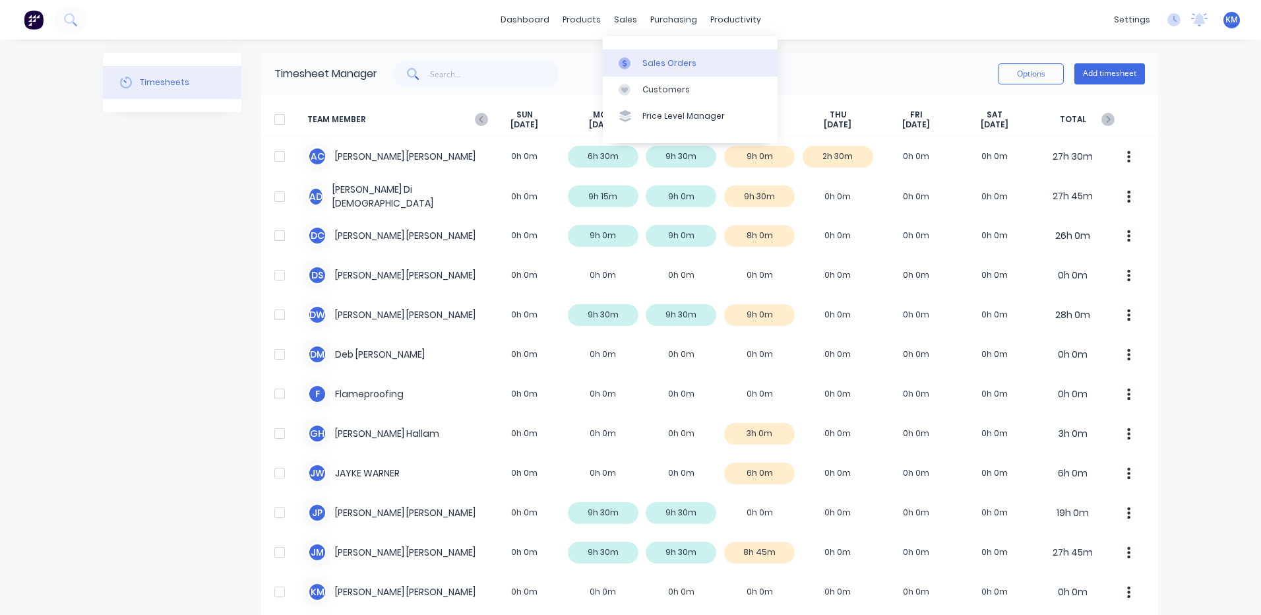
click at [621, 56] on link "Sales Orders" at bounding box center [690, 62] width 175 height 26
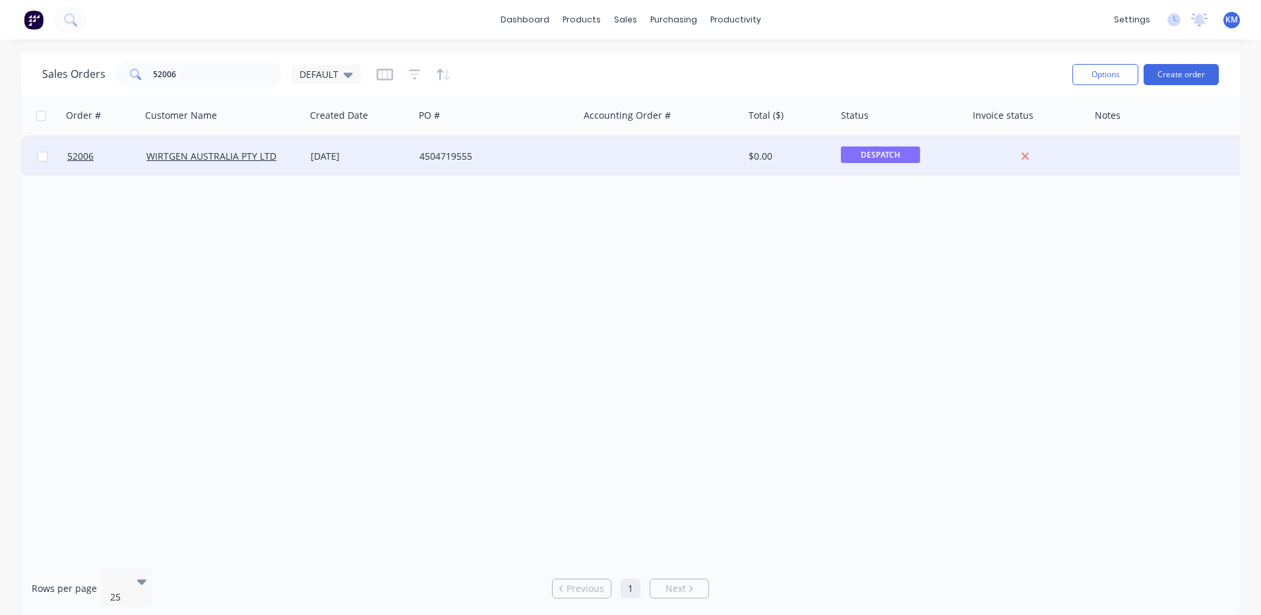
click at [303, 154] on div "WIRTGEN AUSTRALIA PTY LTD" at bounding box center [223, 157] width 164 height 40
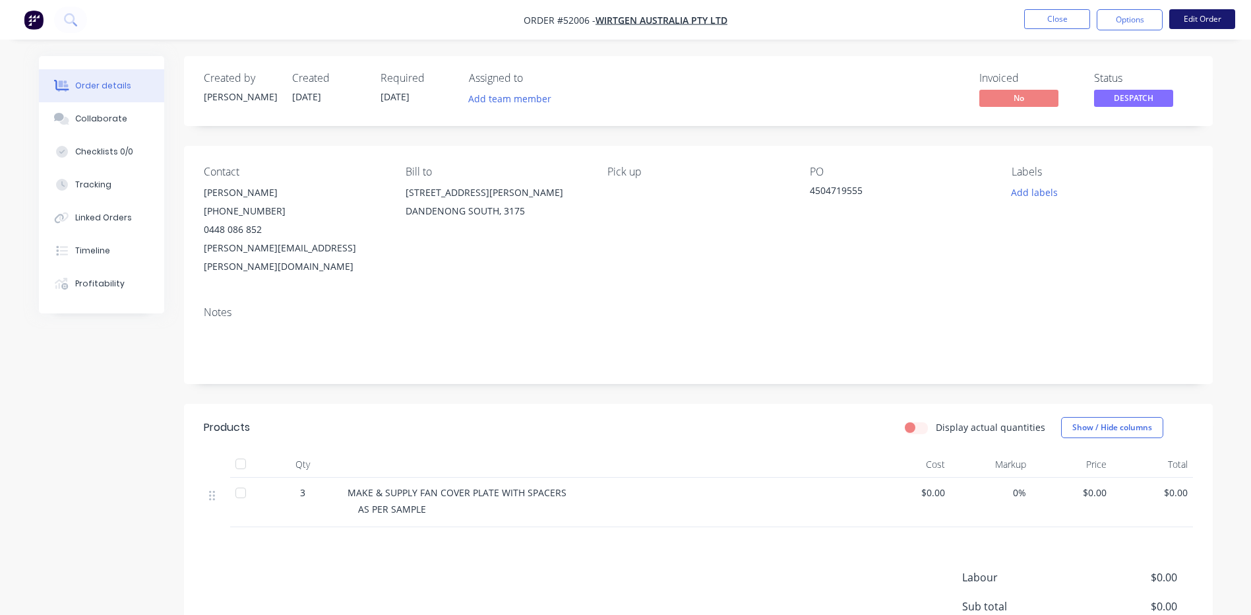
click at [1194, 19] on button "Edit Order" at bounding box center [1203, 19] width 66 height 20
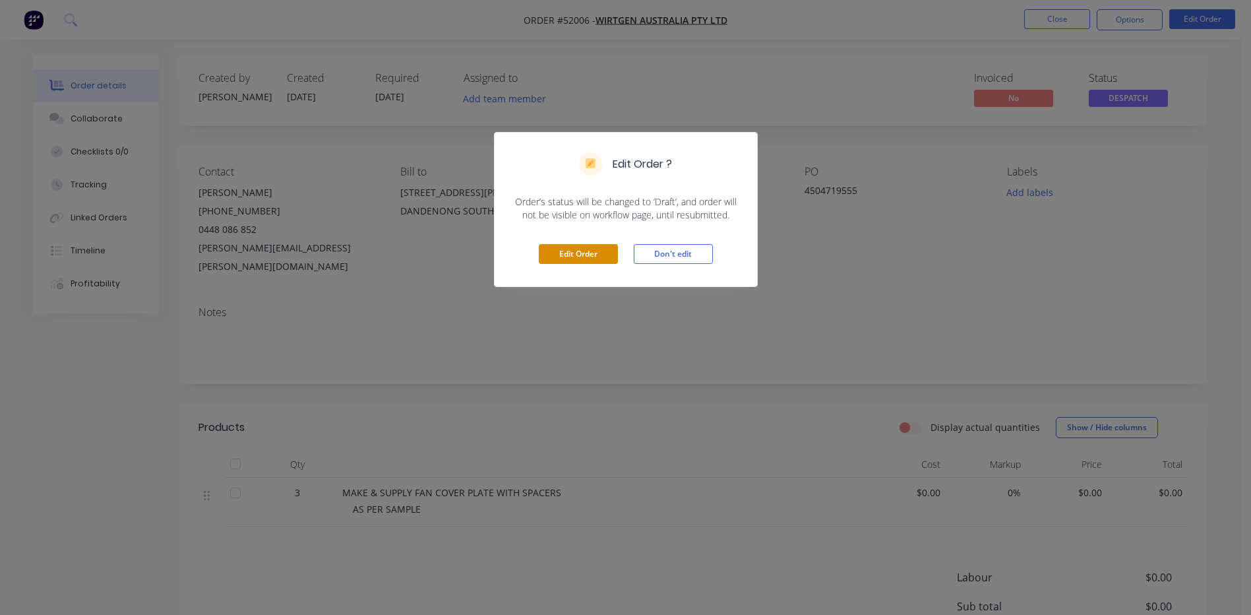
click at [568, 251] on button "Edit Order" at bounding box center [578, 254] width 79 height 20
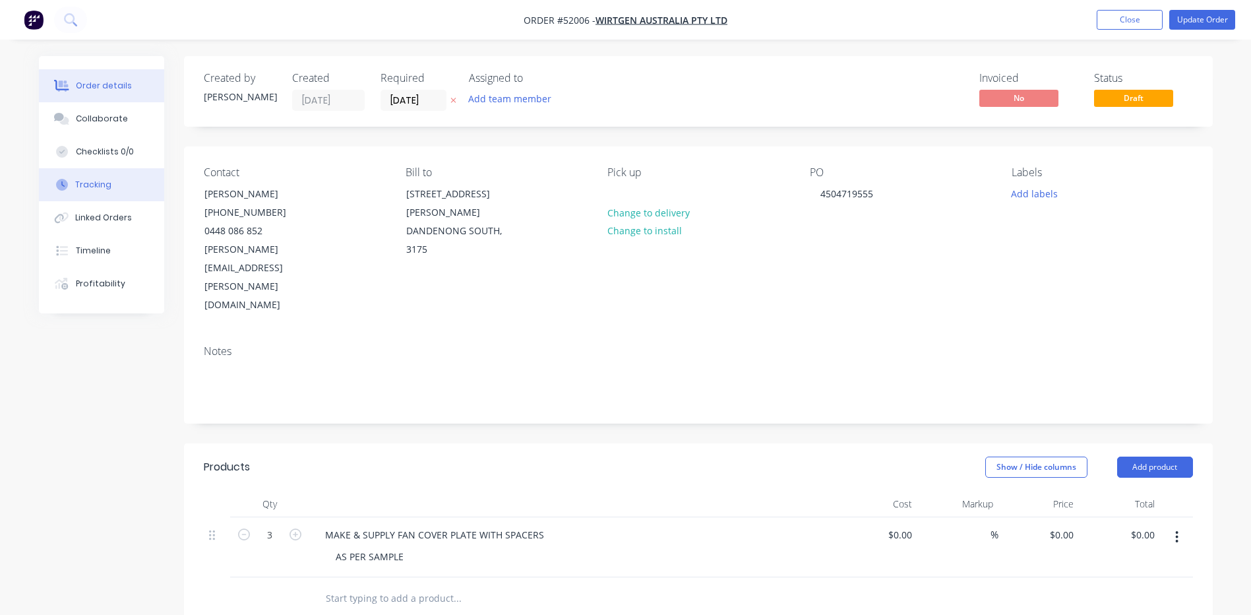
click at [111, 180] on button "Tracking" at bounding box center [101, 184] width 125 height 33
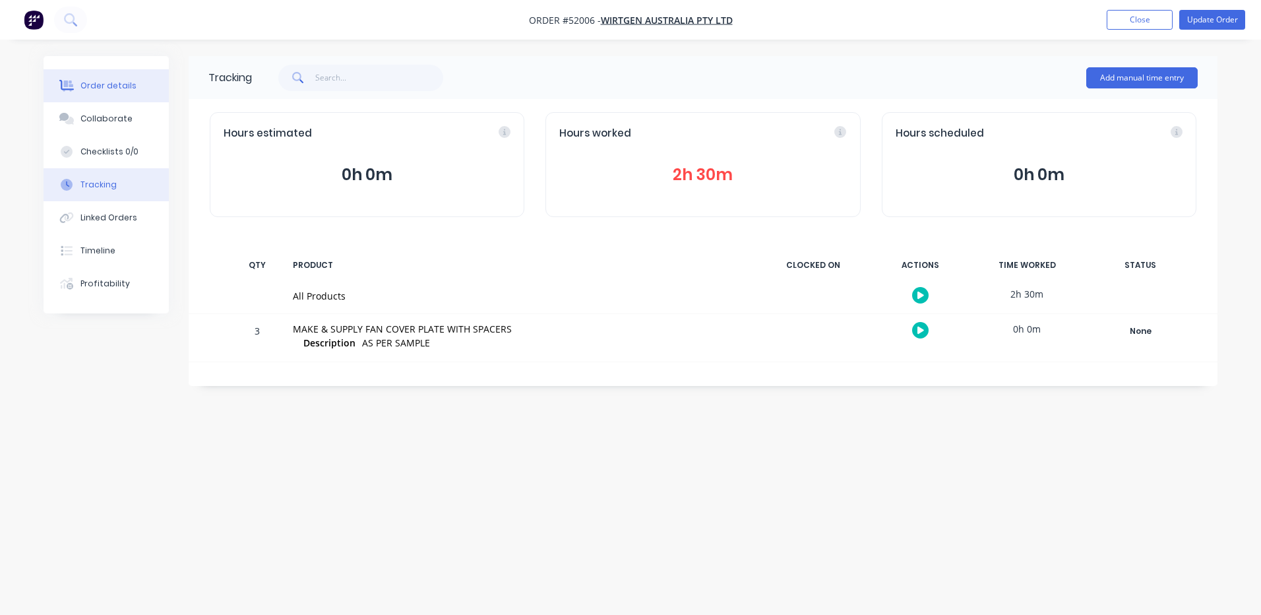
click at [159, 98] on button "Order details" at bounding box center [106, 85] width 125 height 33
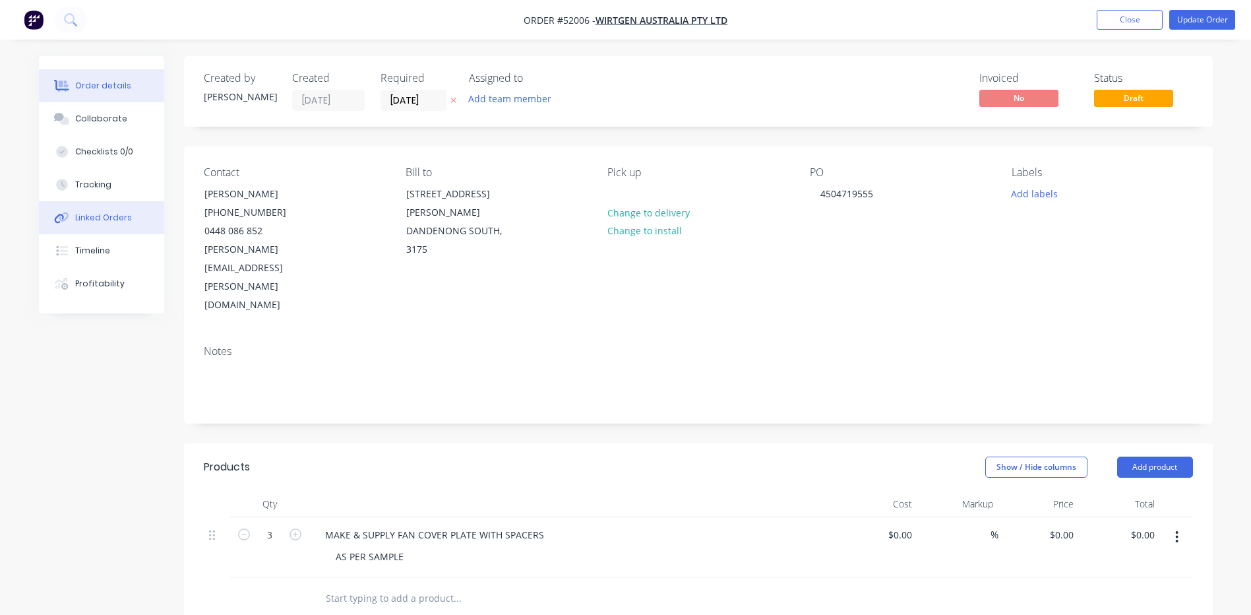
click at [110, 217] on div "Linked Orders" at bounding box center [103, 218] width 57 height 12
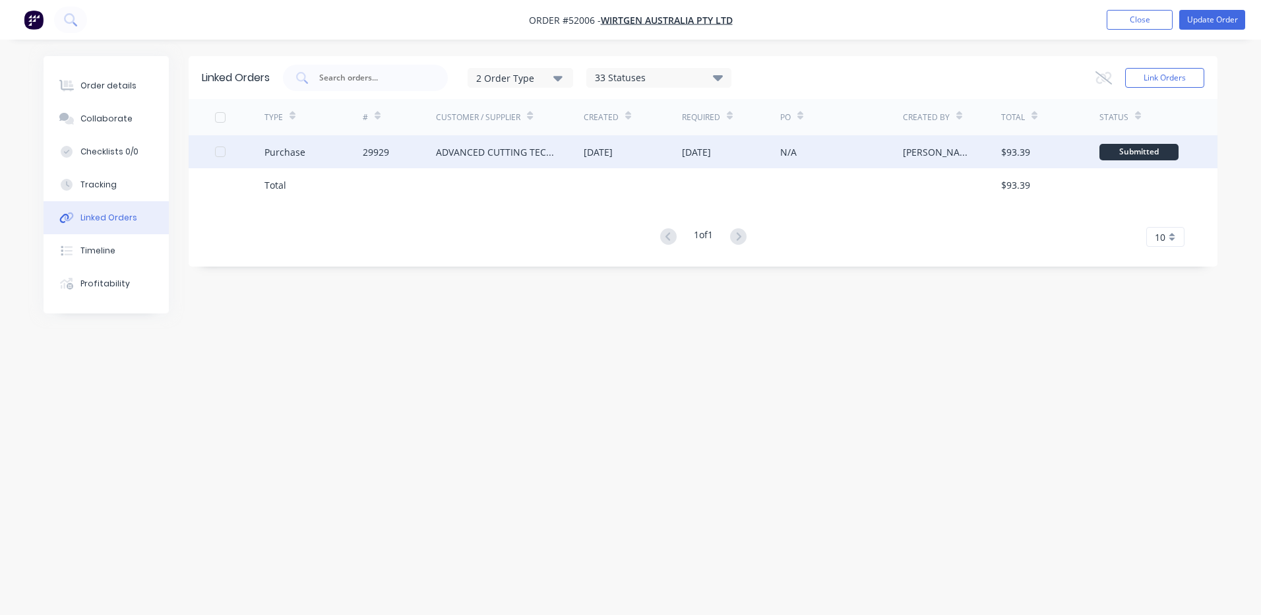
click at [607, 164] on div "[DATE]" at bounding box center [633, 151] width 98 height 33
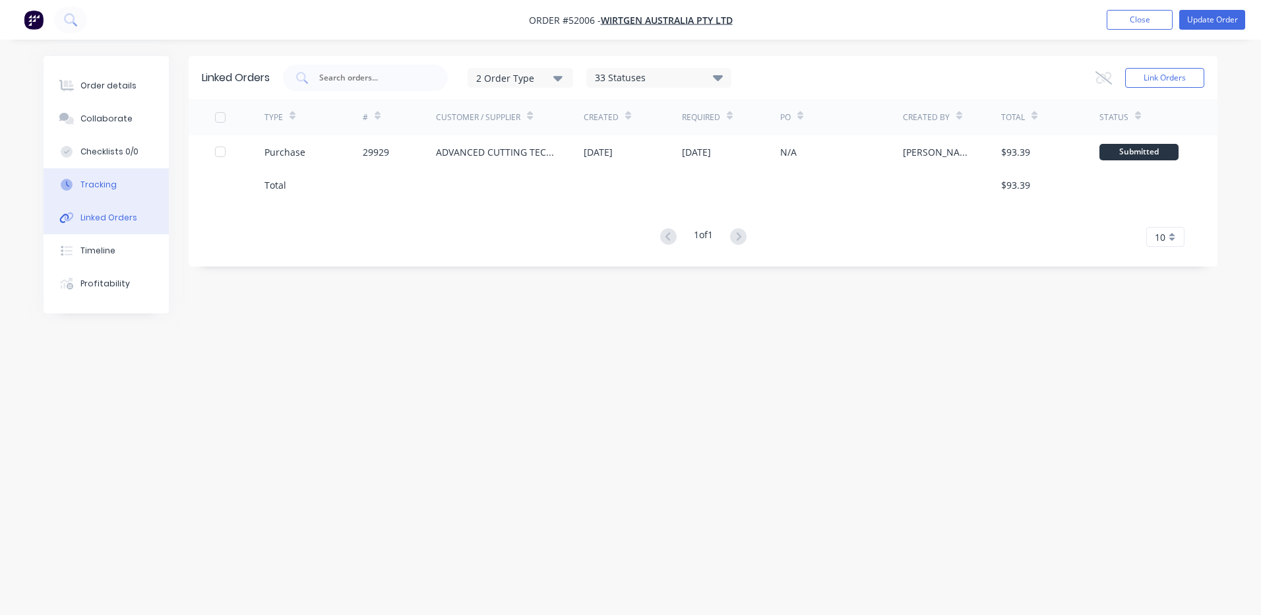
click at [117, 186] on button "Tracking" at bounding box center [106, 184] width 125 height 33
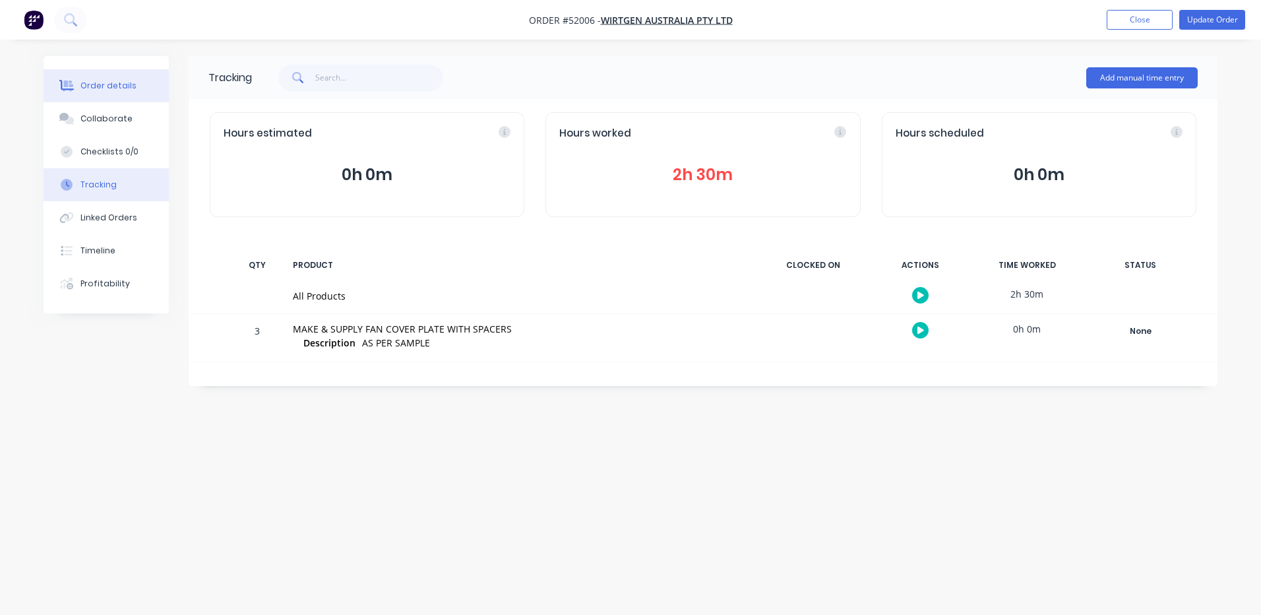
click at [119, 101] on button "Order details" at bounding box center [106, 85] width 125 height 33
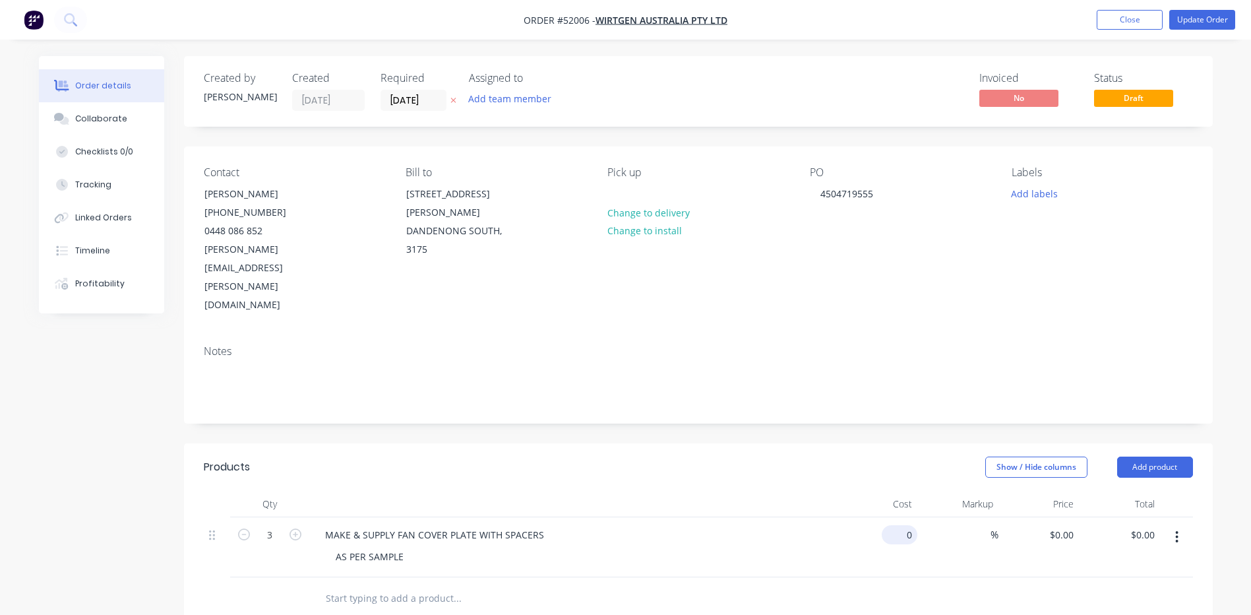
click at [904, 525] on input "0" at bounding box center [902, 534] width 30 height 19
type input "$205.00"
type input "$615.00"
click at [853, 452] on header "Products Show / Hide columns Add product" at bounding box center [698, 466] width 1029 height 47
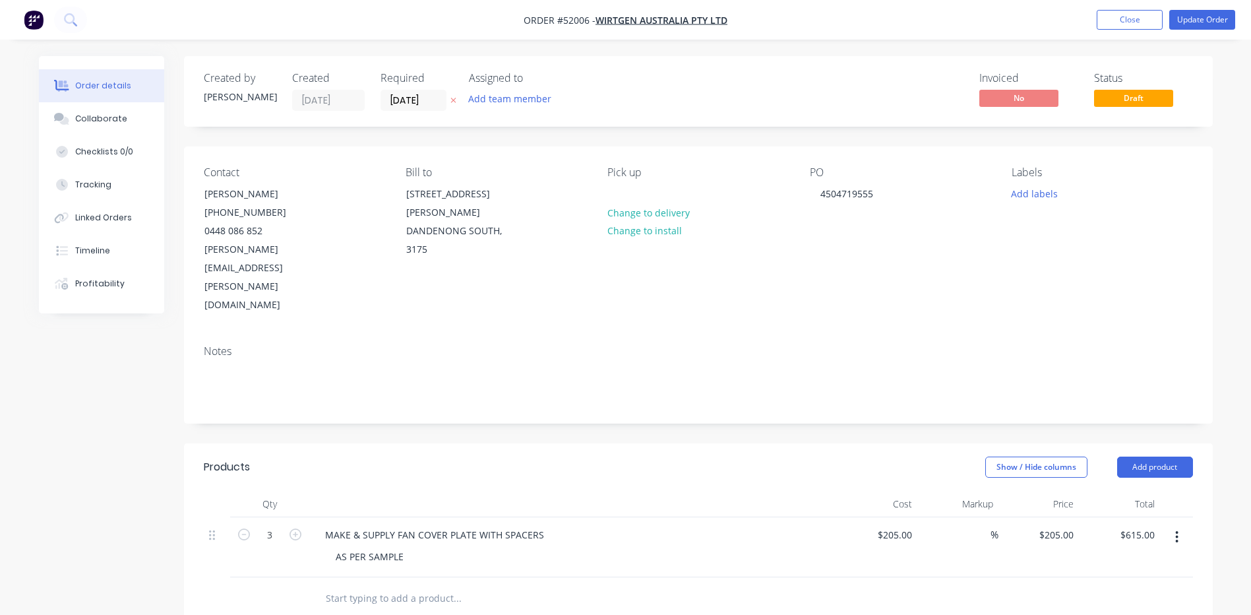
scroll to position [66, 0]
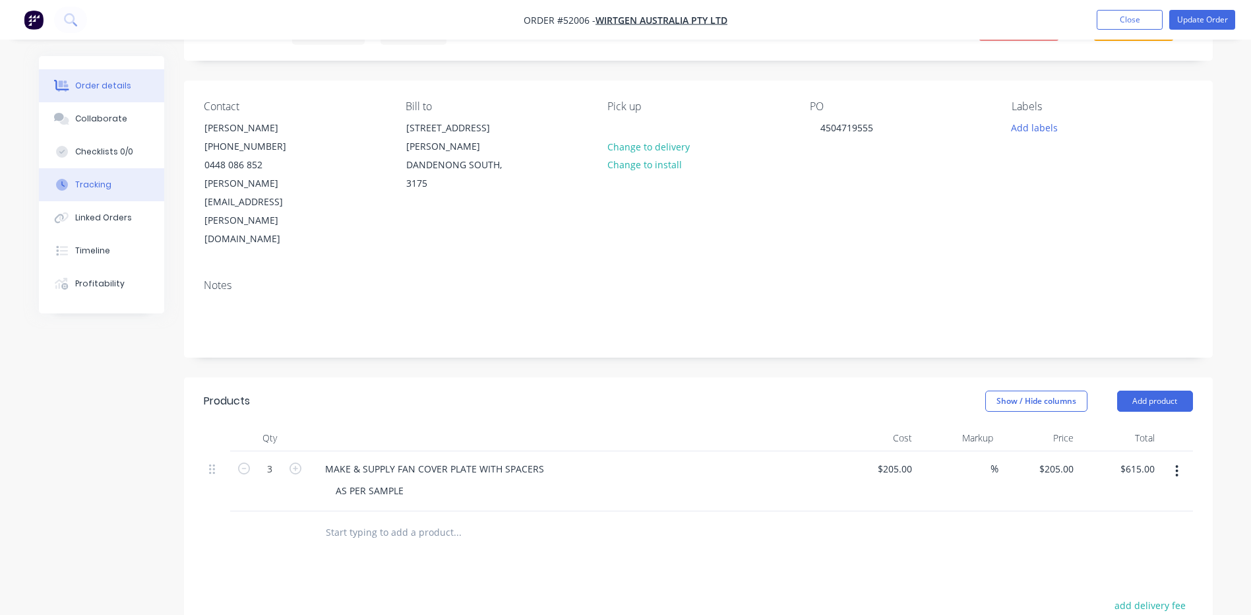
click at [119, 181] on button "Tracking" at bounding box center [101, 184] width 125 height 33
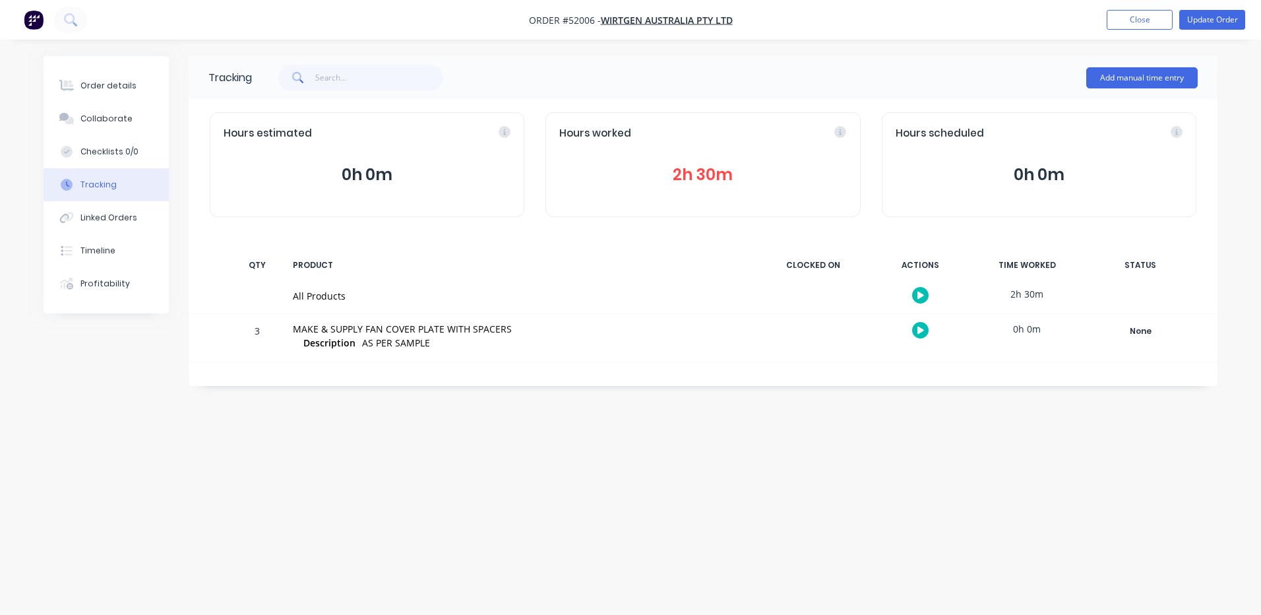
click at [778, 178] on button "2h 30m" at bounding box center [702, 174] width 287 height 25
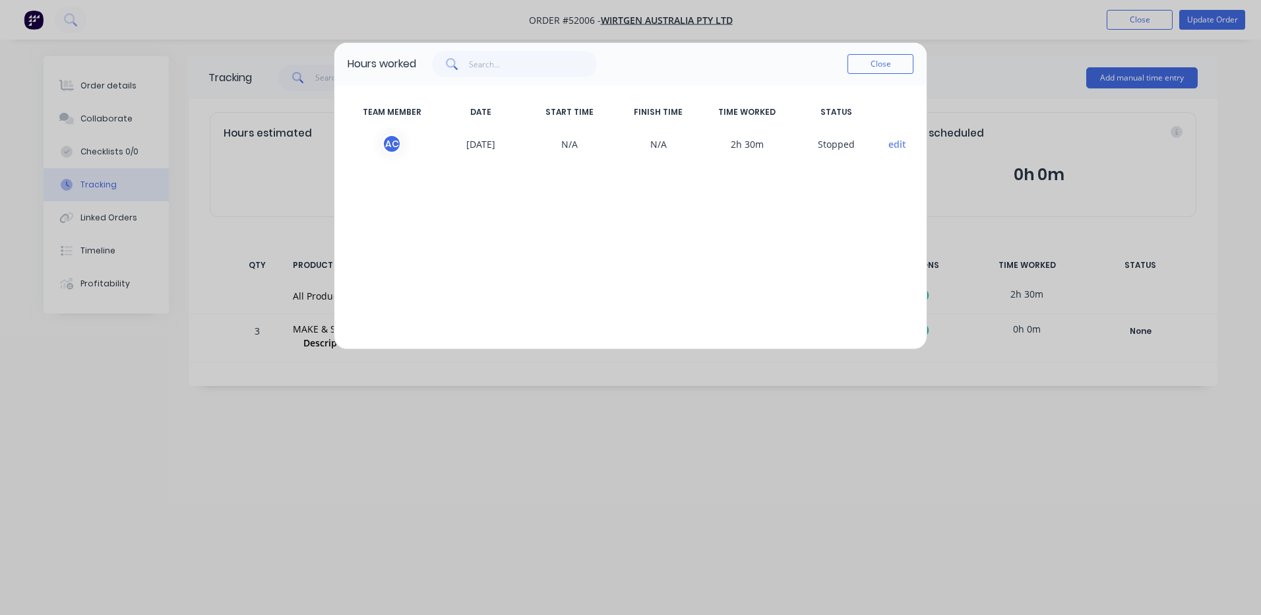
click at [864, 75] on div "Close" at bounding box center [881, 64] width 66 height 26
click at [883, 55] on button "Close" at bounding box center [881, 64] width 66 height 20
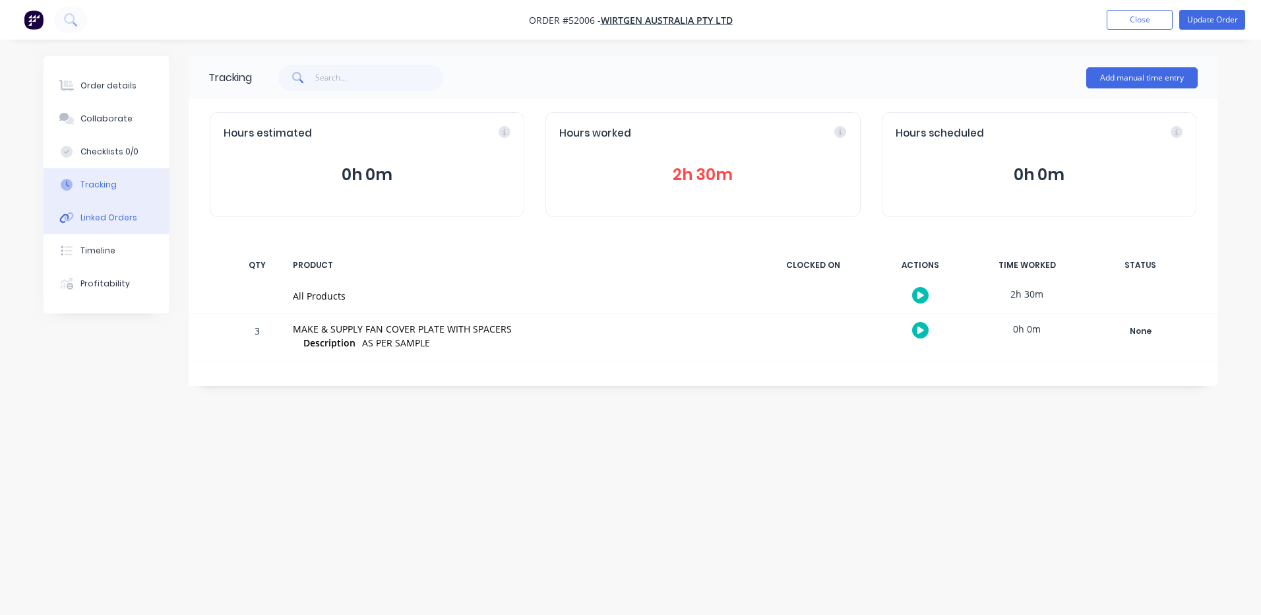
click at [107, 221] on div "Linked Orders" at bounding box center [108, 218] width 57 height 12
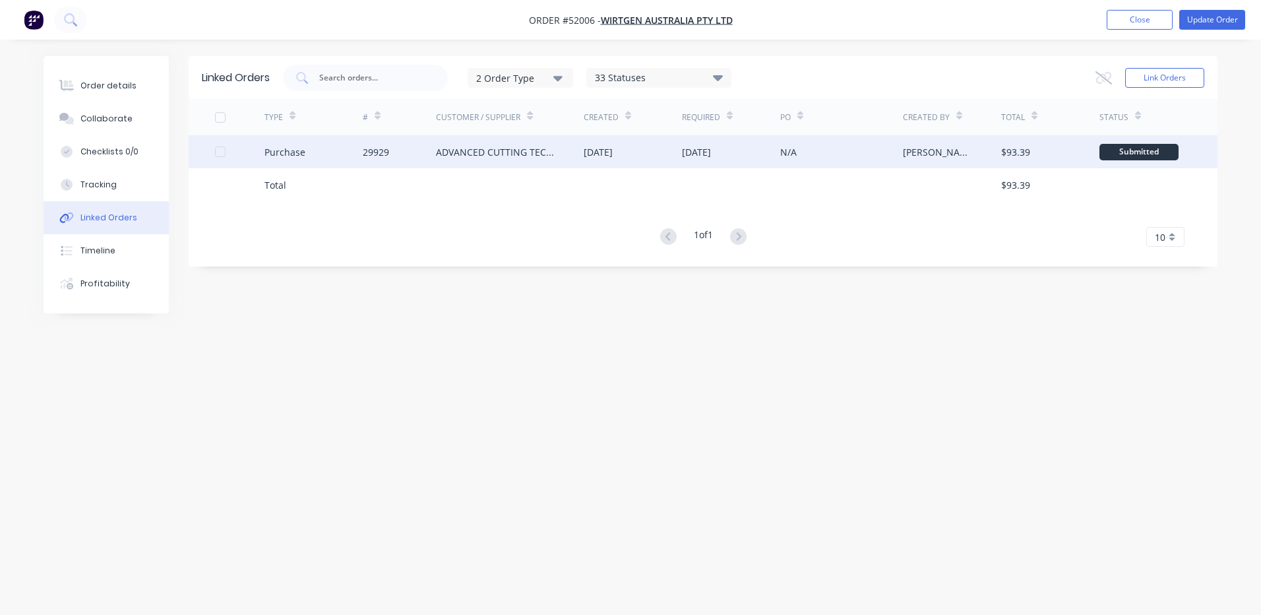
click at [626, 166] on div "[DATE]" at bounding box center [633, 151] width 98 height 33
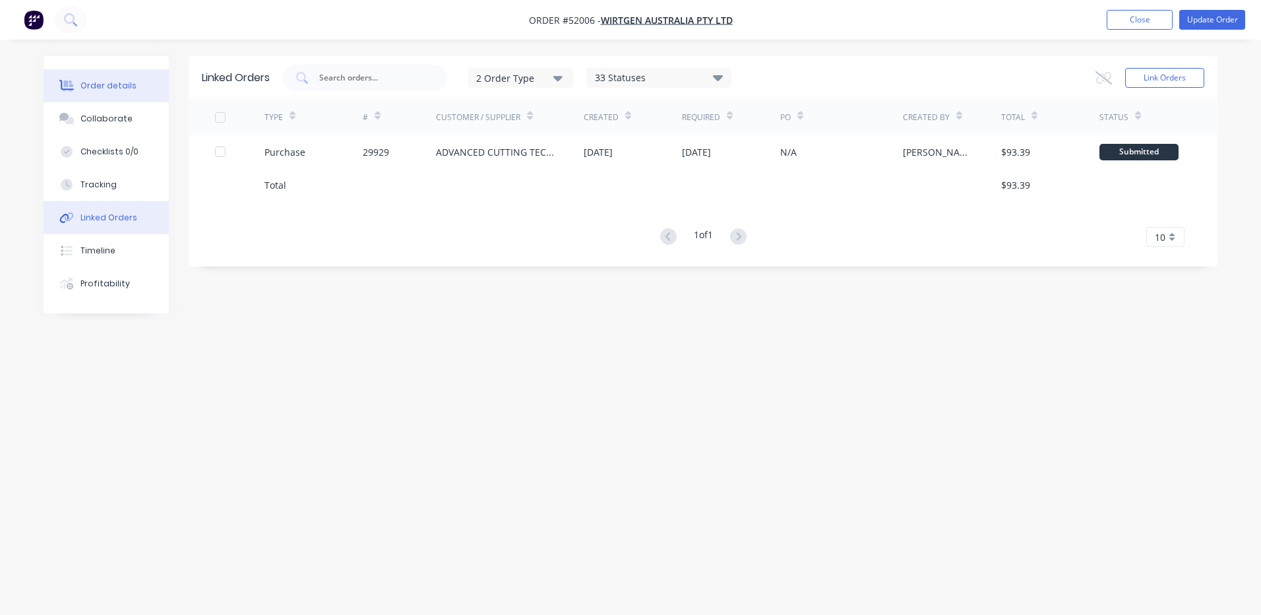
drag, startPoint x: 104, startPoint y: 77, endPoint x: 157, endPoint y: 97, distance: 56.4
click at [104, 79] on button "Order details" at bounding box center [106, 85] width 125 height 33
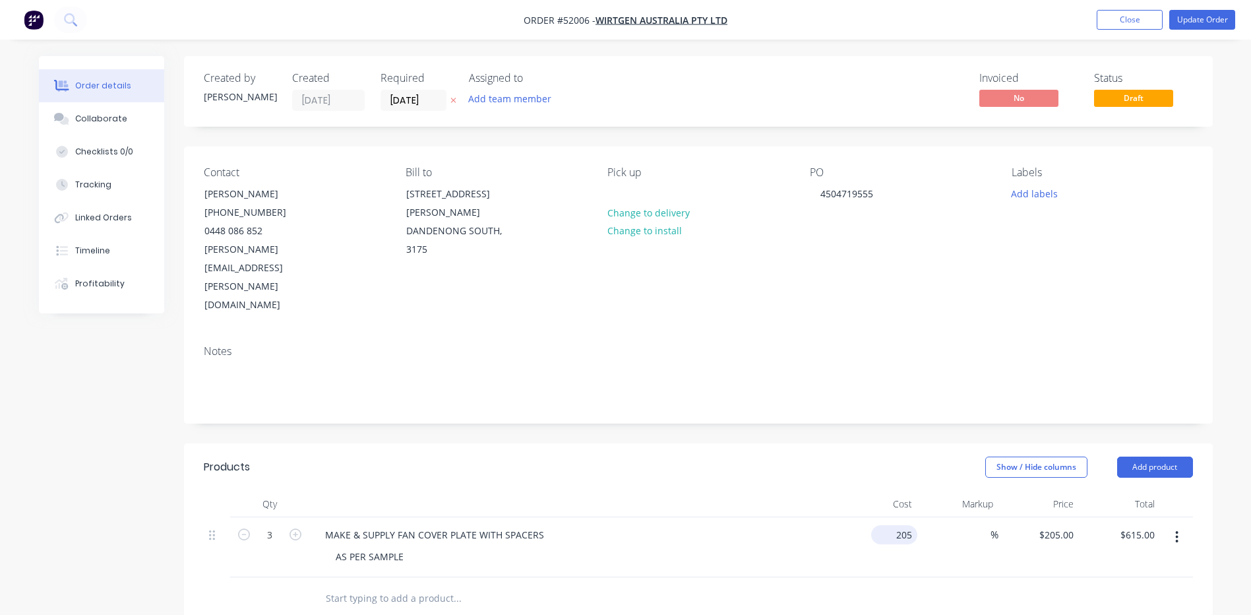
click at [905, 525] on input "205" at bounding box center [897, 534] width 41 height 19
type input "$180.00"
type input "$540.00"
click at [852, 457] on div "Show / Hide columns Add product" at bounding box center [803, 467] width 779 height 21
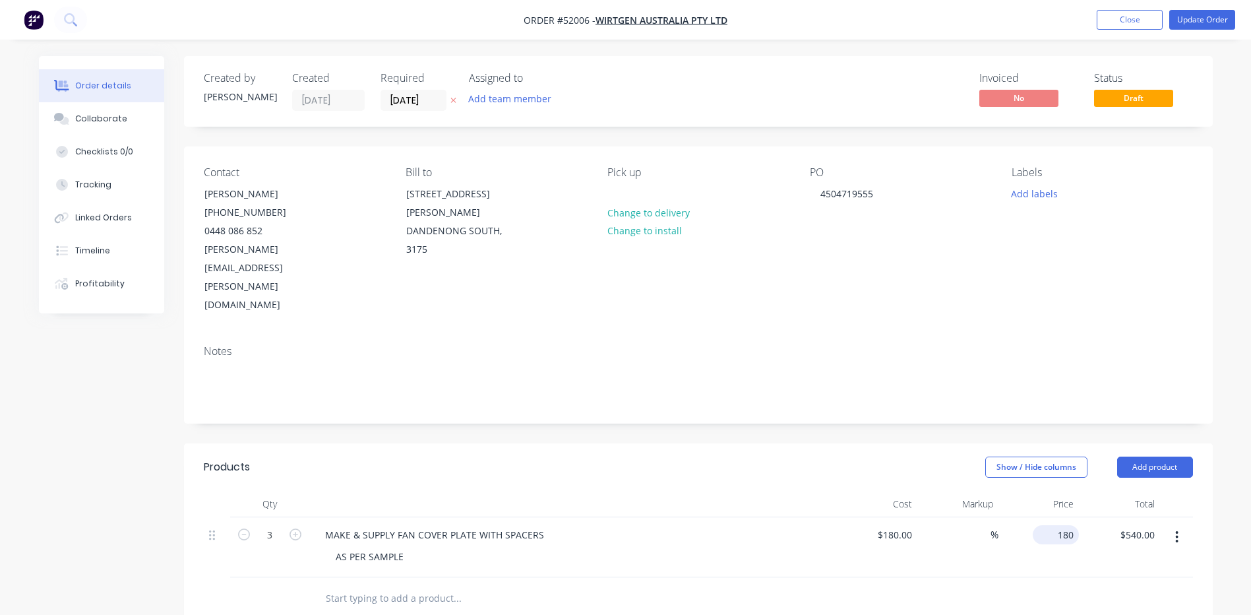
click at [1061, 525] on input "180" at bounding box center [1058, 534] width 41 height 19
type input "285"
type input "58.33"
type input "$285.00"
type input "$855.00"
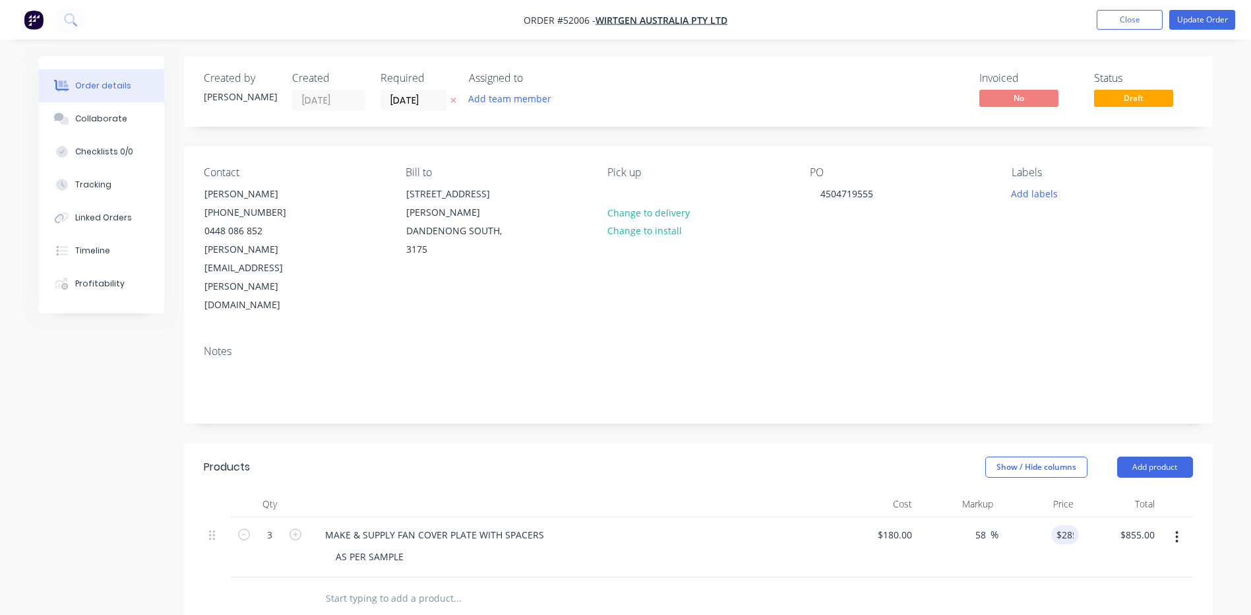
click at [835, 457] on div "Show / Hide columns Add product" at bounding box center [803, 467] width 779 height 21
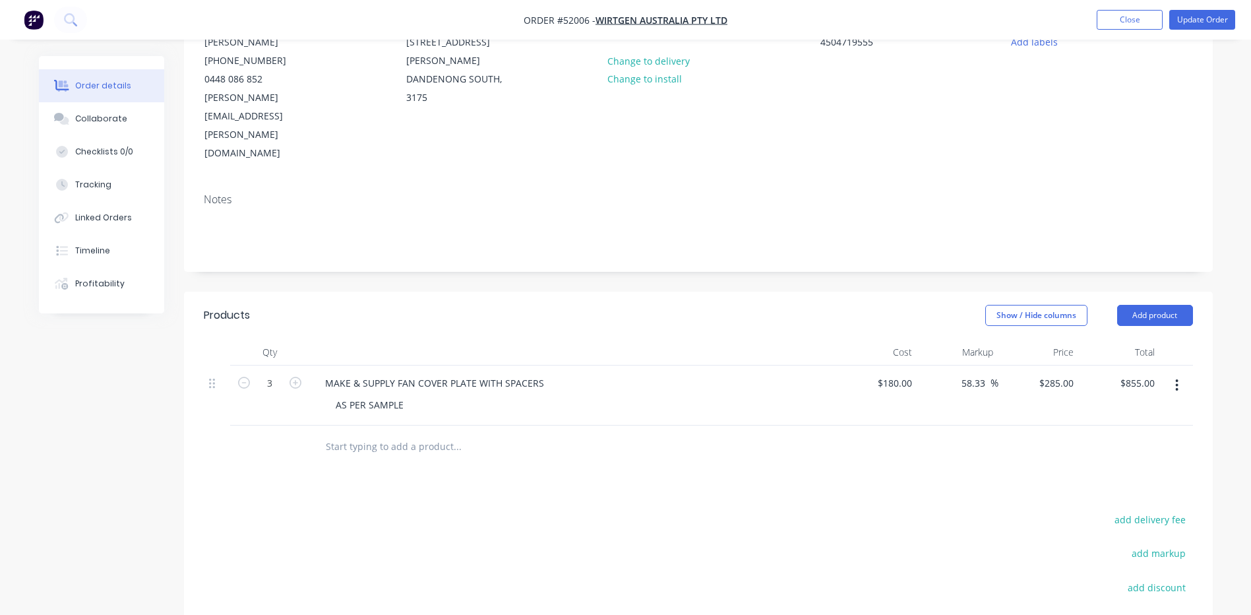
scroll to position [198, 0]
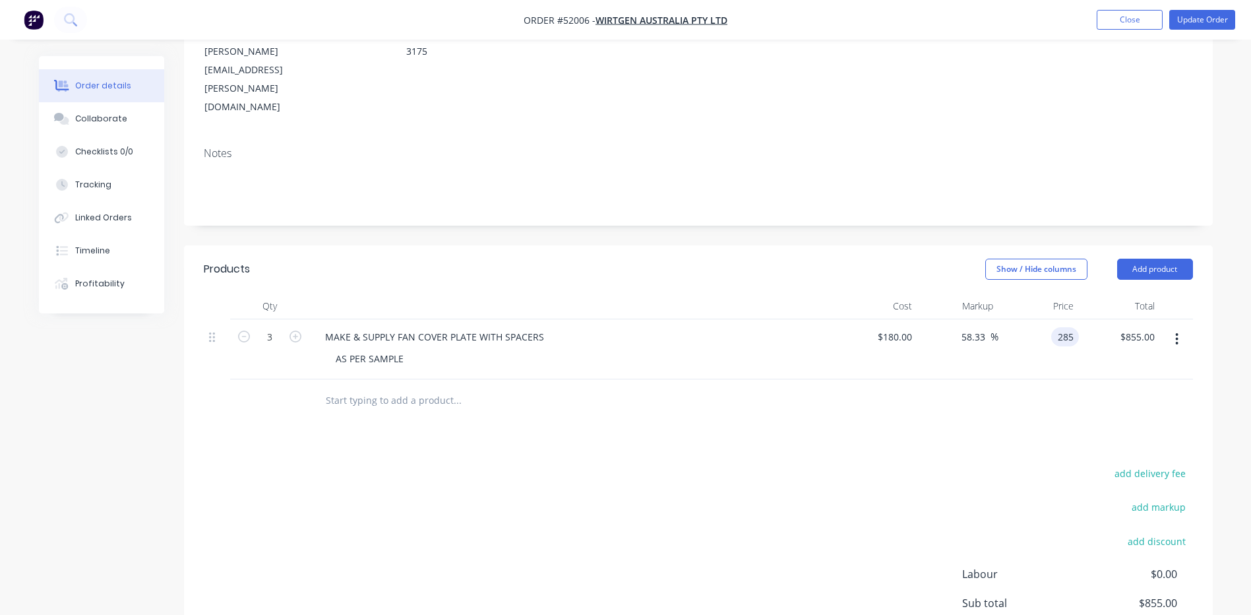
click at [1058, 327] on input "285" at bounding box center [1068, 336] width 22 height 19
type input "395"
type input "119.44"
type input "$395.00"
type input "$1,185.00"
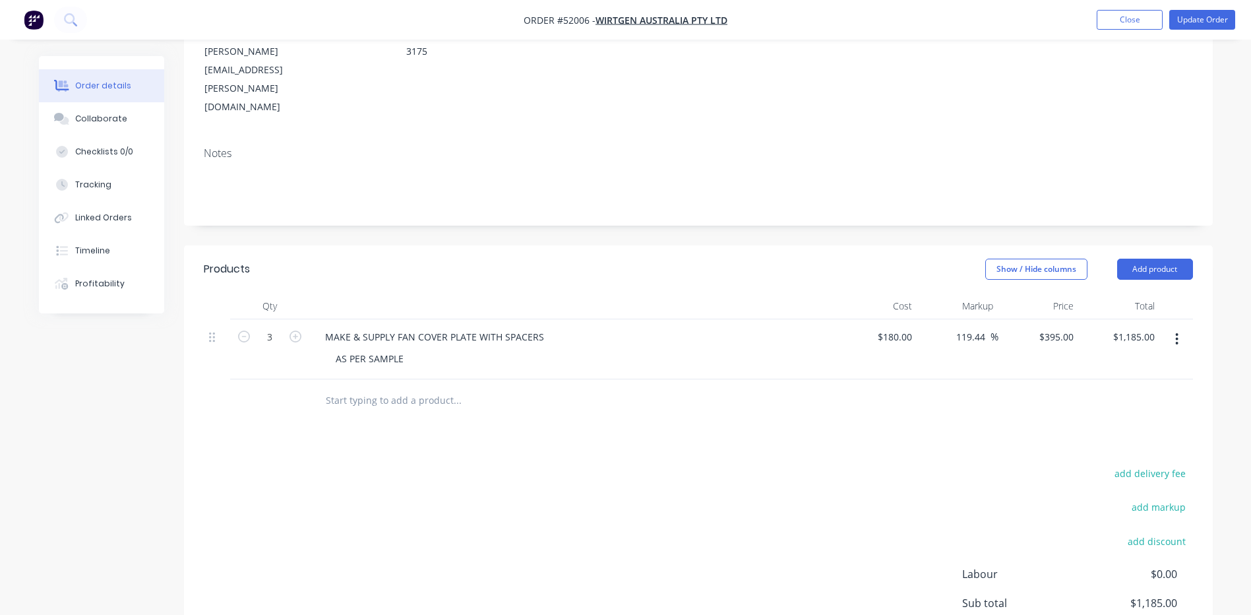
click at [693, 201] on div "Created by [PERSON_NAME] Created [DATE] Required [DATE] Assigned to Add team me…" at bounding box center [698, 298] width 1029 height 881
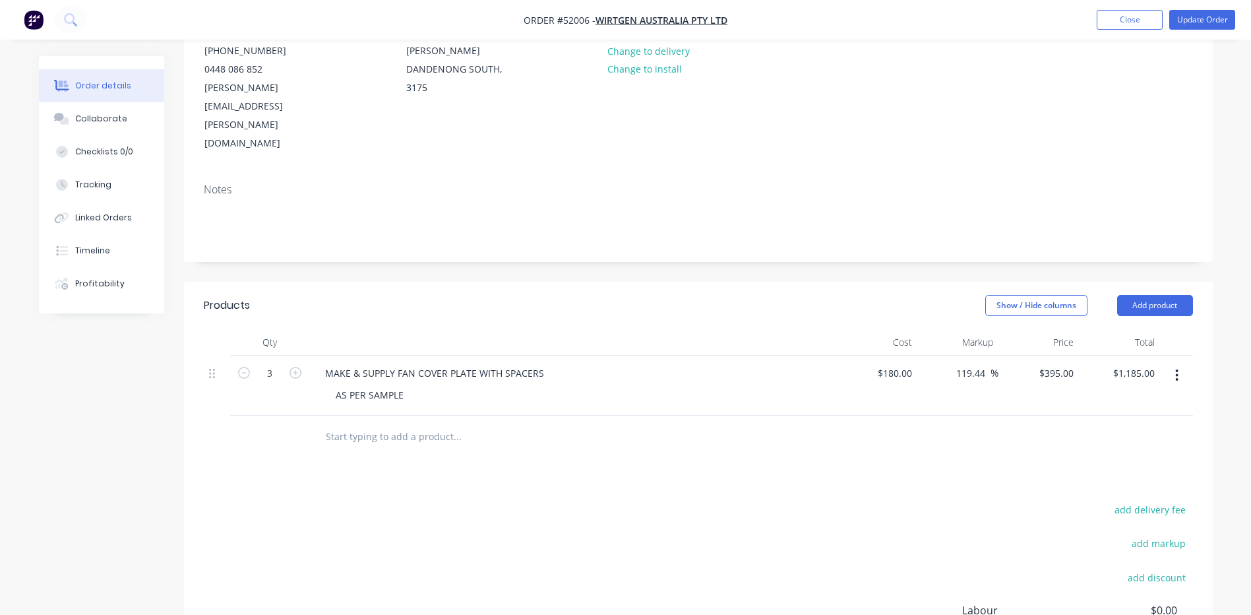
scroll to position [132, 0]
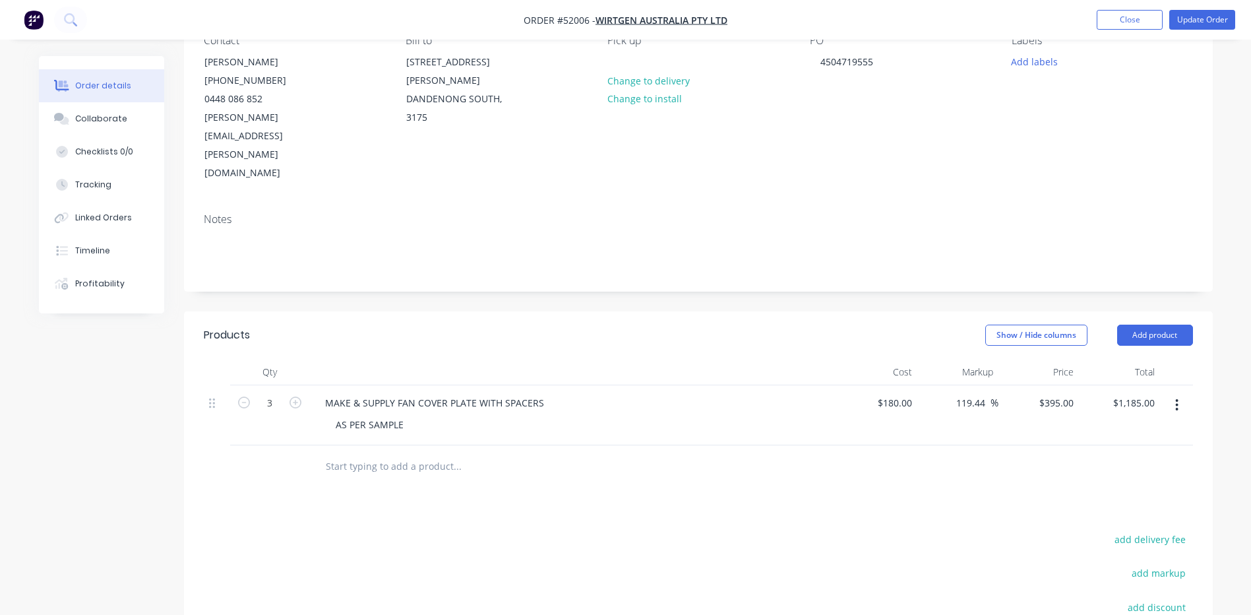
click at [846, 313] on header "Products Show / Hide columns Add product" at bounding box center [698, 334] width 1029 height 47
click at [1051, 385] on div "395 395" at bounding box center [1039, 415] width 81 height 60
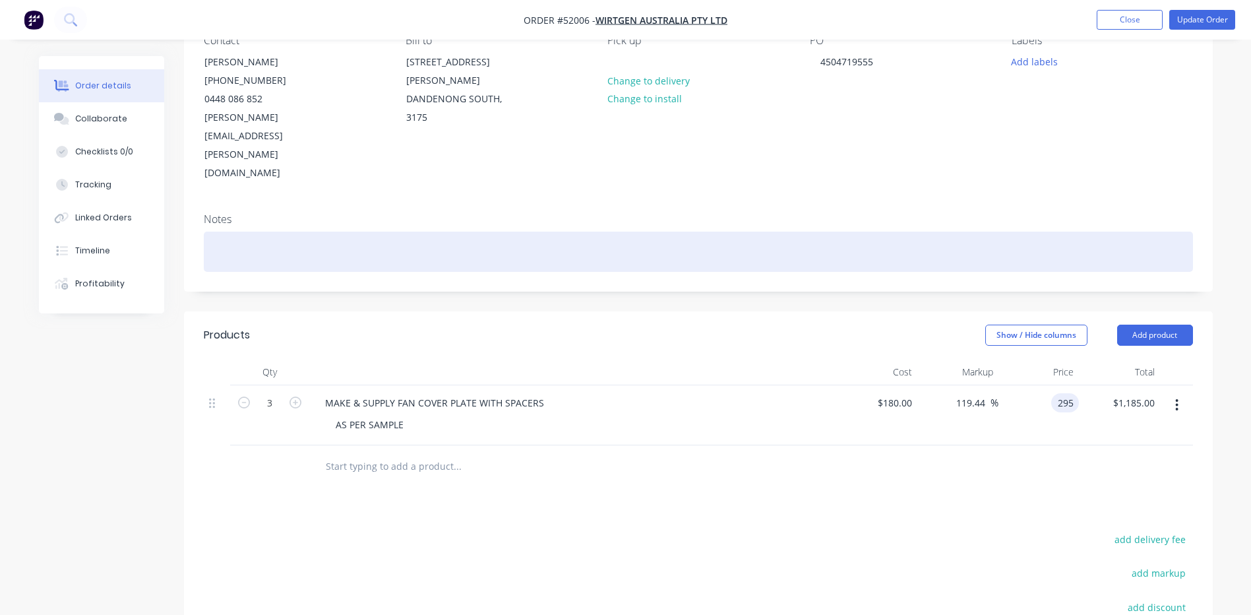
type input "295"
type input "63.89"
type input "$295.00"
type input "$885.00"
click at [827, 232] on div at bounding box center [699, 252] width 990 height 40
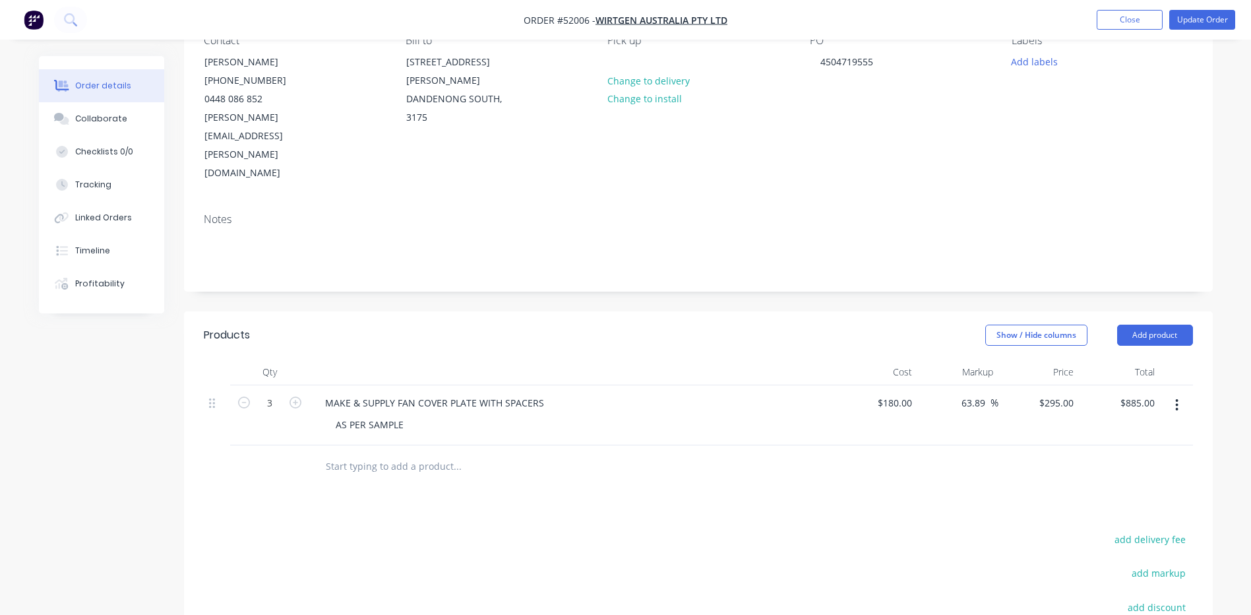
click at [855, 257] on div "Created by [PERSON_NAME] Created [DATE] Required [DATE] Assigned to Add team me…" at bounding box center [698, 364] width 1029 height 881
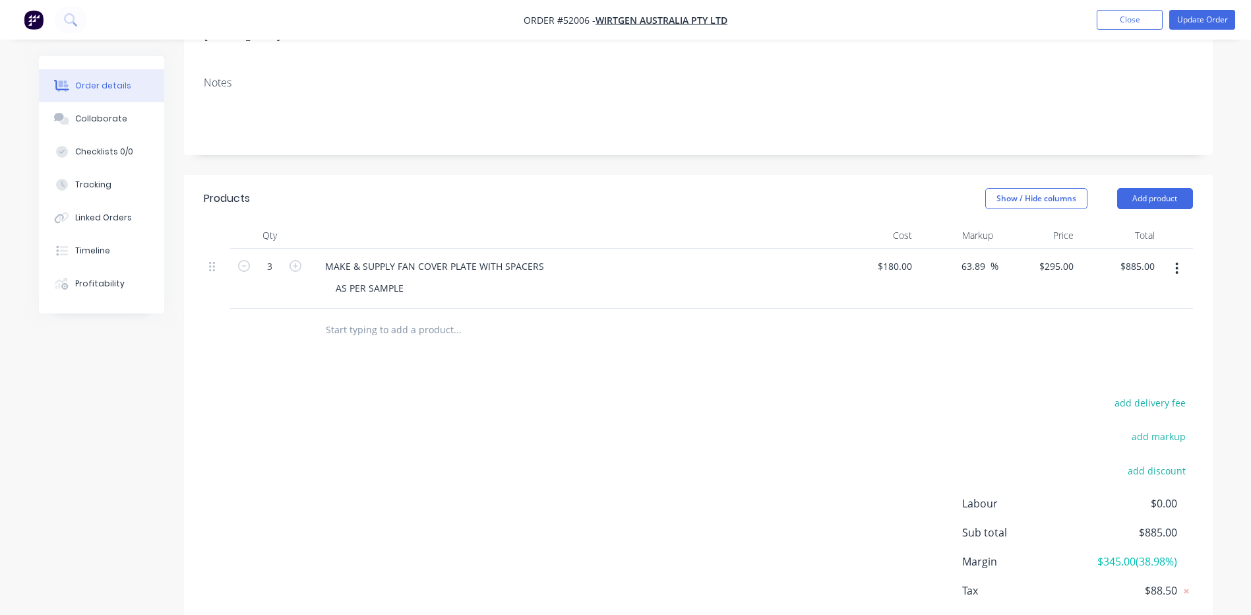
scroll to position [239, 0]
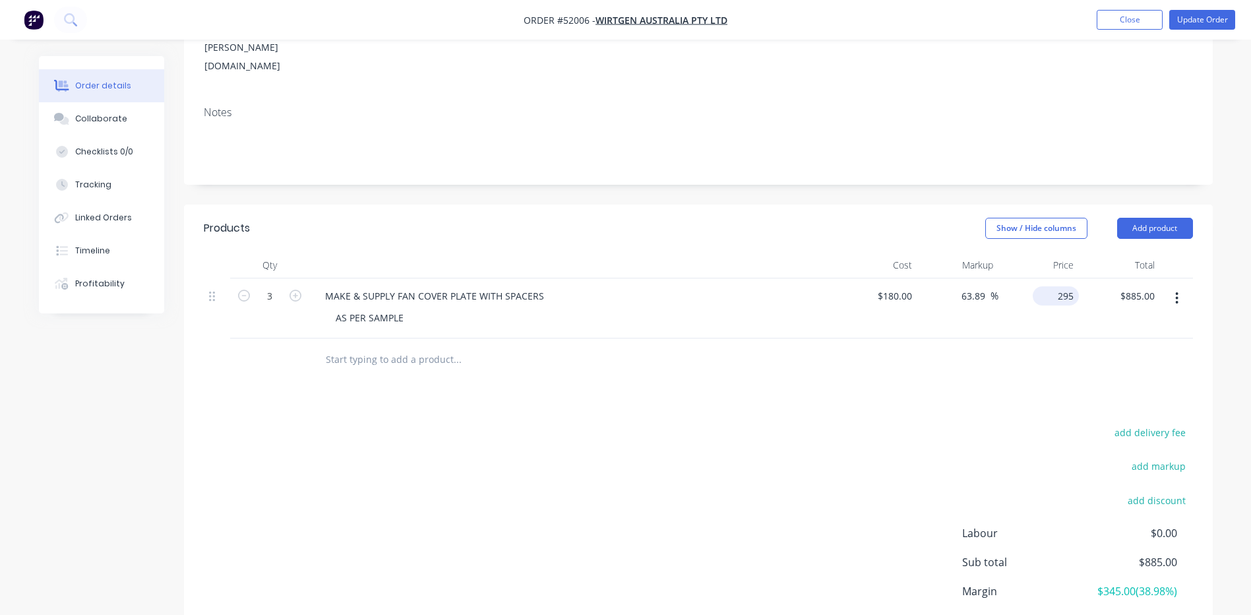
click at [1075, 286] on input "295" at bounding box center [1058, 295] width 41 height 19
type input "305"
type input "69.44"
type input "$305.00"
type input "$915.00"
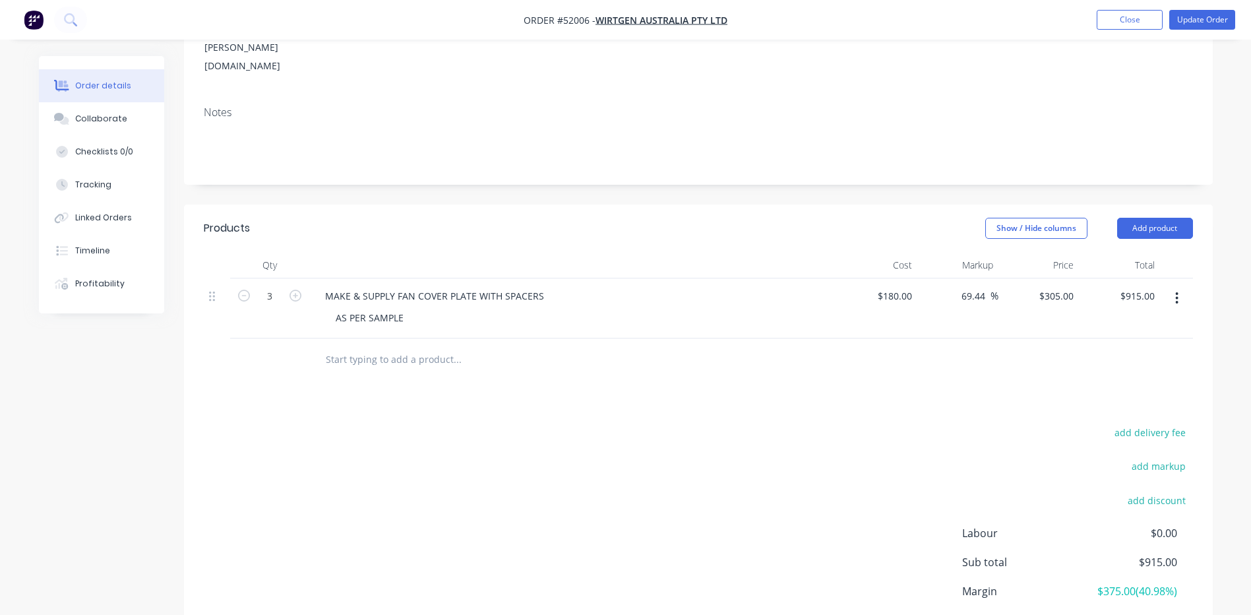
click at [1079, 338] on div at bounding box center [699, 359] width 990 height 43
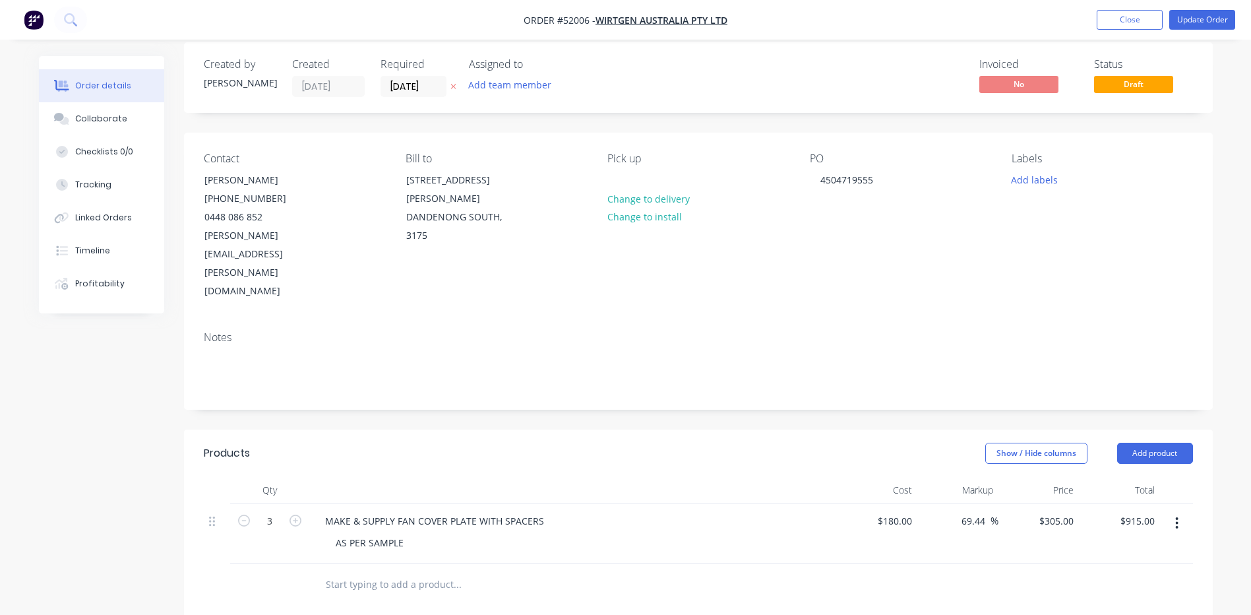
scroll to position [0, 0]
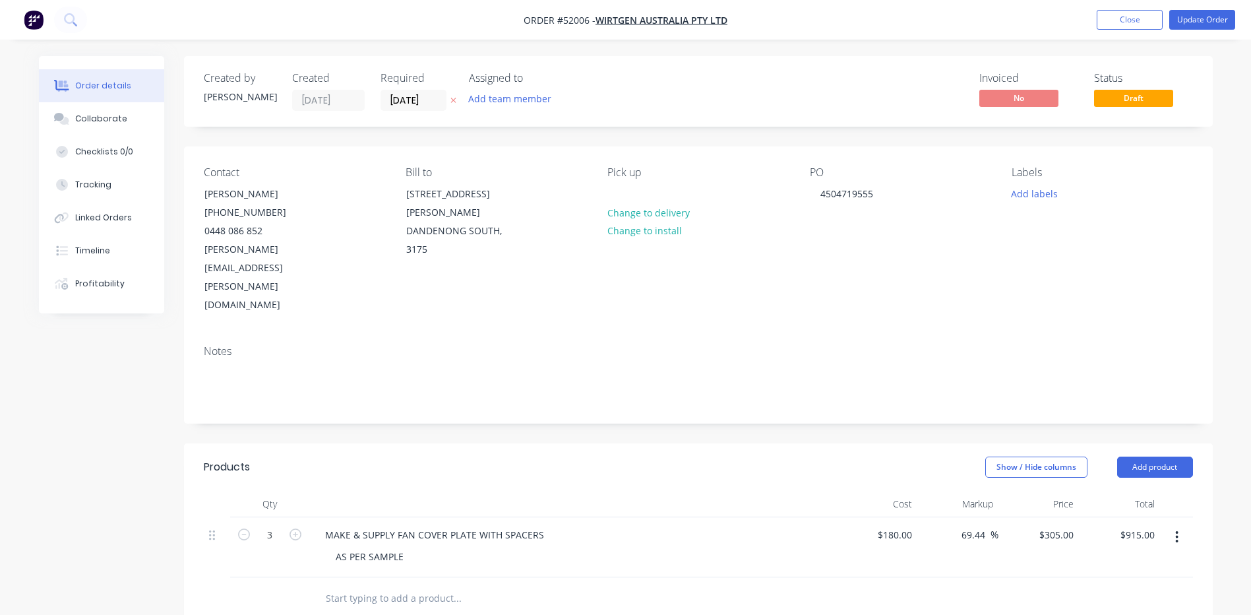
click at [867, 443] on header "Products Show / Hide columns Add product" at bounding box center [698, 466] width 1029 height 47
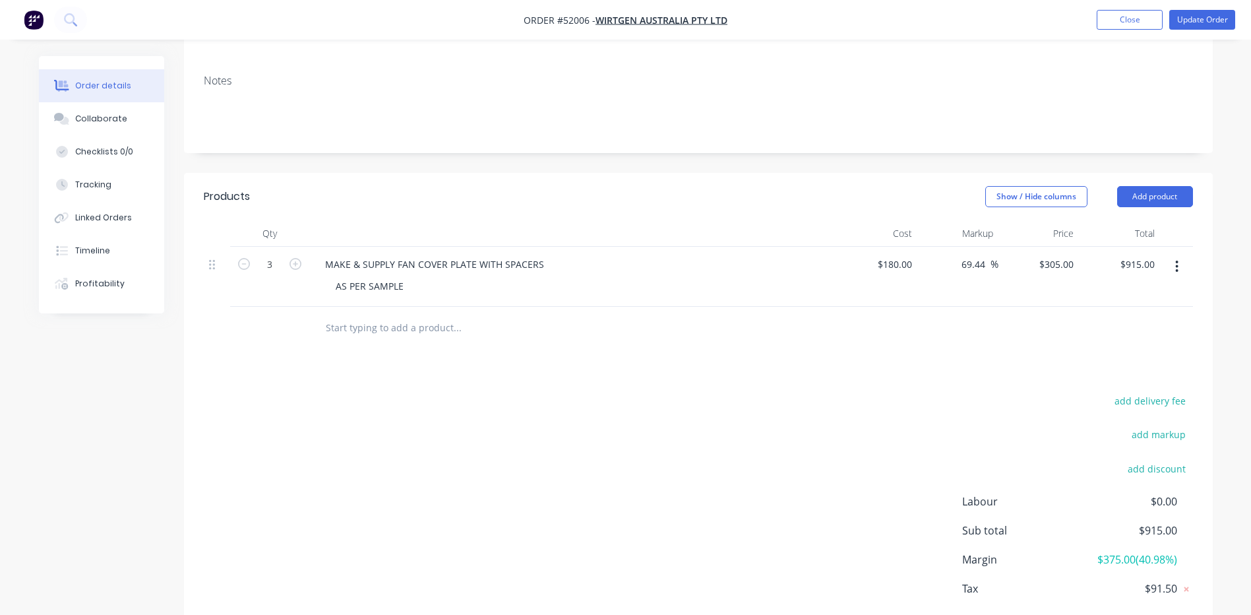
scroll to position [239, 0]
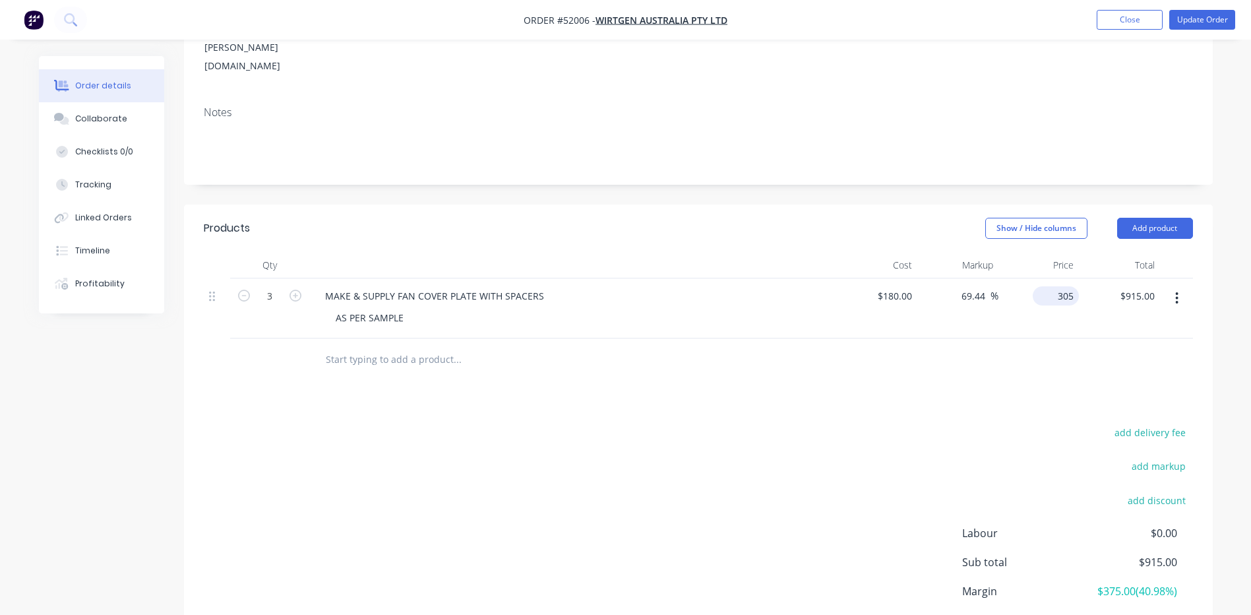
click at [1061, 286] on input "305" at bounding box center [1058, 295] width 41 height 19
type input "295"
type input "63.89"
type input "$295.00"
type input "$885.00"
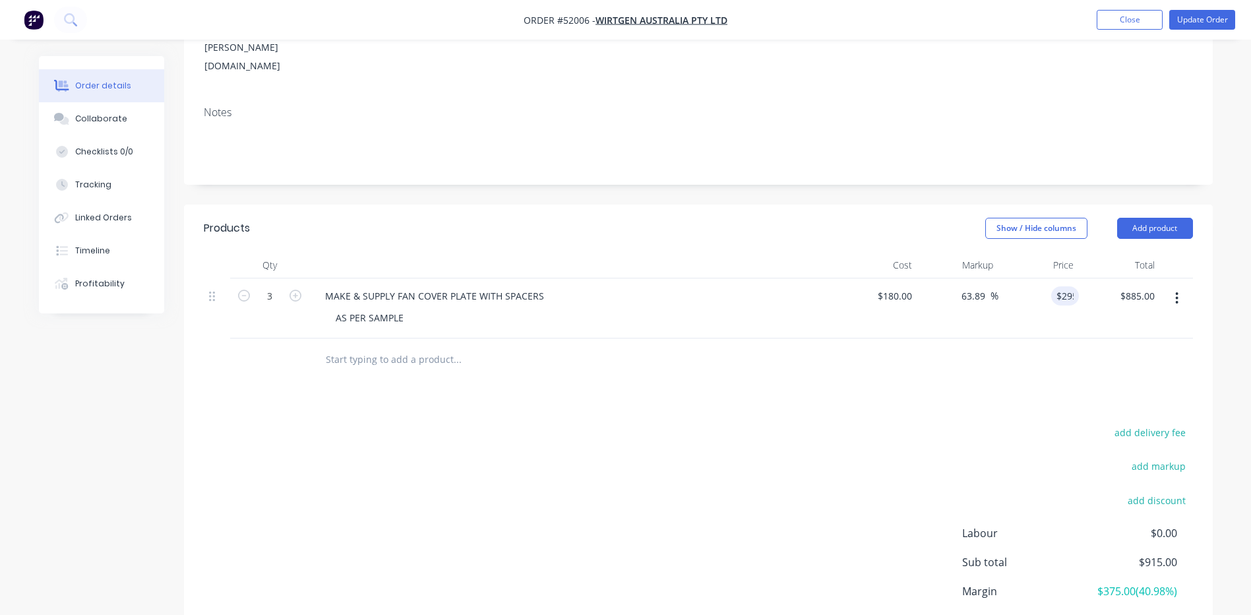
click at [805, 152] on div "Created by [PERSON_NAME] Created [DATE] Required [DATE] Assigned to Add team me…" at bounding box center [698, 257] width 1029 height 881
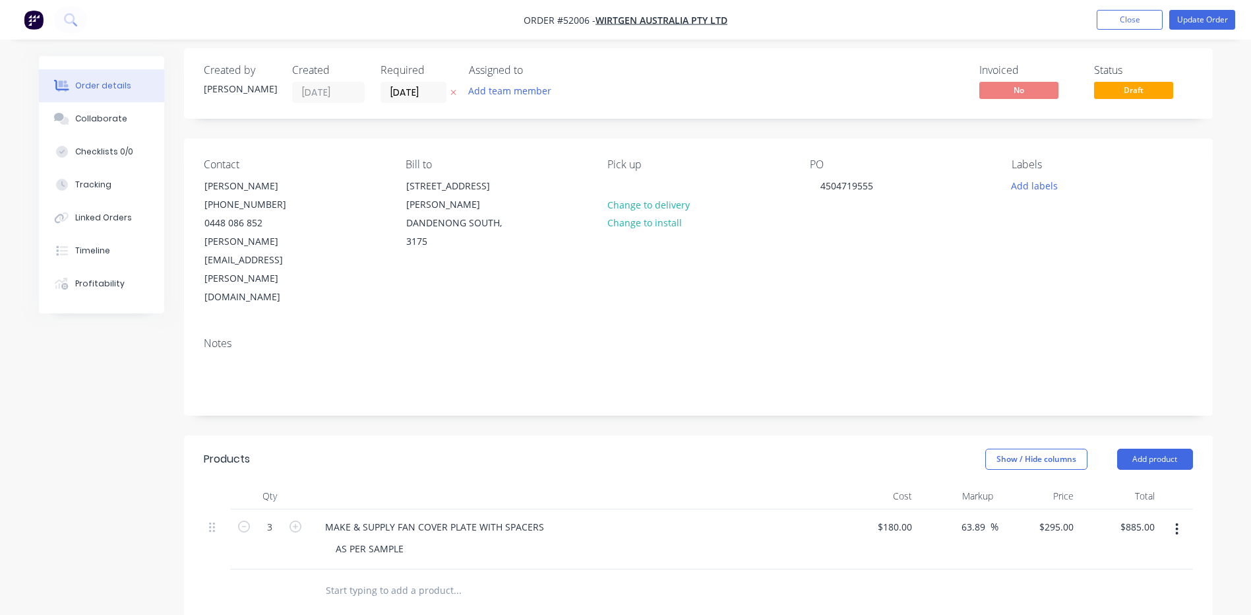
scroll to position [0, 0]
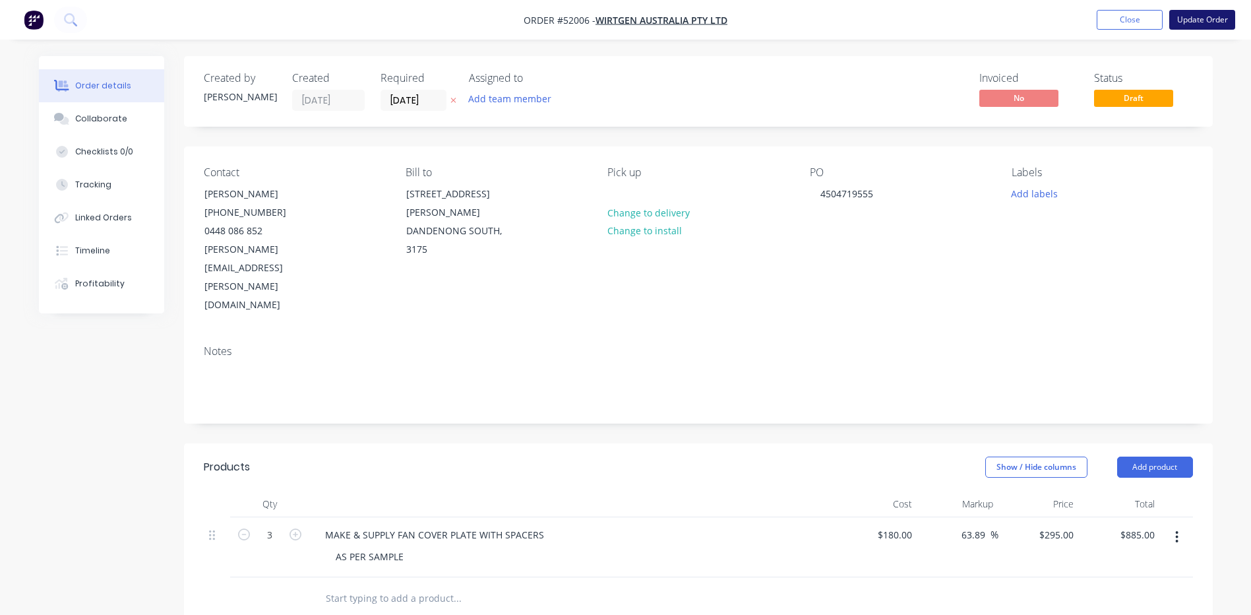
click at [1182, 13] on button "Update Order" at bounding box center [1203, 20] width 66 height 20
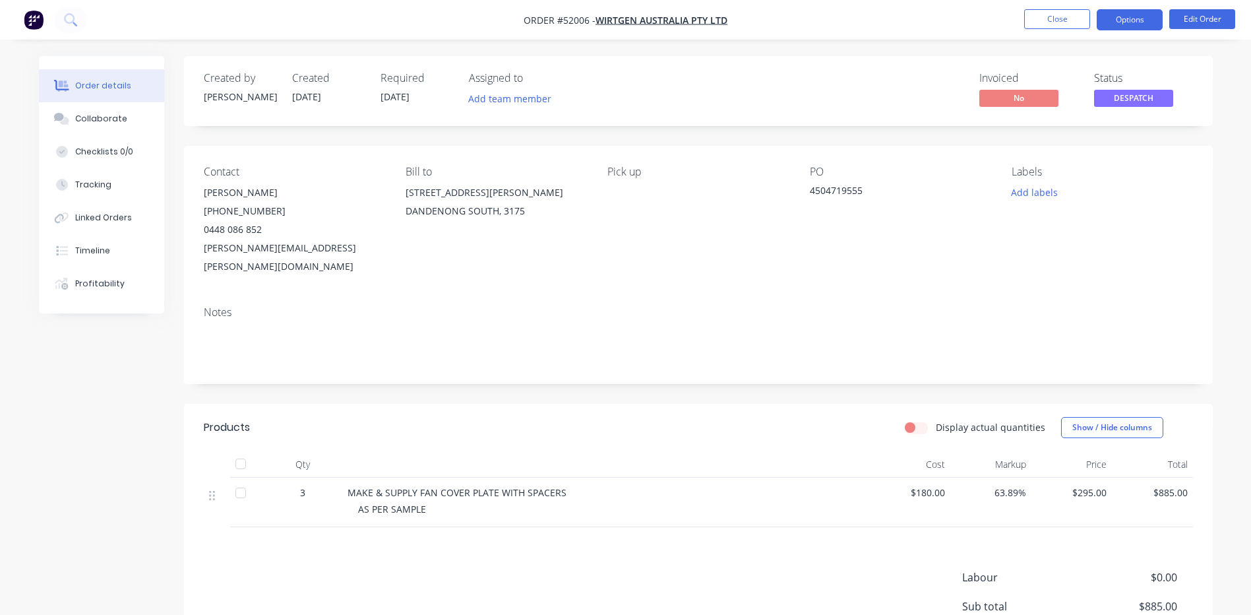
click at [1118, 26] on button "Options" at bounding box center [1130, 19] width 66 height 21
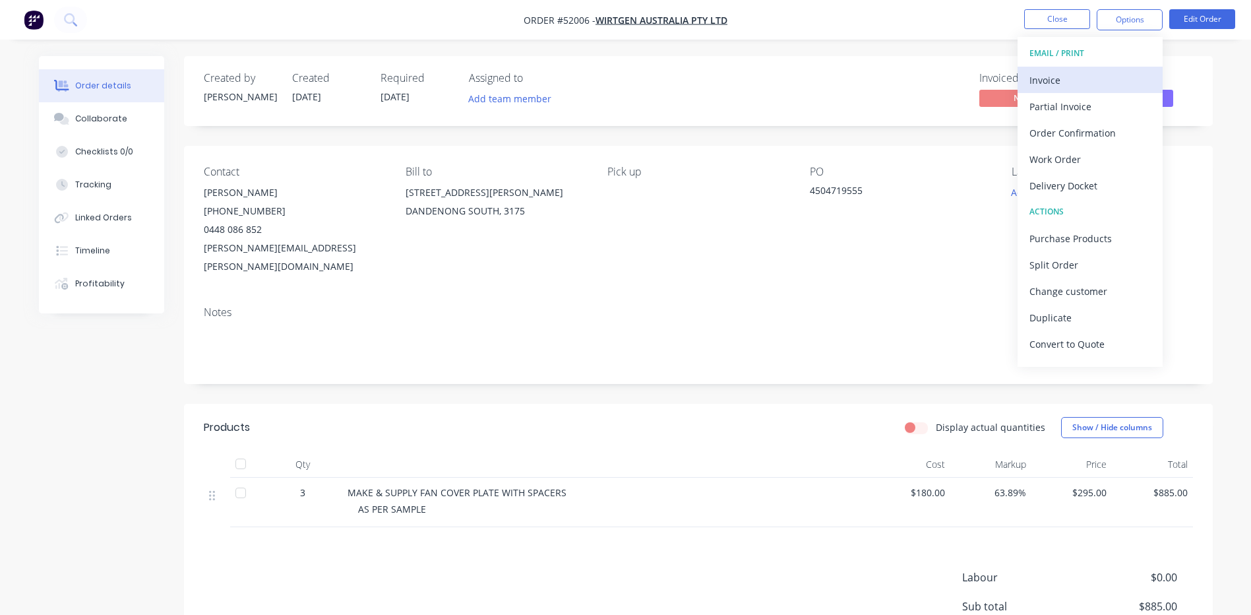
click at [1090, 79] on div "Invoice" at bounding box center [1090, 80] width 121 height 19
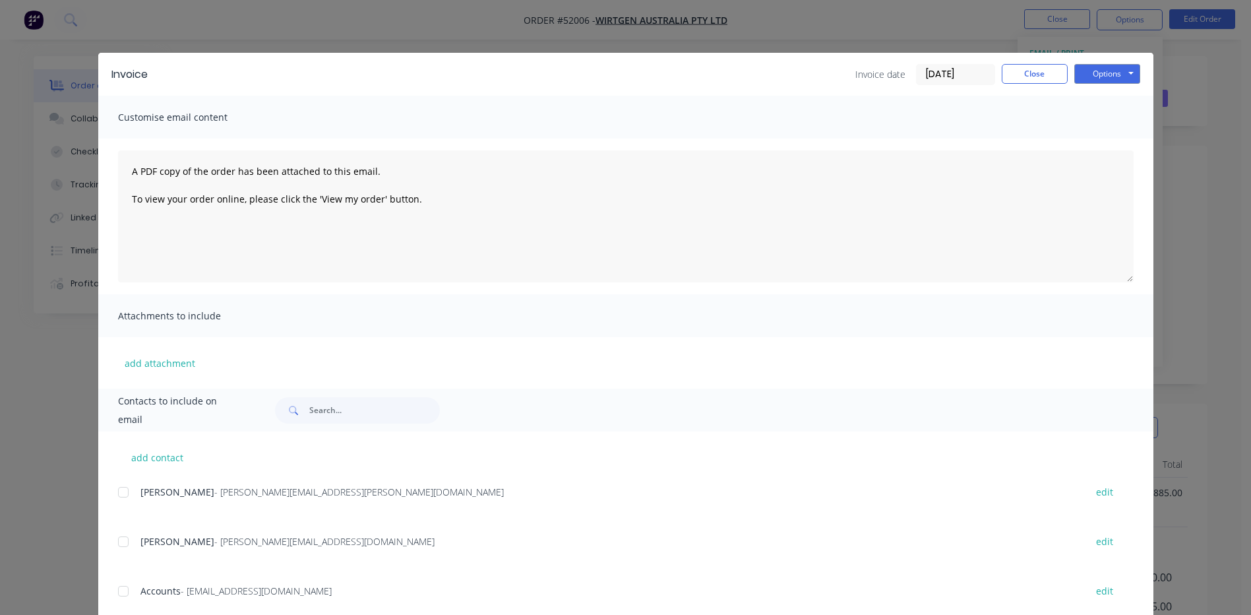
click at [119, 487] on div at bounding box center [123, 492] width 26 height 26
drag, startPoint x: 122, startPoint y: 584, endPoint x: 702, endPoint y: 255, distance: 666.8
click at [122, 584] on div at bounding box center [123, 591] width 26 height 26
click at [1095, 75] on button "Options" at bounding box center [1108, 74] width 66 height 20
click at [1081, 146] on button "Email" at bounding box center [1117, 141] width 84 height 22
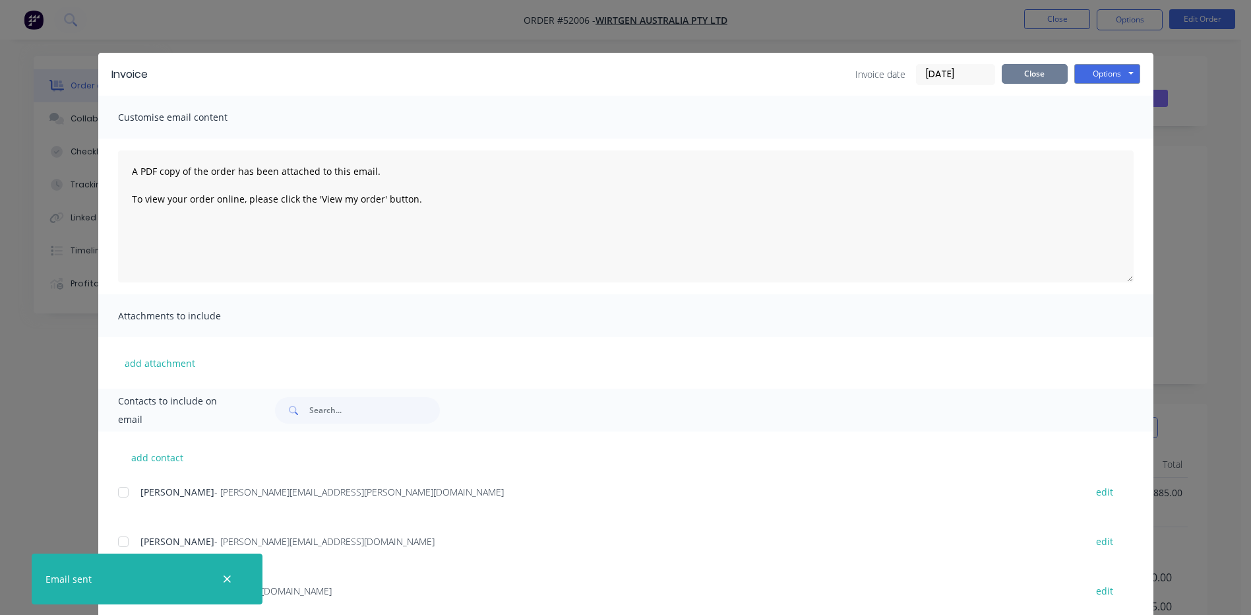
click at [1032, 79] on button "Close" at bounding box center [1035, 74] width 66 height 20
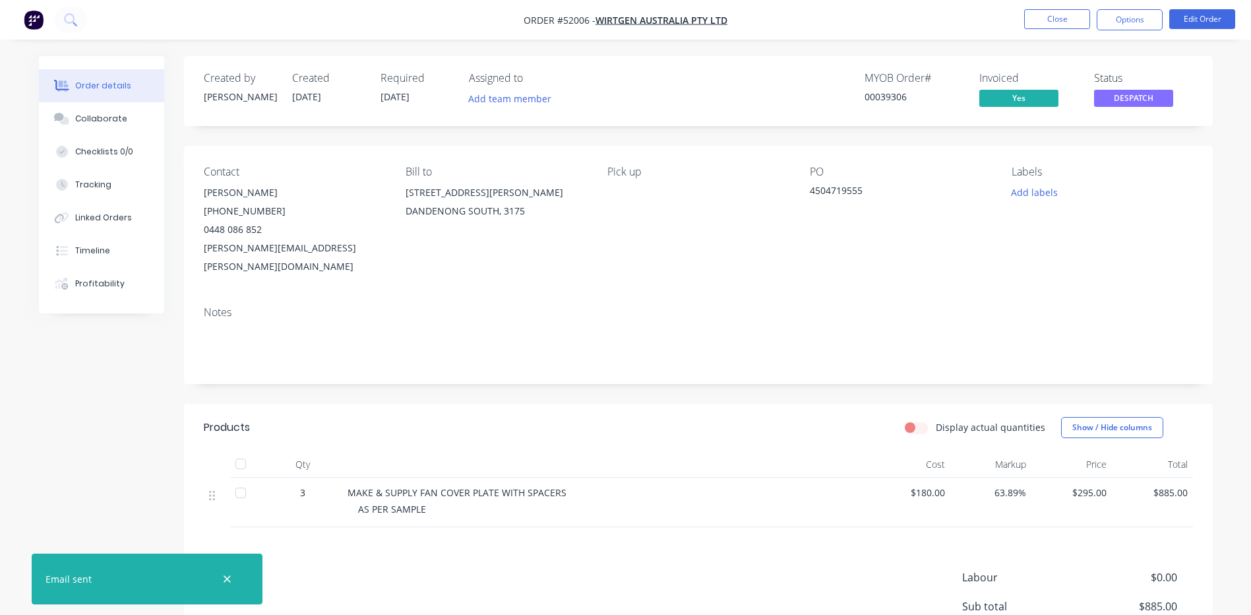
click at [869, 346] on div "Notes" at bounding box center [698, 340] width 1029 height 88
click at [82, 241] on button "Timeline" at bounding box center [101, 250] width 125 height 33
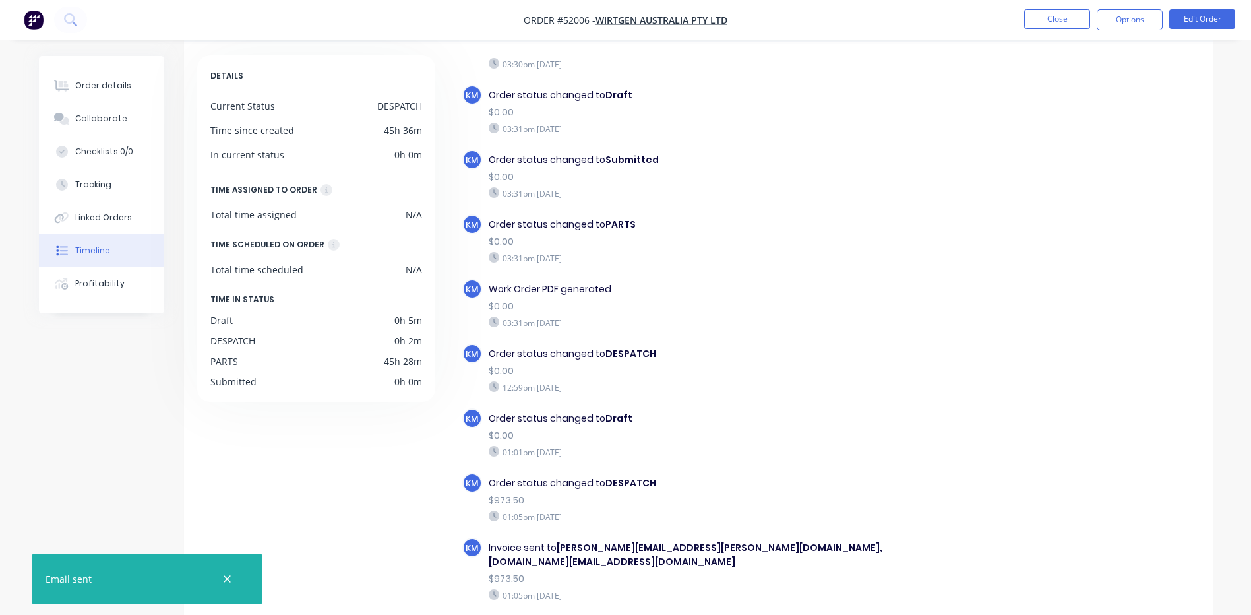
scroll to position [101, 0]
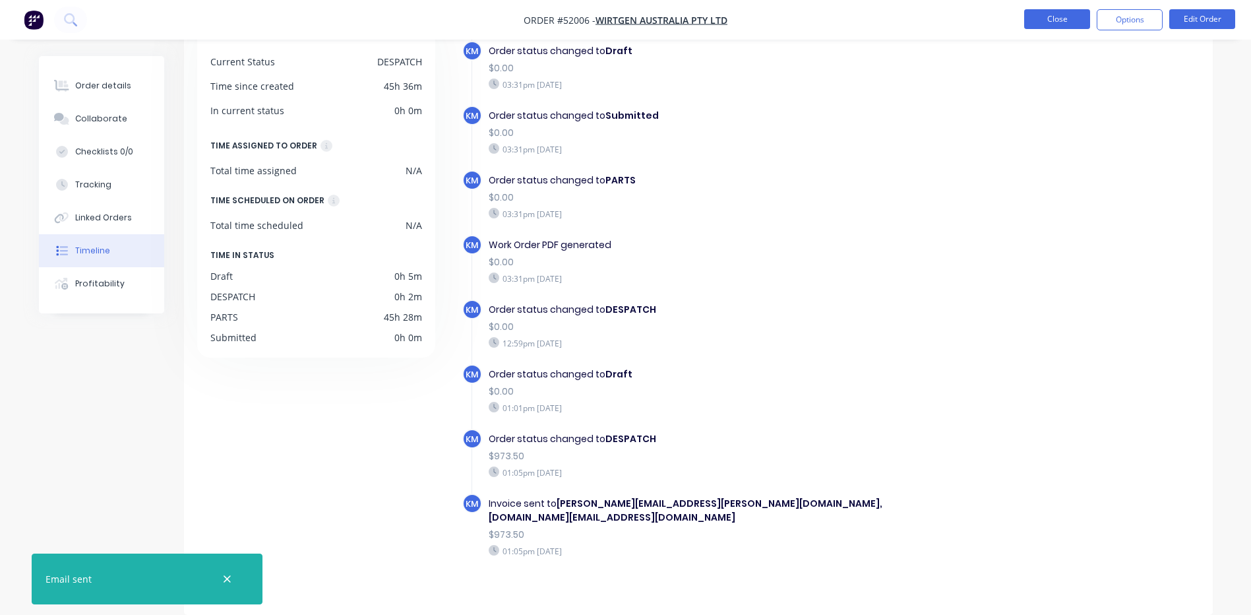
click at [1071, 15] on button "Close" at bounding box center [1058, 19] width 66 height 20
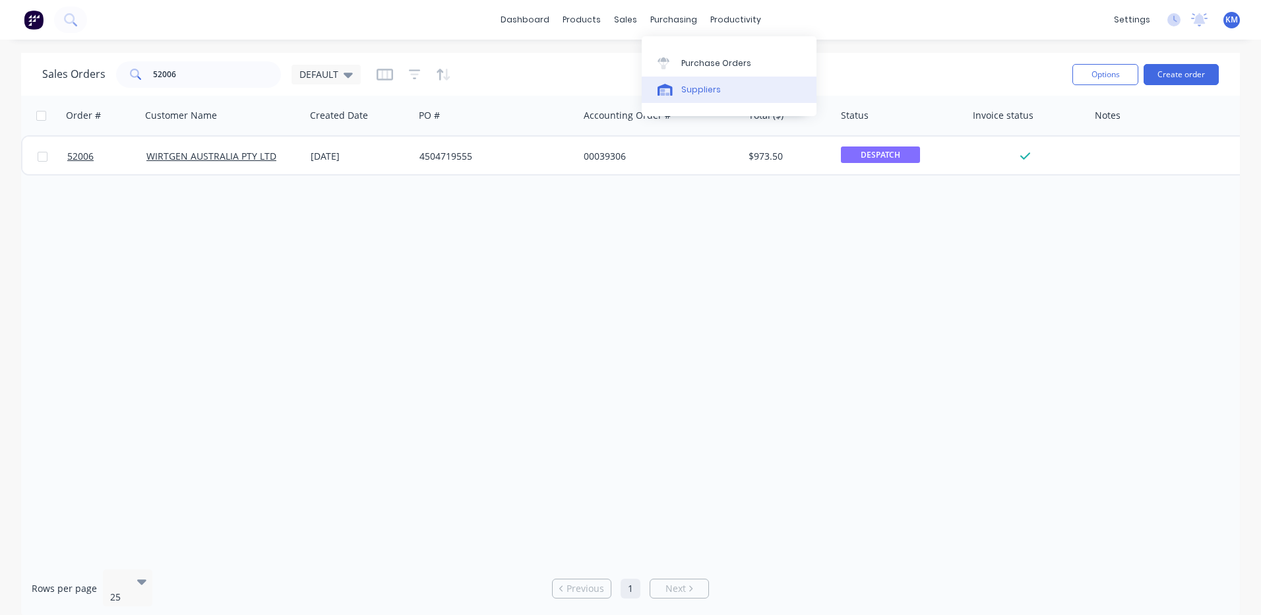
drag, startPoint x: 672, startPoint y: 84, endPoint x: 667, endPoint y: 77, distance: 9.5
click at [672, 84] on icon at bounding box center [665, 90] width 15 height 12
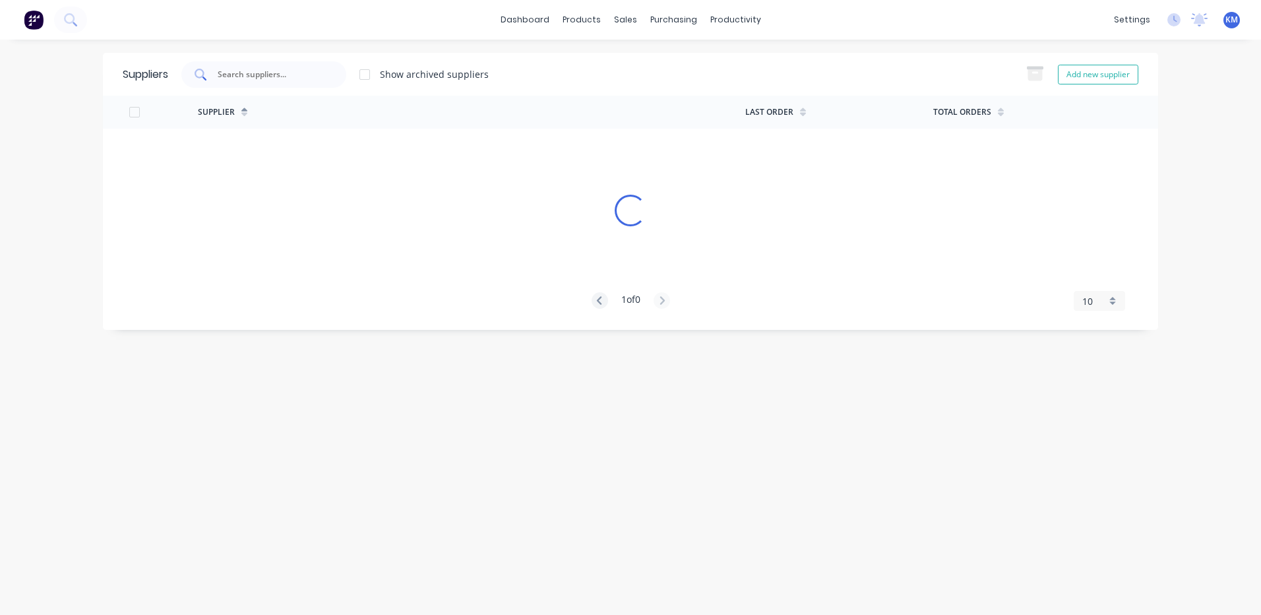
click at [288, 75] on input "text" at bounding box center [271, 74] width 110 height 13
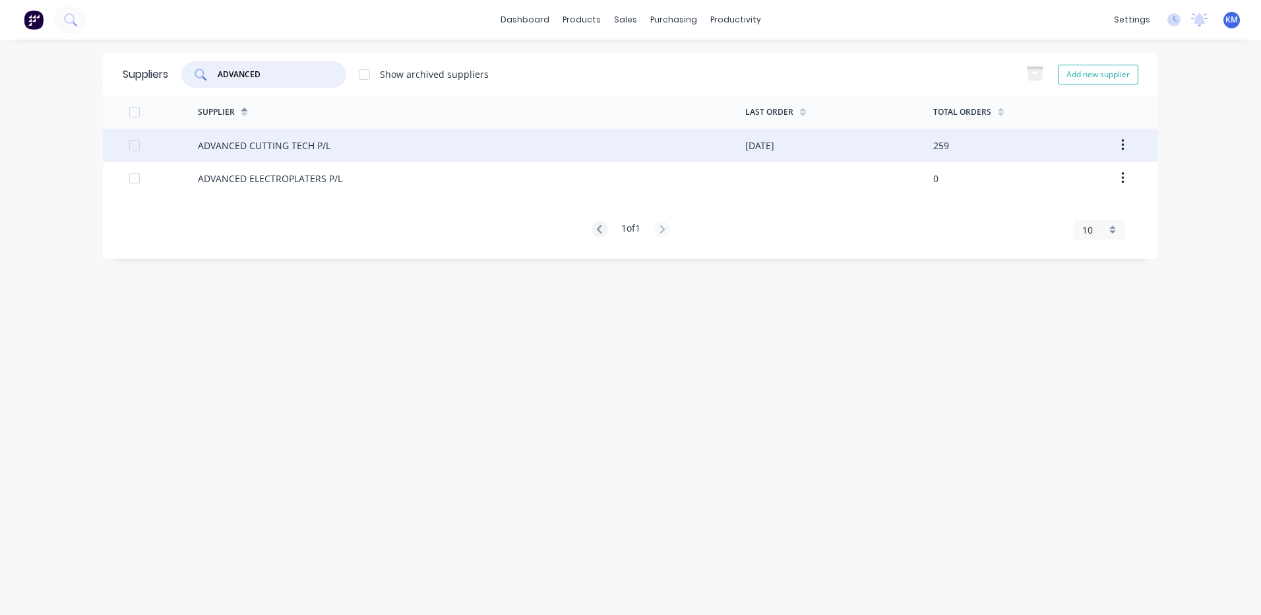
type input "ADVANCED"
click at [326, 144] on div "ADVANCED CUTTING TECH P/L" at bounding box center [264, 146] width 133 height 14
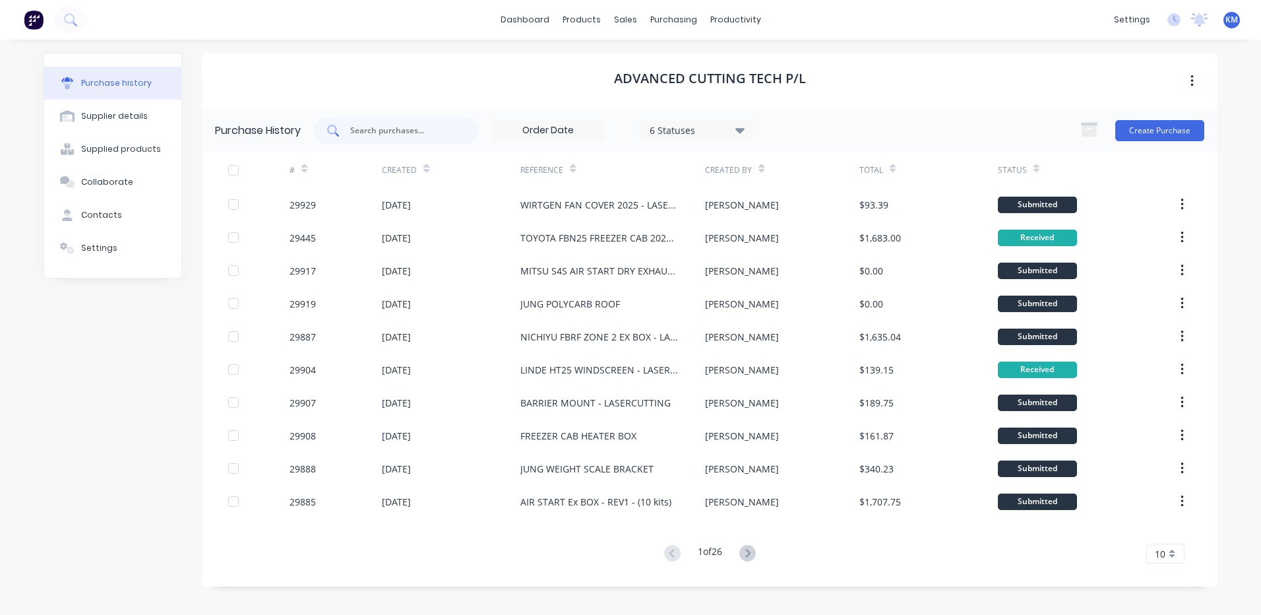
click at [348, 128] on div at bounding box center [396, 130] width 165 height 26
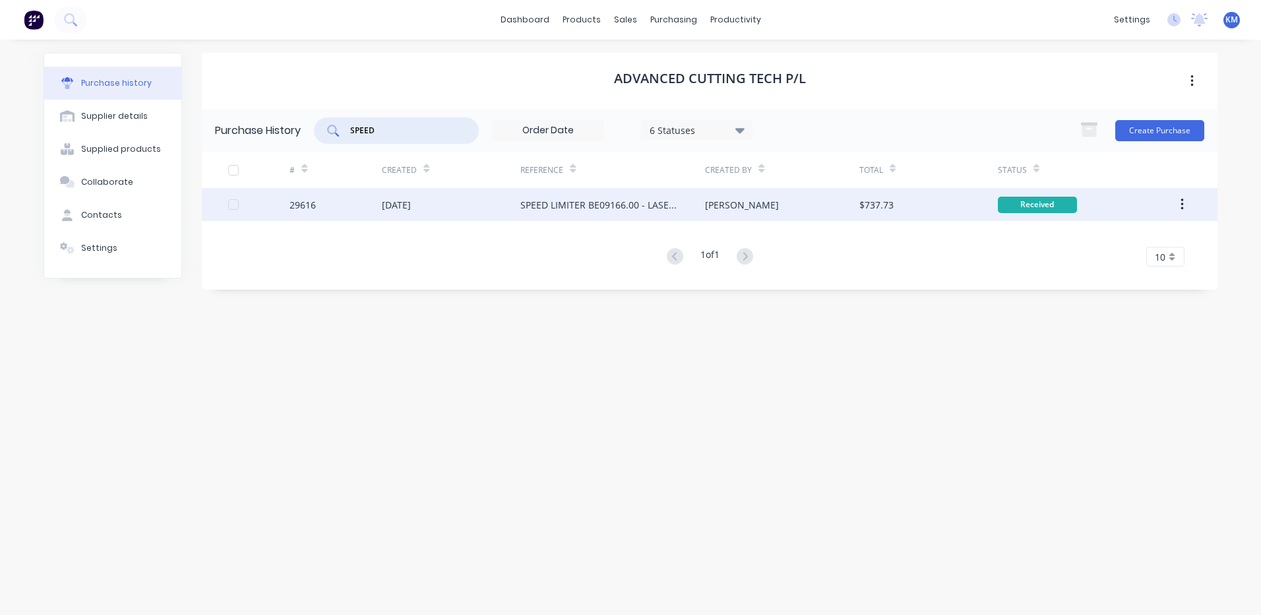
type input "SPEED"
click at [522, 193] on div "SPEED LIMITER BE09166.00 - LASERCUTTING" at bounding box center [613, 204] width 185 height 33
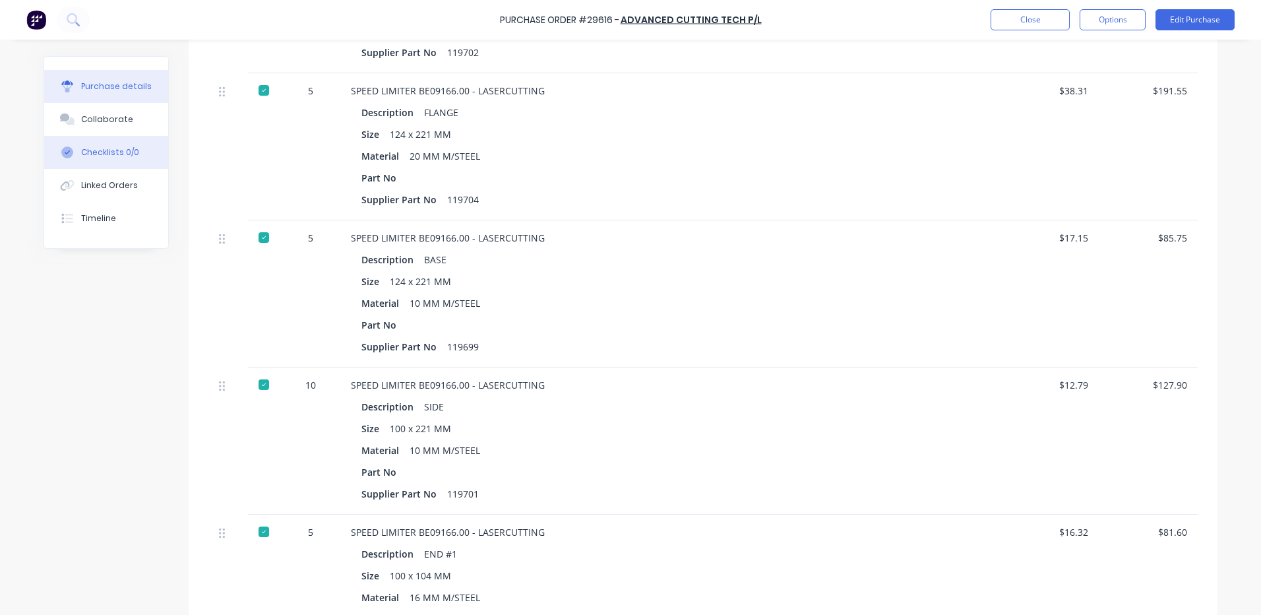
scroll to position [396, 0]
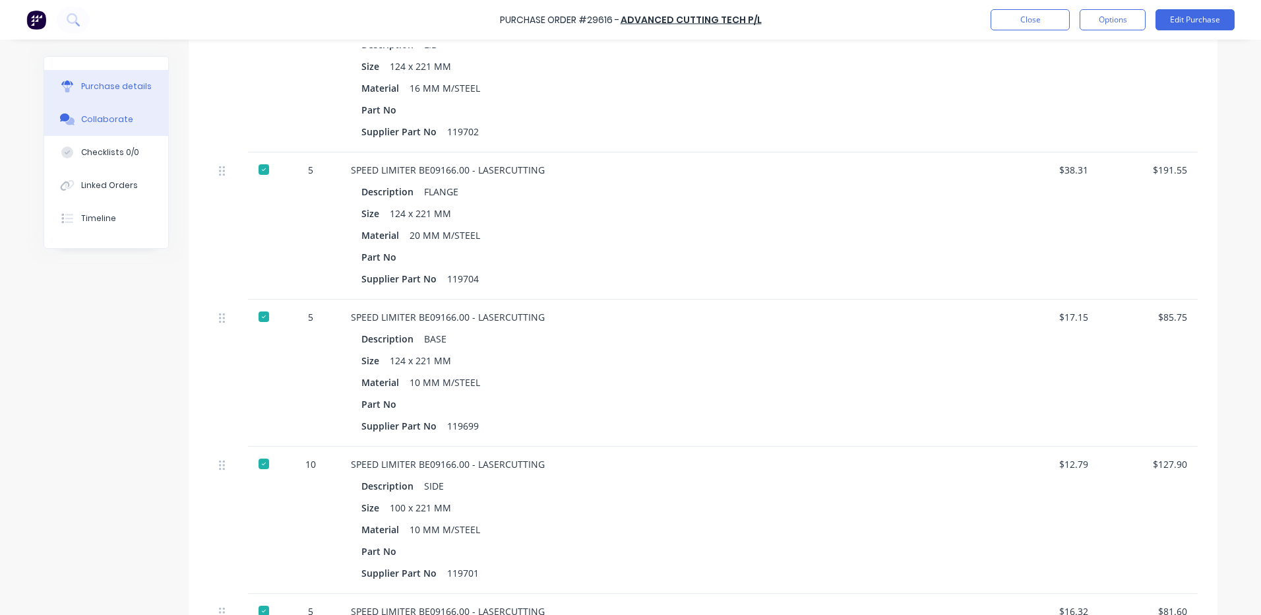
click at [141, 117] on button "Collaborate" at bounding box center [106, 119] width 124 height 33
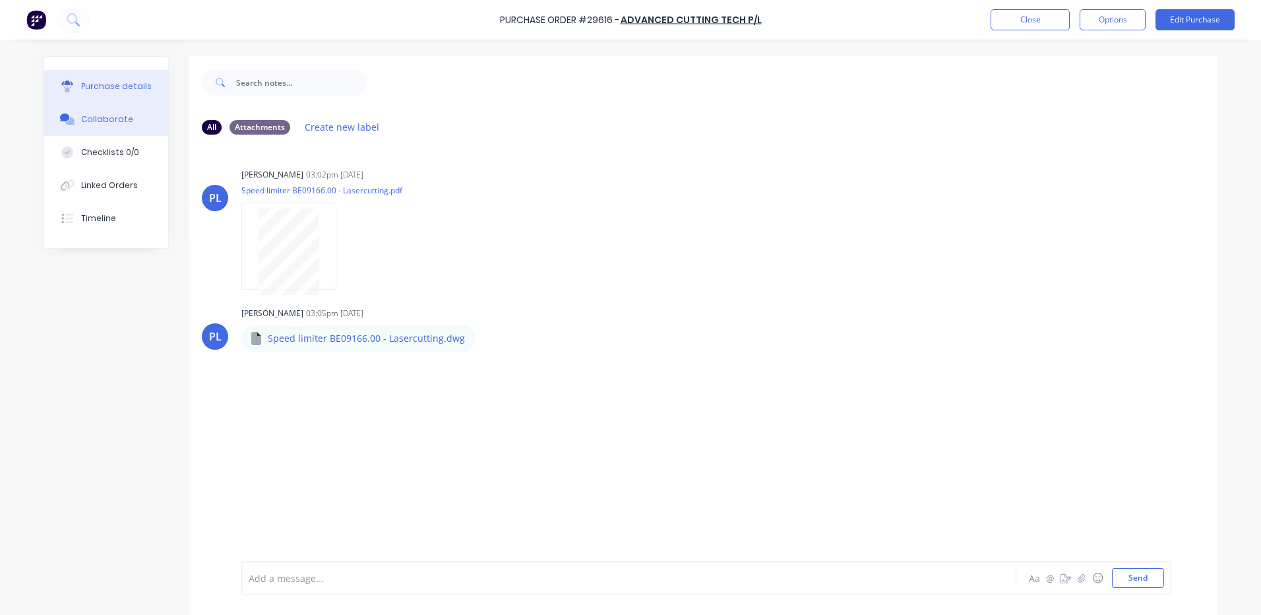
click at [124, 85] on div "Purchase details" at bounding box center [116, 86] width 71 height 12
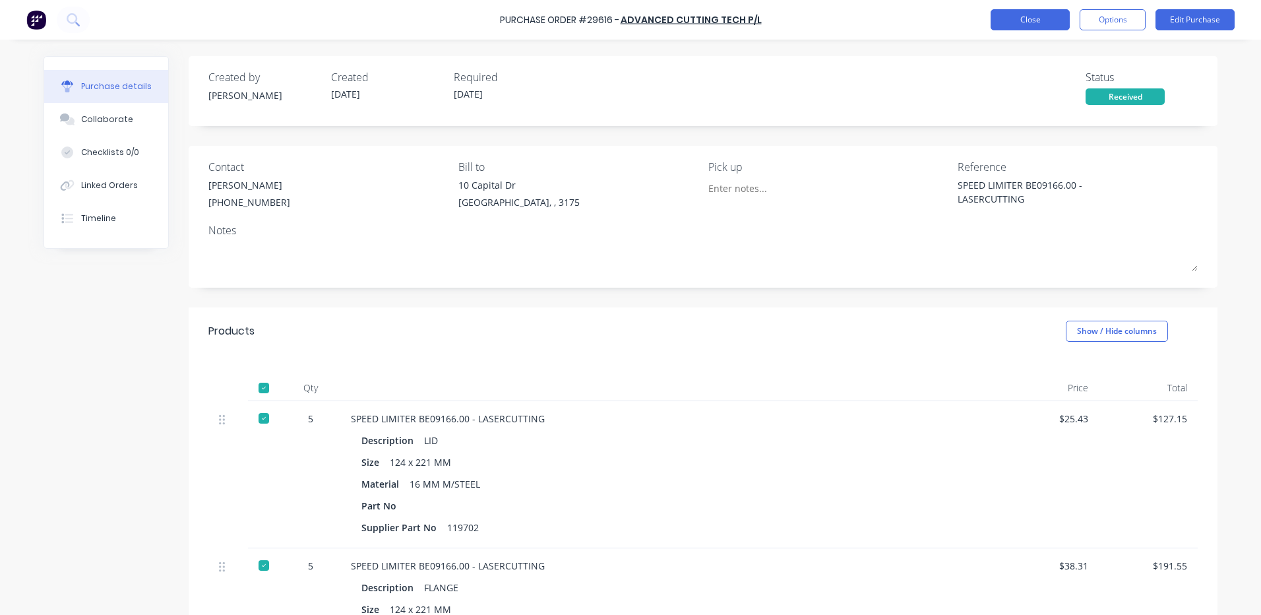
click at [1044, 17] on button "Close" at bounding box center [1030, 19] width 79 height 21
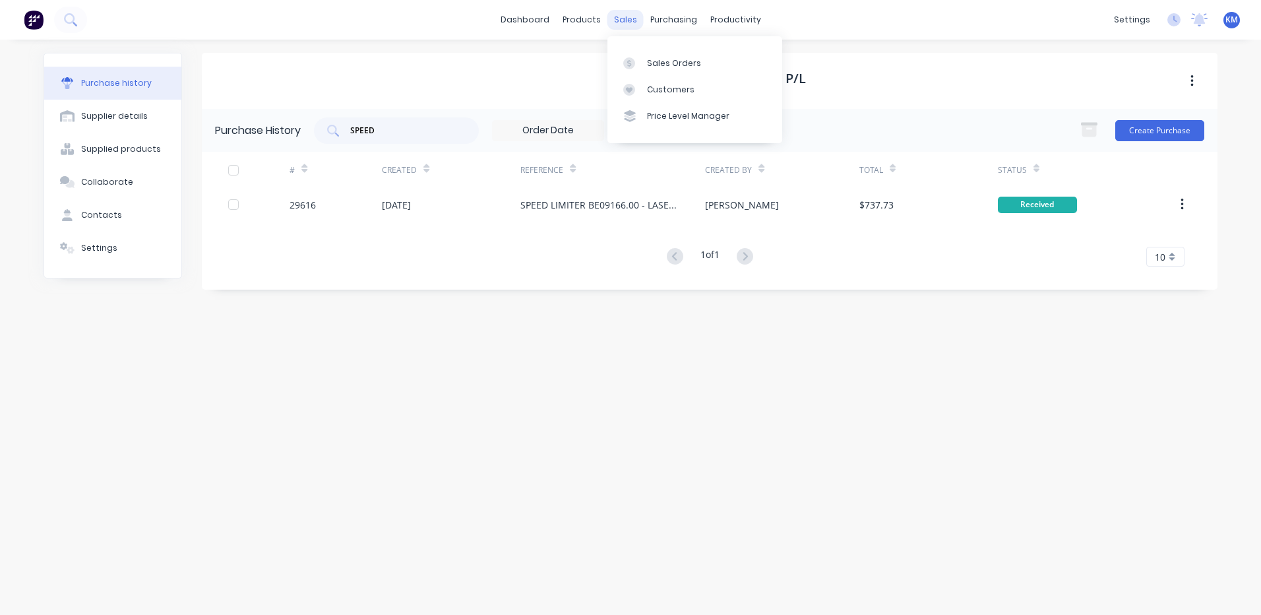
click at [617, 20] on div "sales" at bounding box center [626, 20] width 36 height 20
click at [658, 79] on link "Customers" at bounding box center [695, 90] width 175 height 26
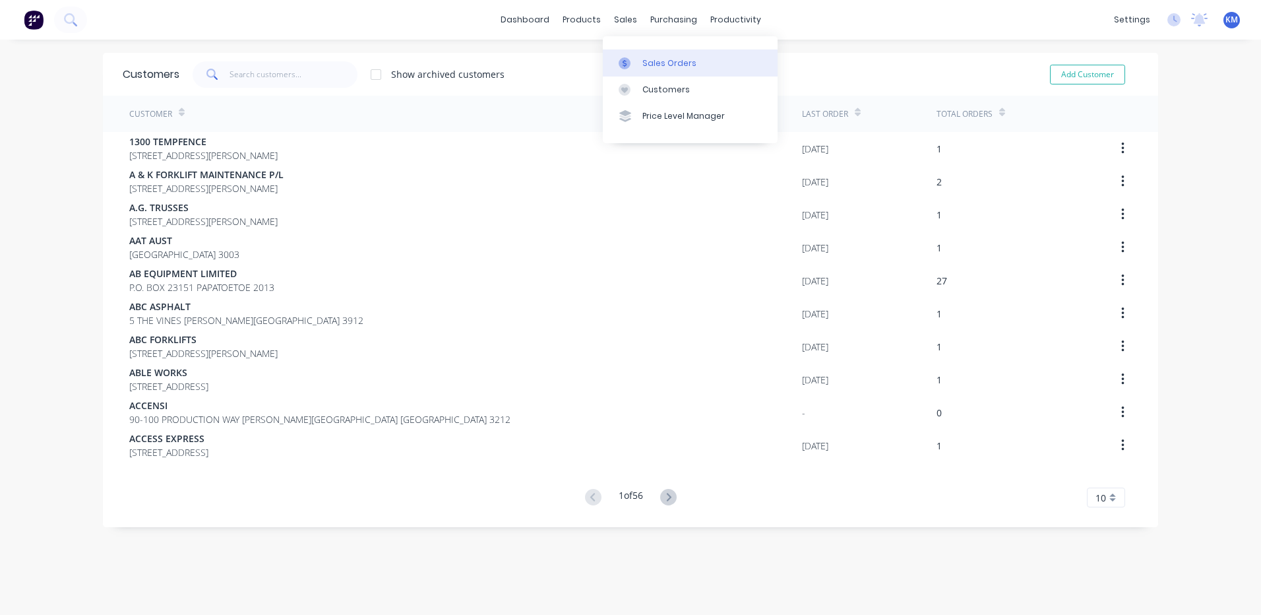
click at [652, 64] on div "Sales Orders" at bounding box center [670, 63] width 54 height 12
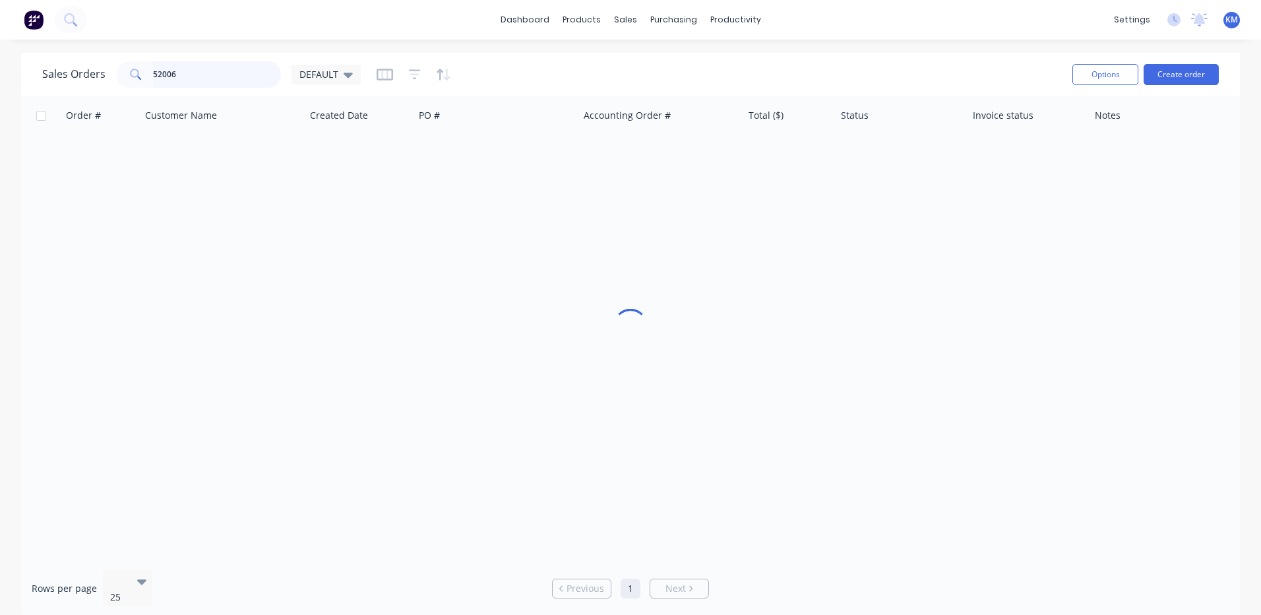
click at [226, 67] on input "52006" at bounding box center [217, 74] width 129 height 26
type input "5"
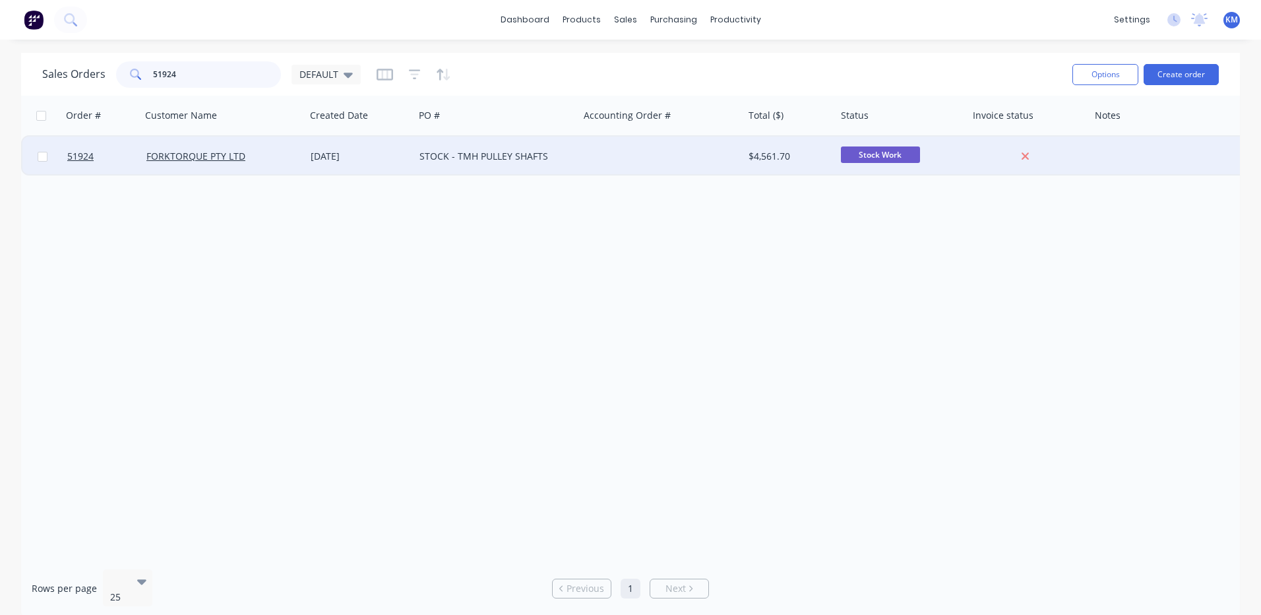
type input "51924"
click at [298, 164] on div "FORKTORQUE PTY LTD" at bounding box center [223, 157] width 164 height 40
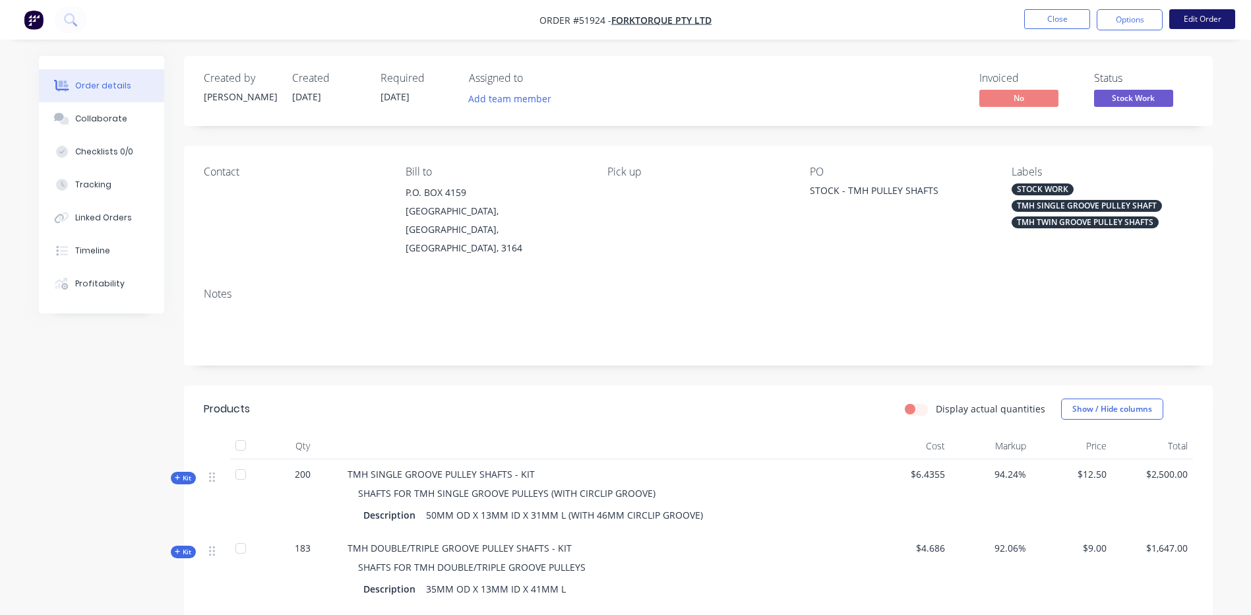
click at [1209, 20] on button "Edit Order" at bounding box center [1203, 19] width 66 height 20
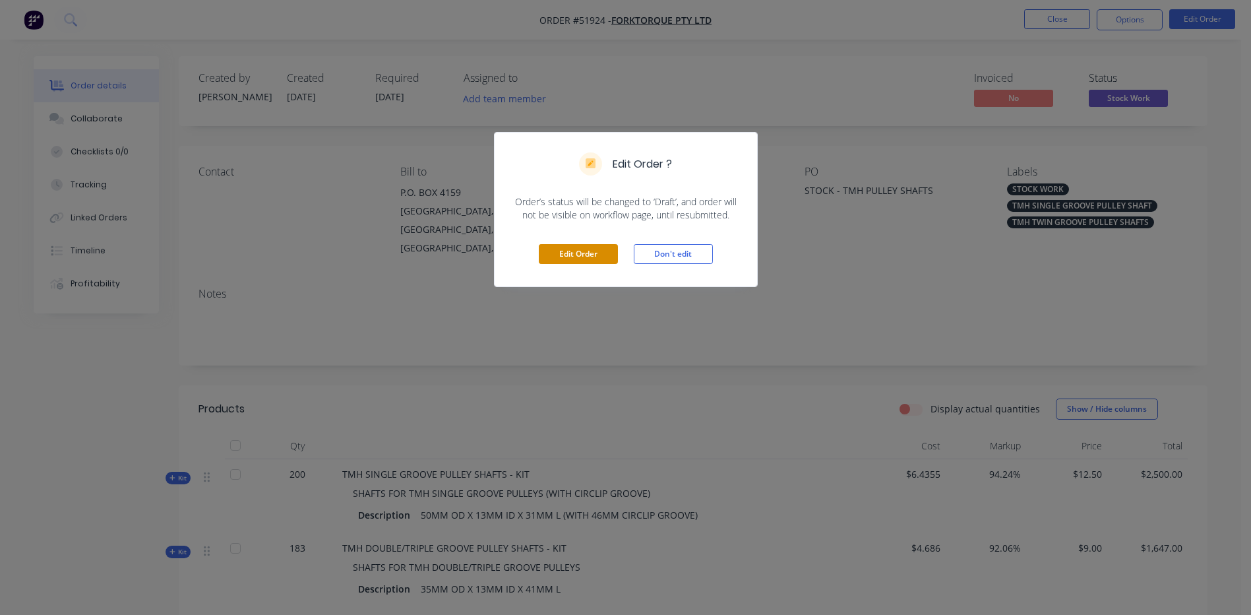
click at [595, 252] on button "Edit Order" at bounding box center [578, 254] width 79 height 20
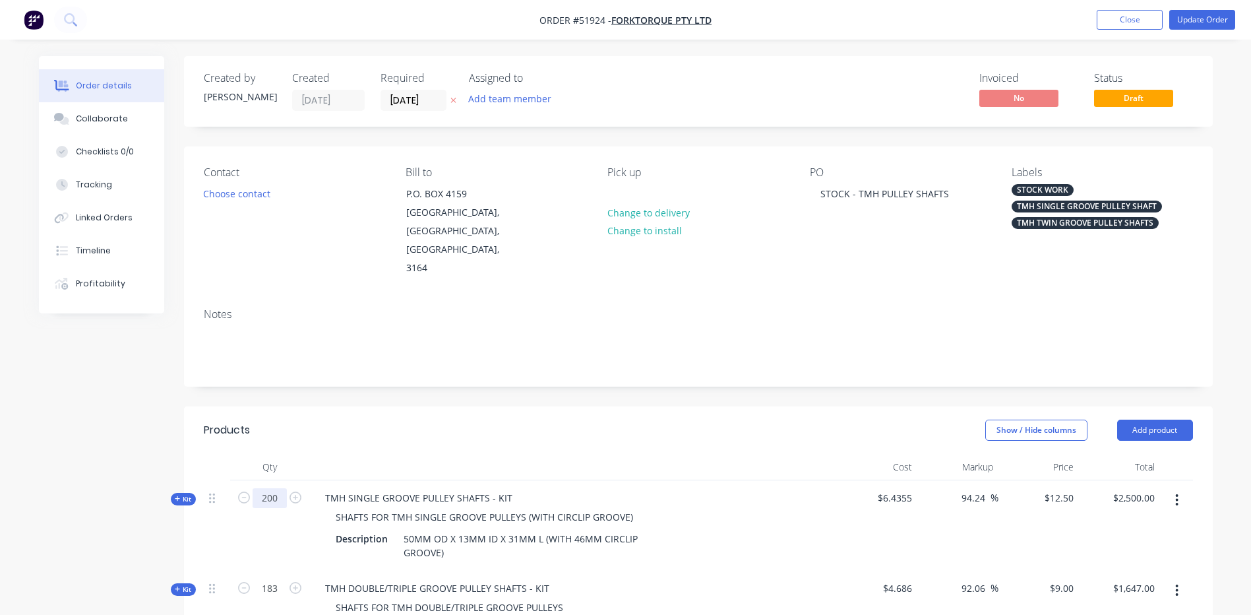
click at [272, 488] on input "200" at bounding box center [270, 498] width 34 height 20
type input "235"
type input "$2,937.50"
click at [400, 420] on div "Products" at bounding box center [309, 430] width 210 height 21
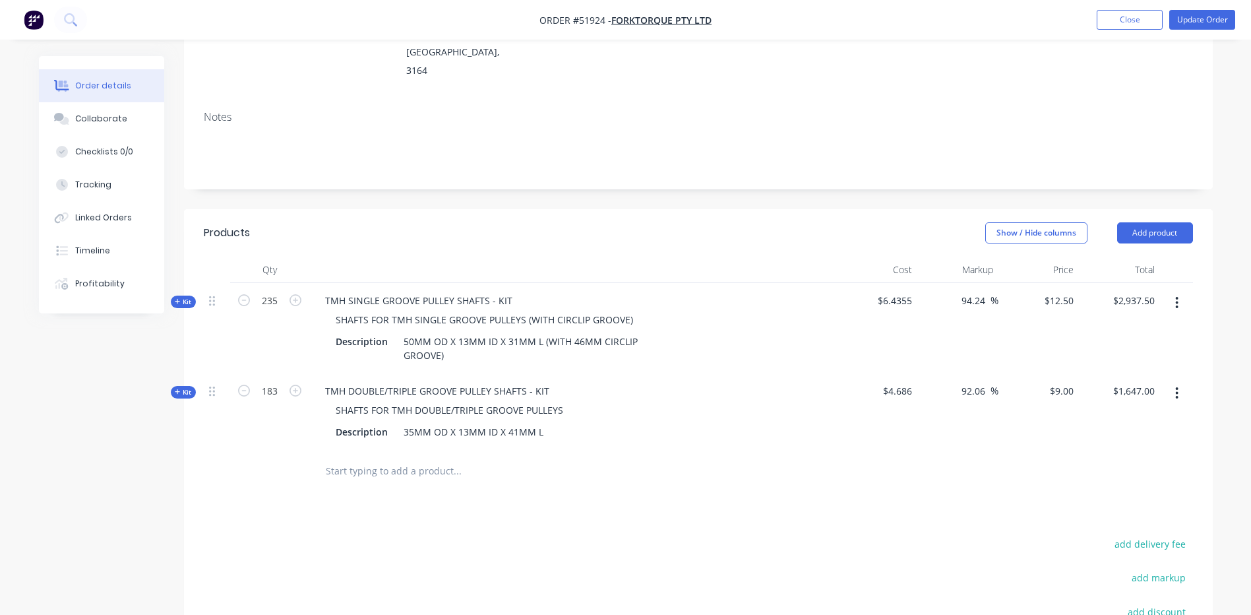
scroll to position [198, 0]
click at [567, 213] on header "Products Show / Hide columns Add product" at bounding box center [698, 231] width 1029 height 47
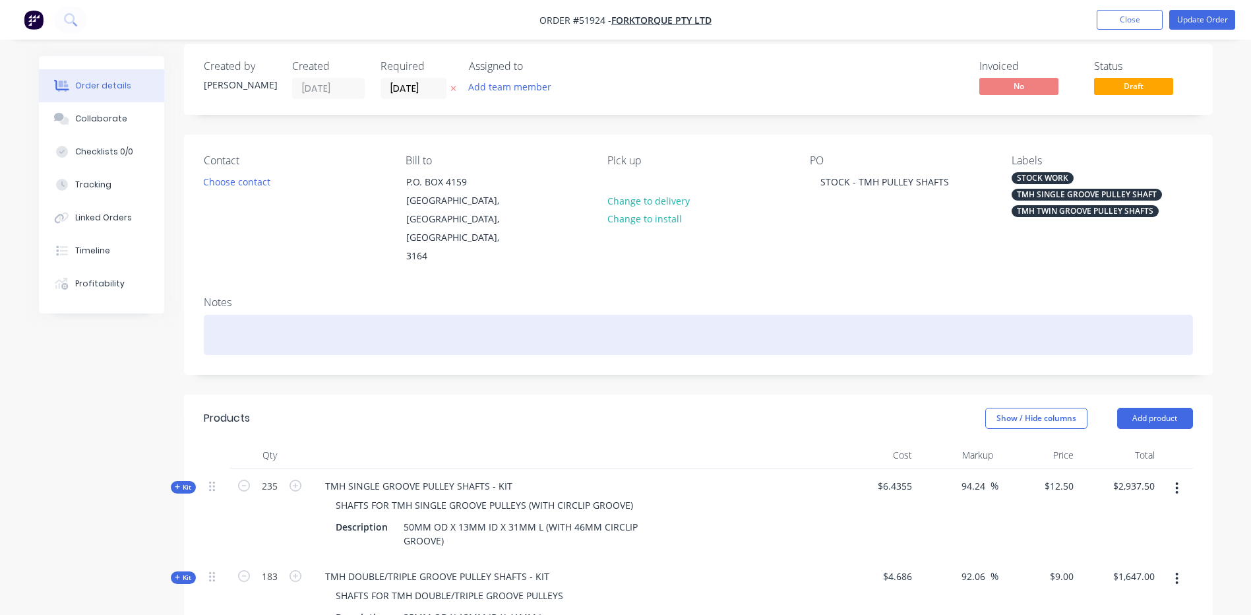
scroll to position [0, 0]
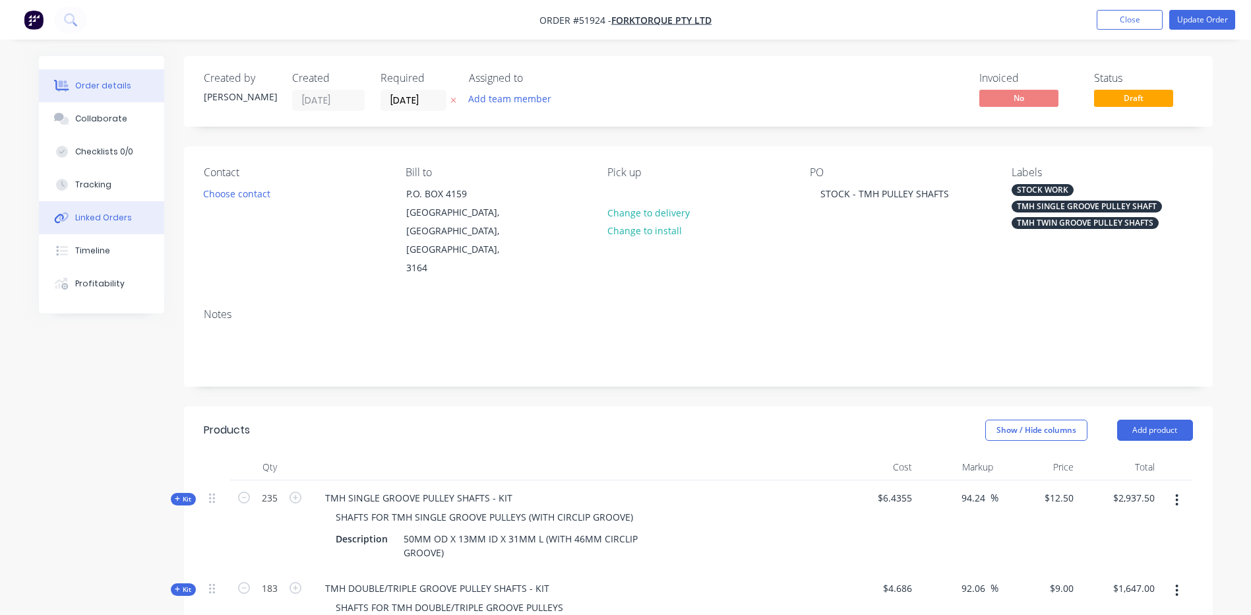
click at [123, 223] on div "Linked Orders" at bounding box center [103, 218] width 57 height 12
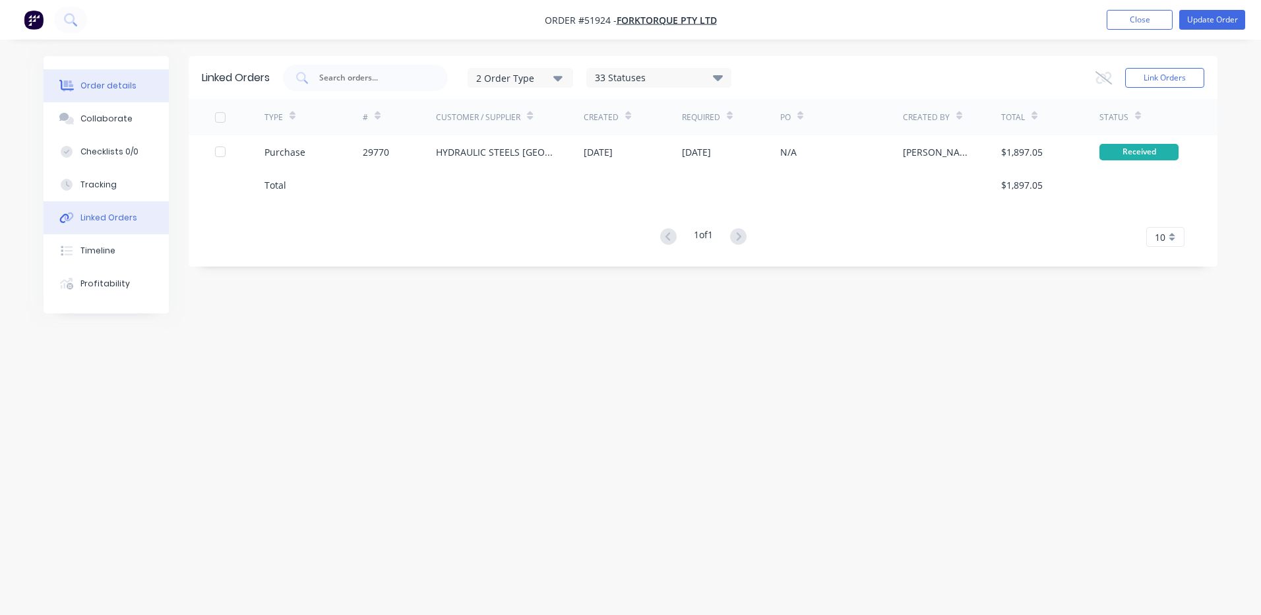
click at [154, 83] on button "Order details" at bounding box center [106, 85] width 125 height 33
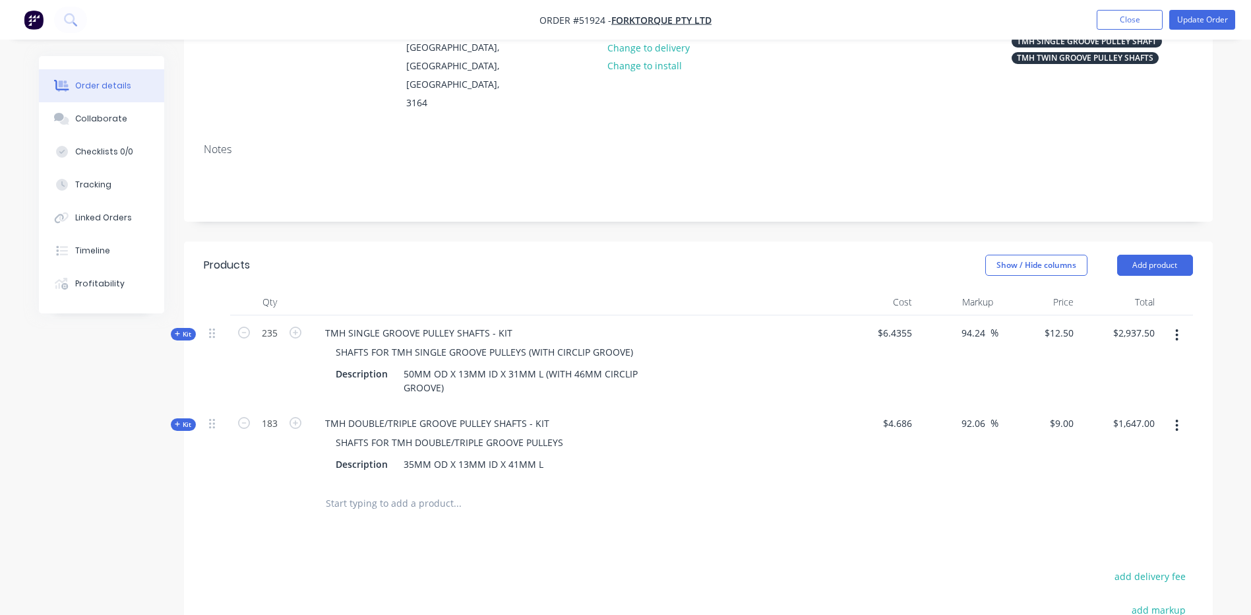
scroll to position [132, 0]
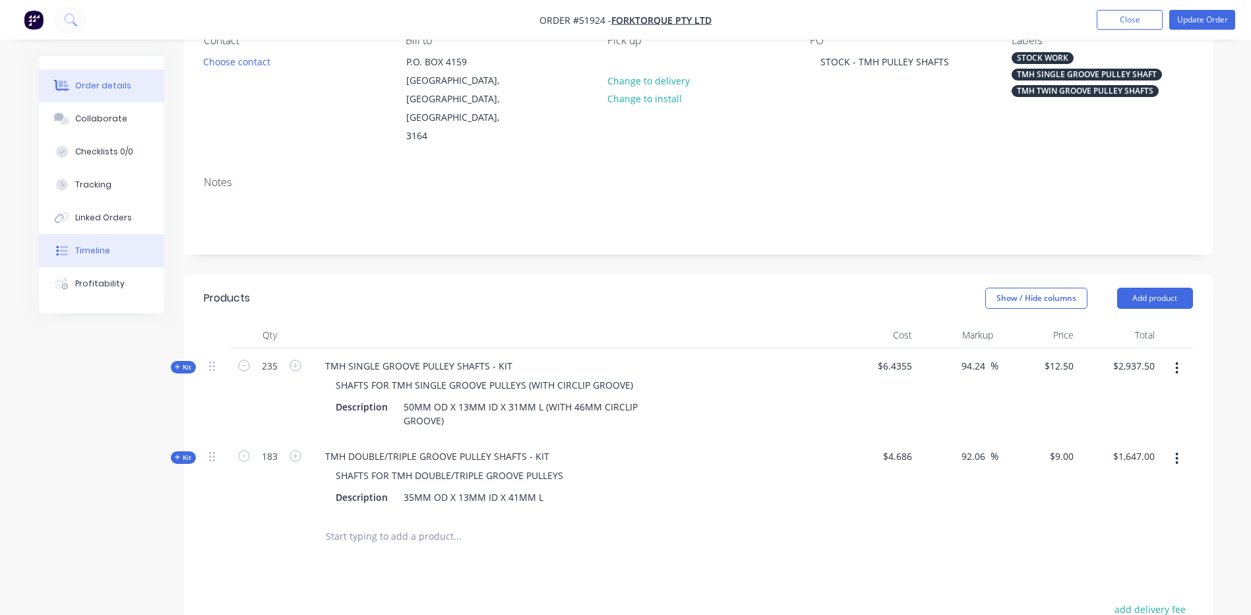
click at [102, 245] on div "Timeline" at bounding box center [92, 251] width 35 height 12
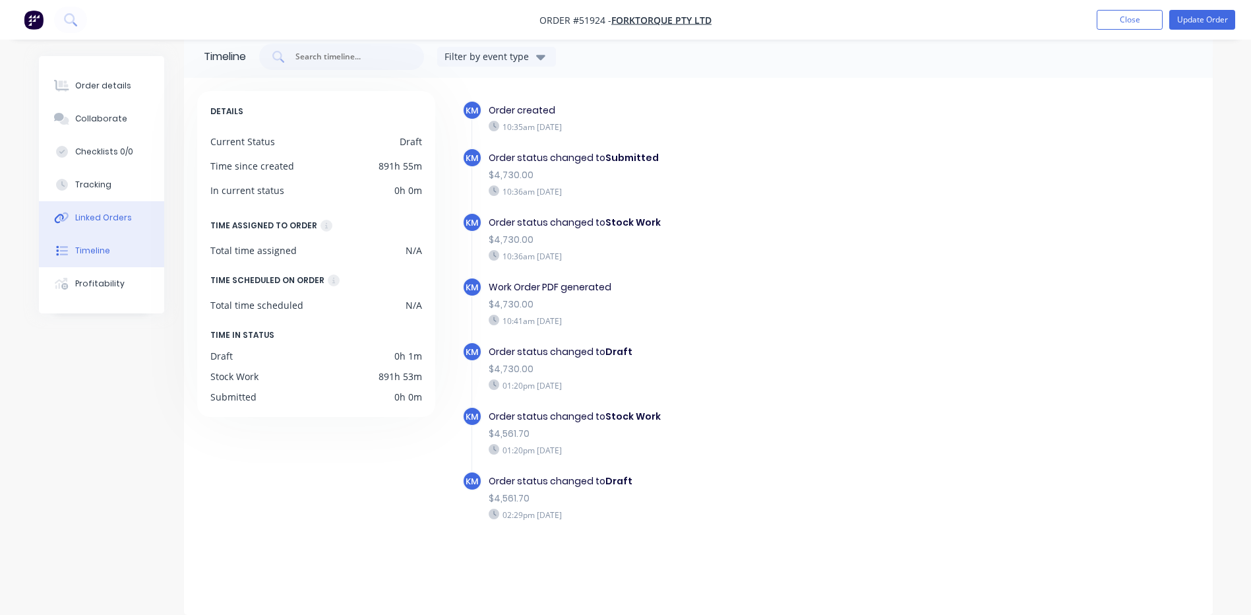
click at [100, 223] on div "Linked Orders" at bounding box center [103, 218] width 57 height 12
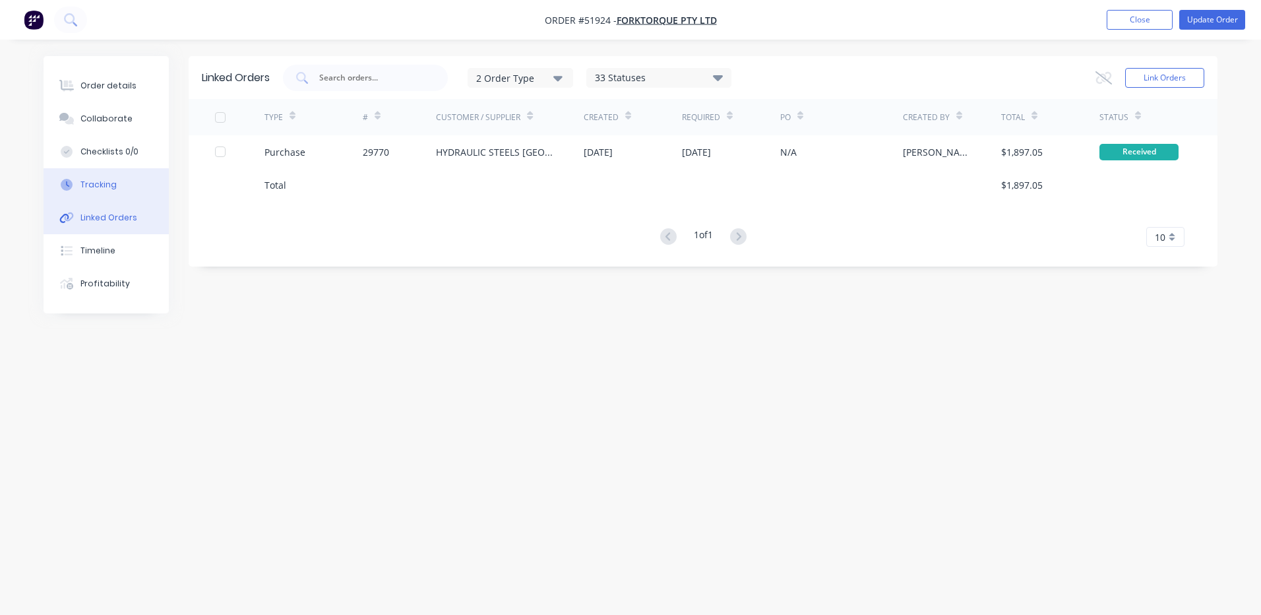
click at [139, 185] on button "Tracking" at bounding box center [106, 184] width 125 height 33
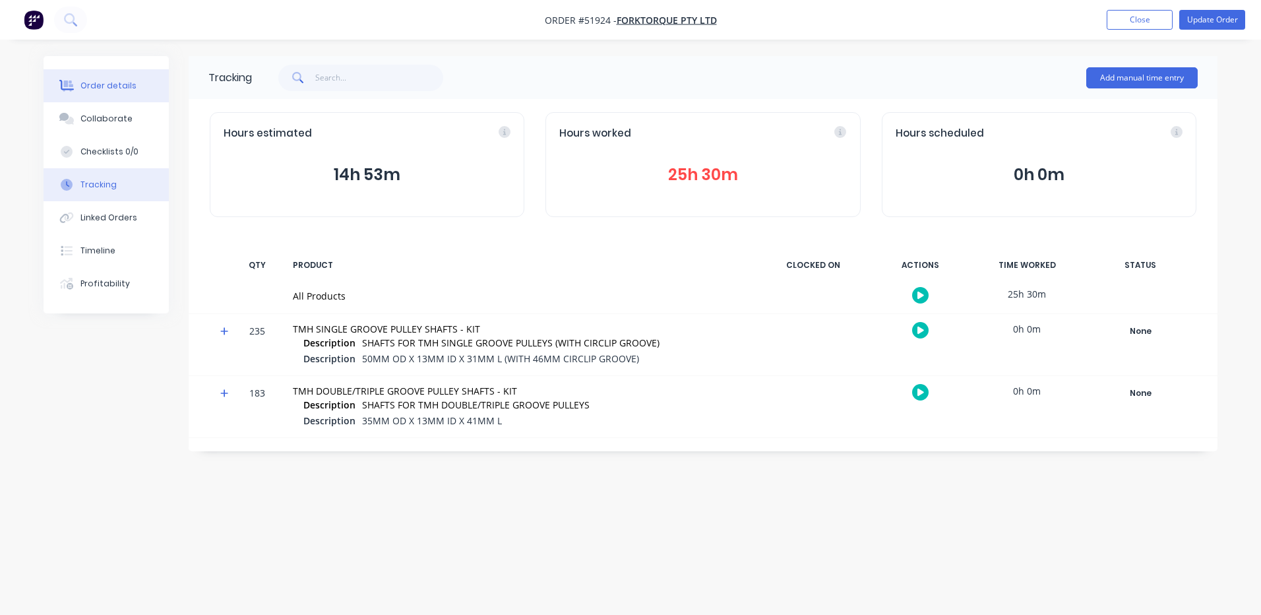
click at [149, 86] on button "Order details" at bounding box center [106, 85] width 125 height 33
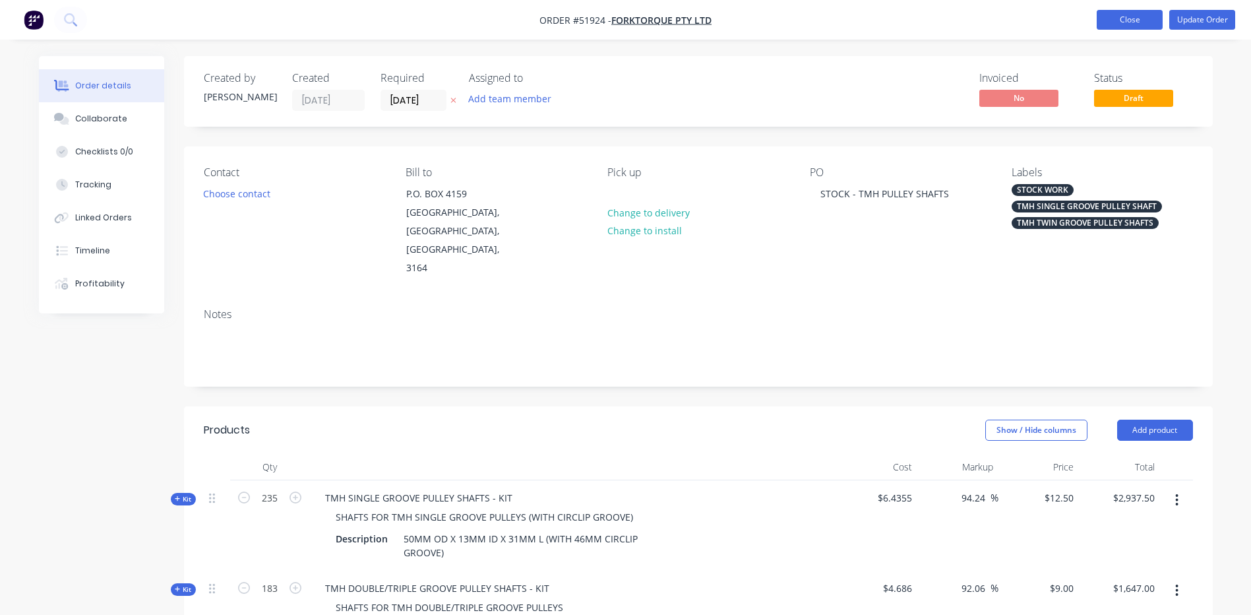
click at [1137, 17] on button "Close" at bounding box center [1130, 20] width 66 height 20
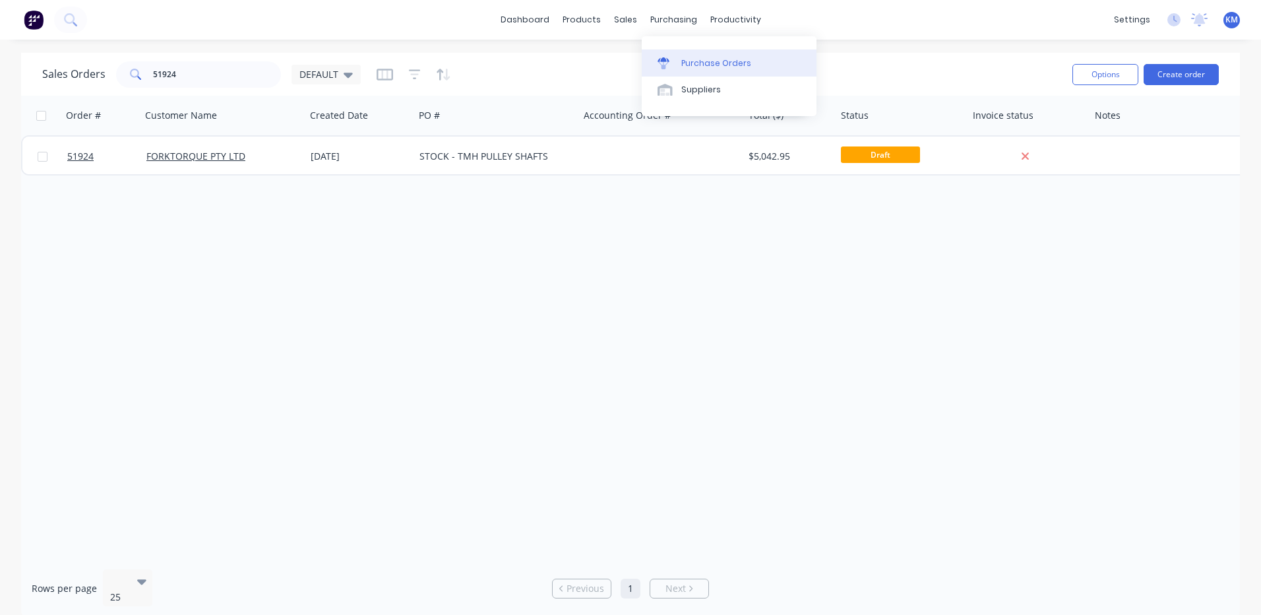
click at [679, 53] on link "Purchase Orders" at bounding box center [729, 62] width 175 height 26
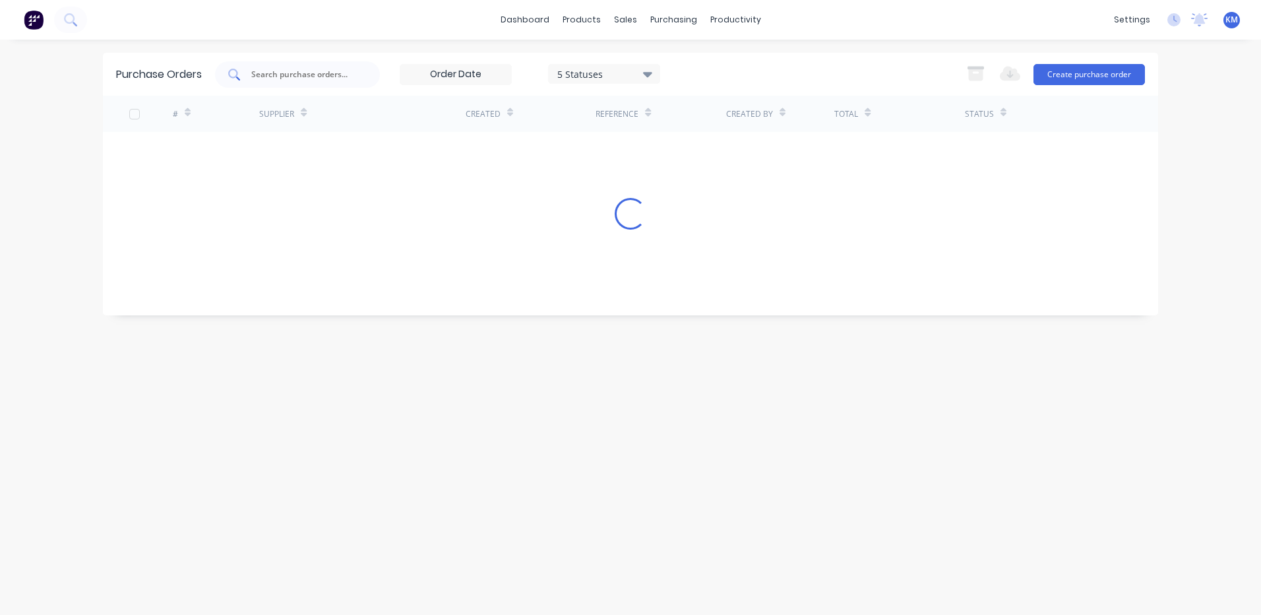
click at [310, 75] on input "text" at bounding box center [305, 74] width 110 height 13
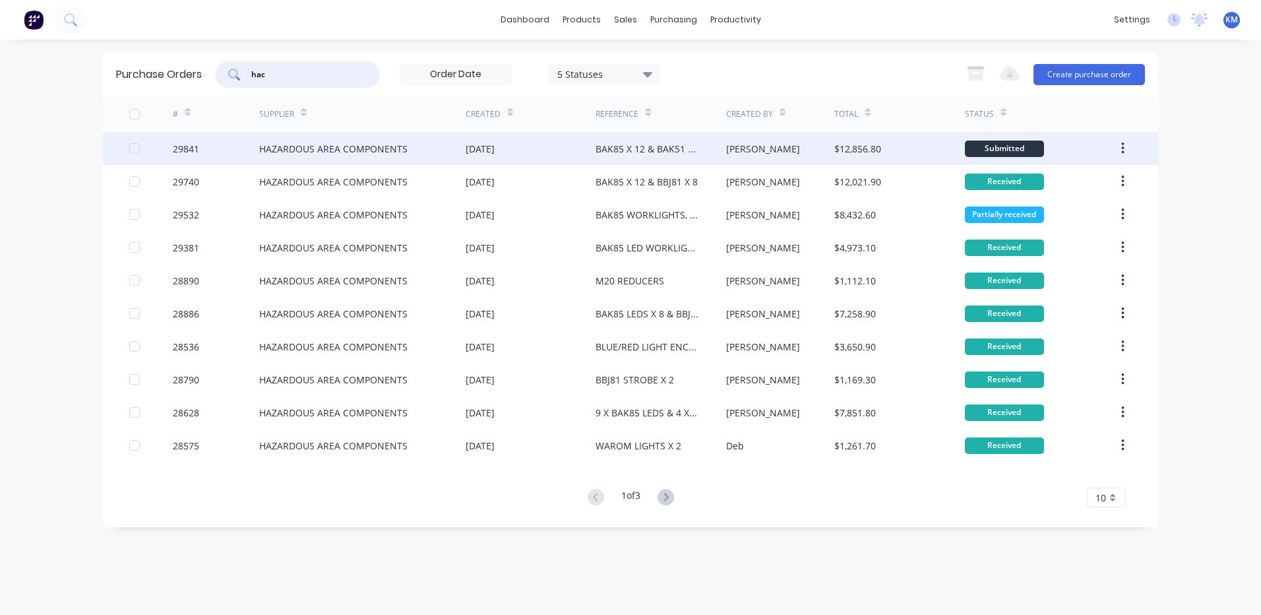
type input "hac"
click at [312, 154] on div "HAZARDOUS AREA COMPONENTS" at bounding box center [333, 149] width 148 height 14
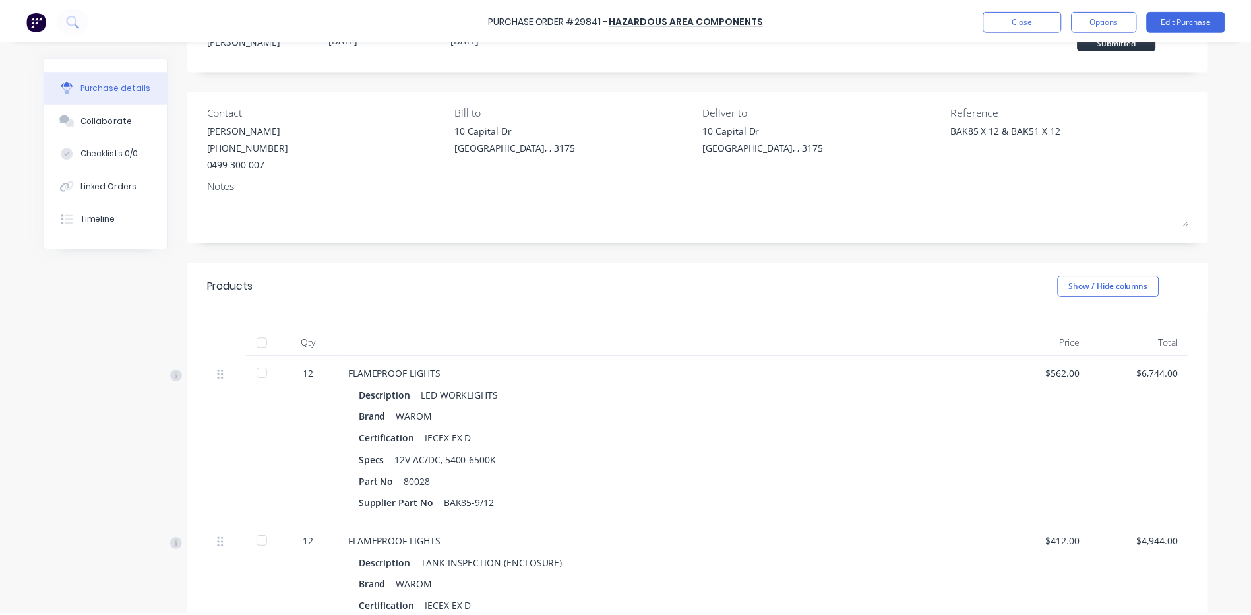
scroll to position [264, 0]
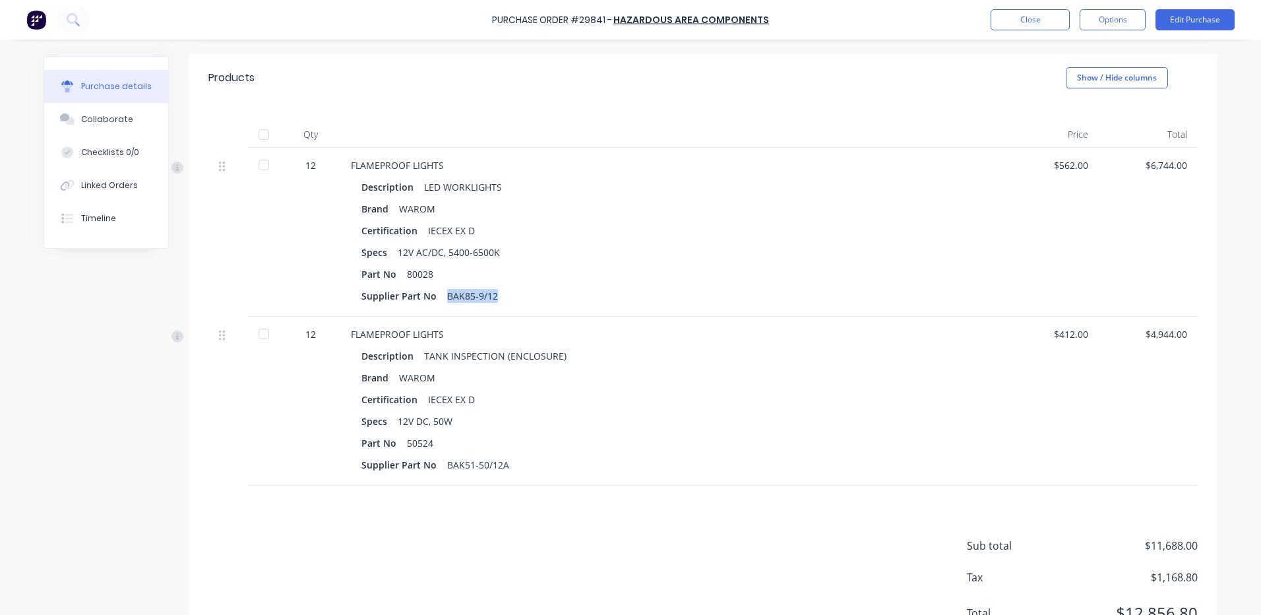
drag, startPoint x: 497, startPoint y: 296, endPoint x: 443, endPoint y: 297, distance: 54.8
click at [443, 297] on div "Supplier Part No BAK85-9/12" at bounding box center [670, 295] width 617 height 19
copy div "BAK85-9/12"
click at [995, 16] on button "Close" at bounding box center [1030, 19] width 79 height 21
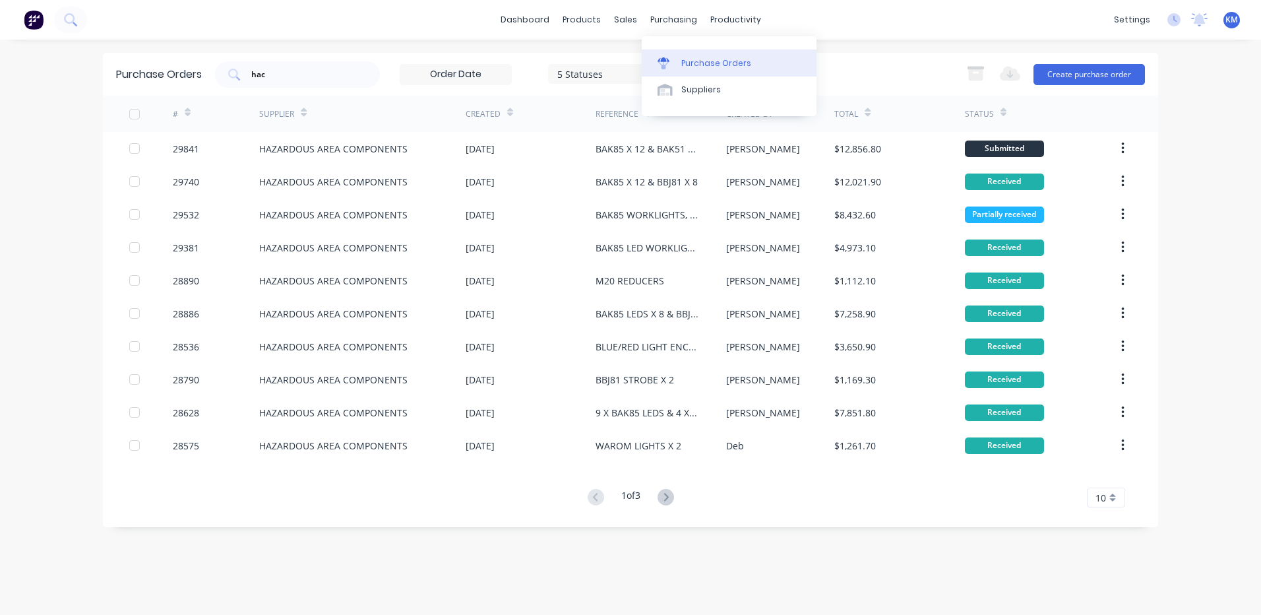
click at [691, 72] on link "Purchase Orders" at bounding box center [729, 62] width 175 height 26
click at [636, 81] on link "Customers" at bounding box center [695, 90] width 175 height 26
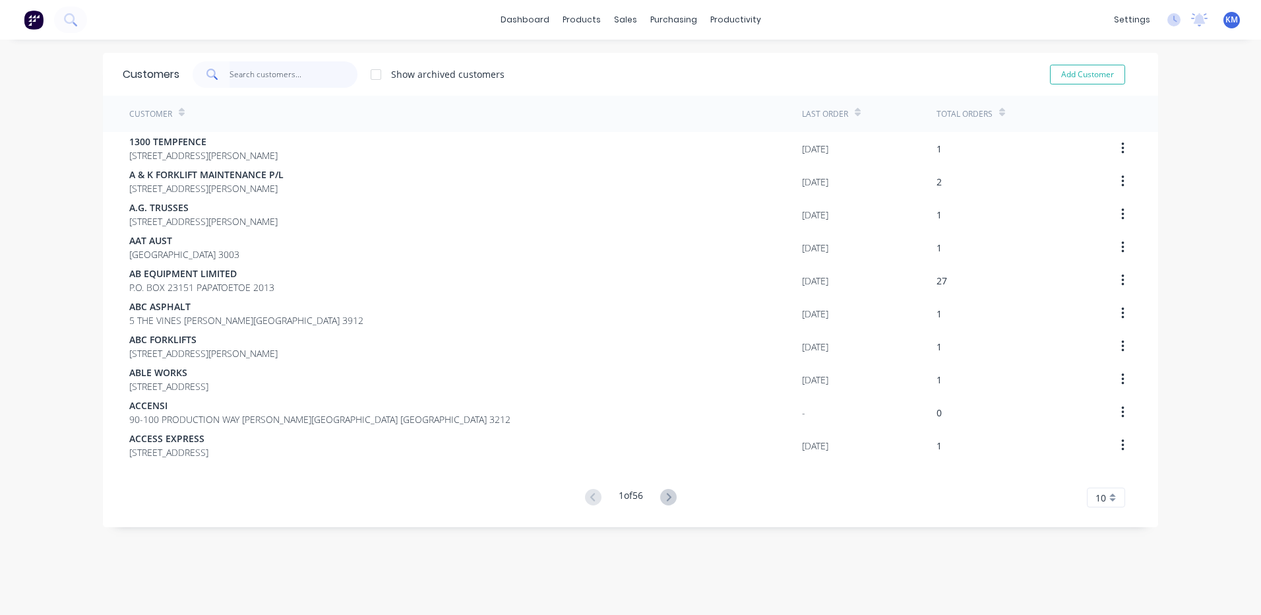
click at [311, 81] on input "text" at bounding box center [294, 74] width 129 height 26
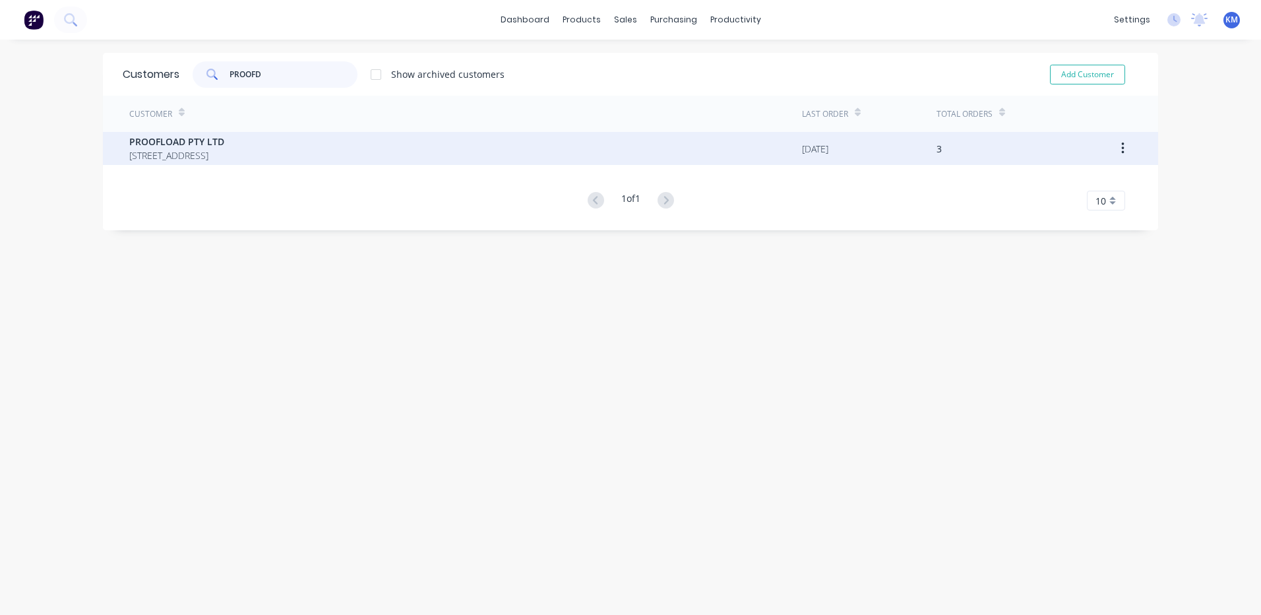
type input "PROOFD"
click at [224, 141] on span "PROOFLOAD PTY LTD" at bounding box center [176, 142] width 95 height 14
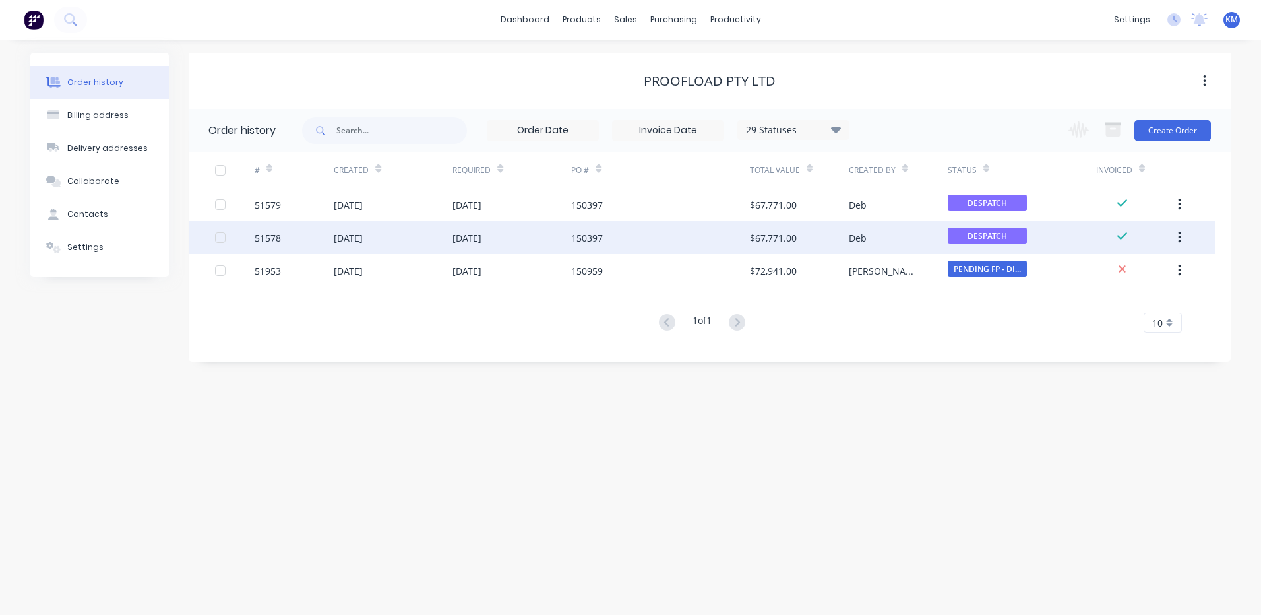
click at [448, 234] on div "[DATE]" at bounding box center [393, 237] width 119 height 33
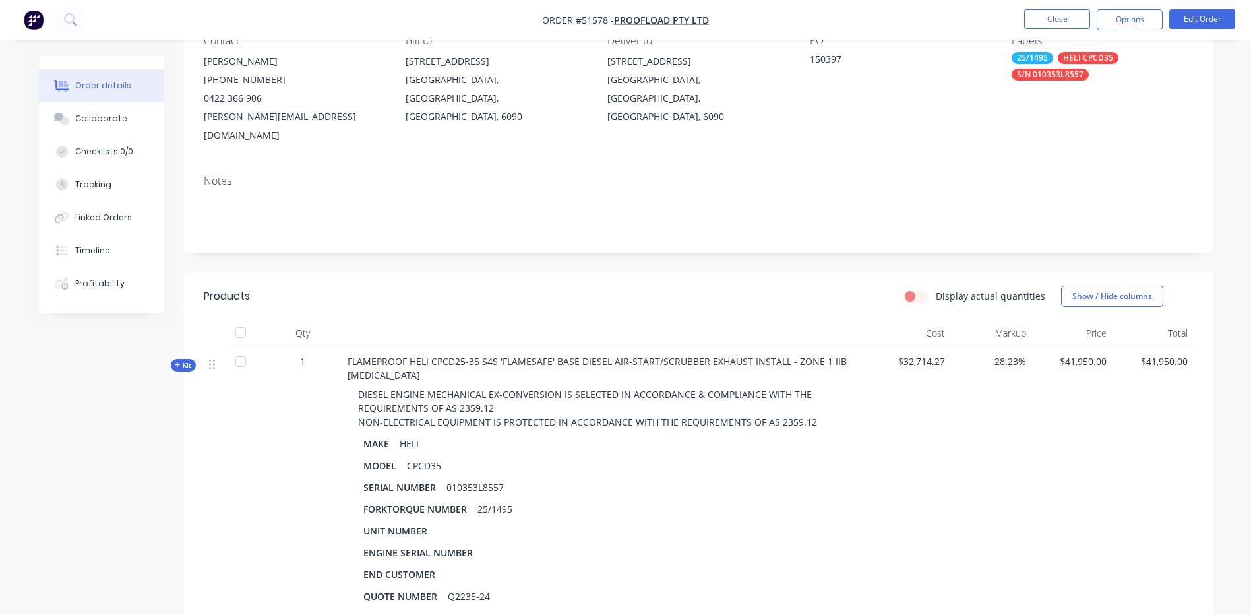
scroll to position [132, 0]
click at [1034, 18] on button "Close" at bounding box center [1058, 19] width 66 height 20
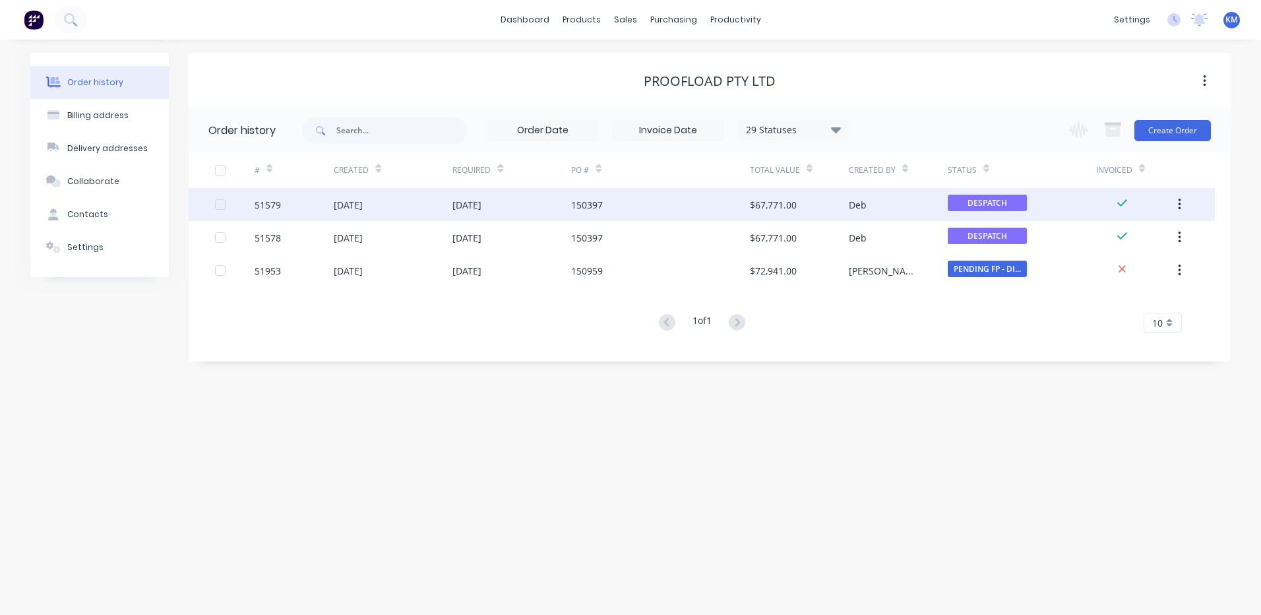
click at [670, 217] on div "150397" at bounding box center [660, 204] width 178 height 33
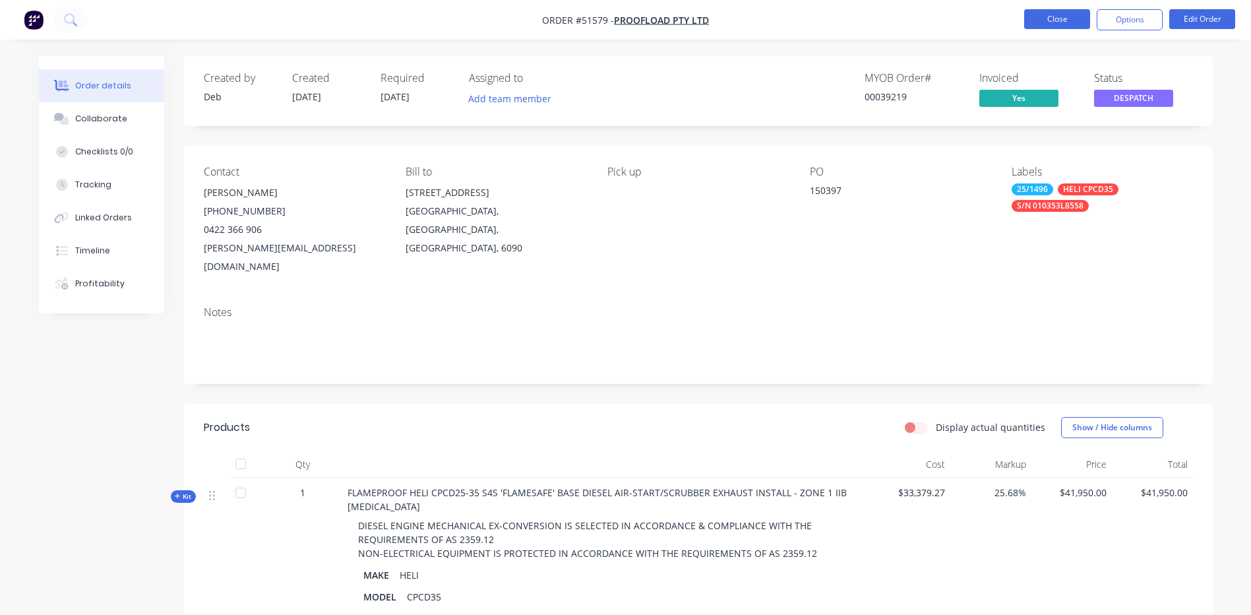
click at [1054, 28] on button "Close" at bounding box center [1058, 19] width 66 height 20
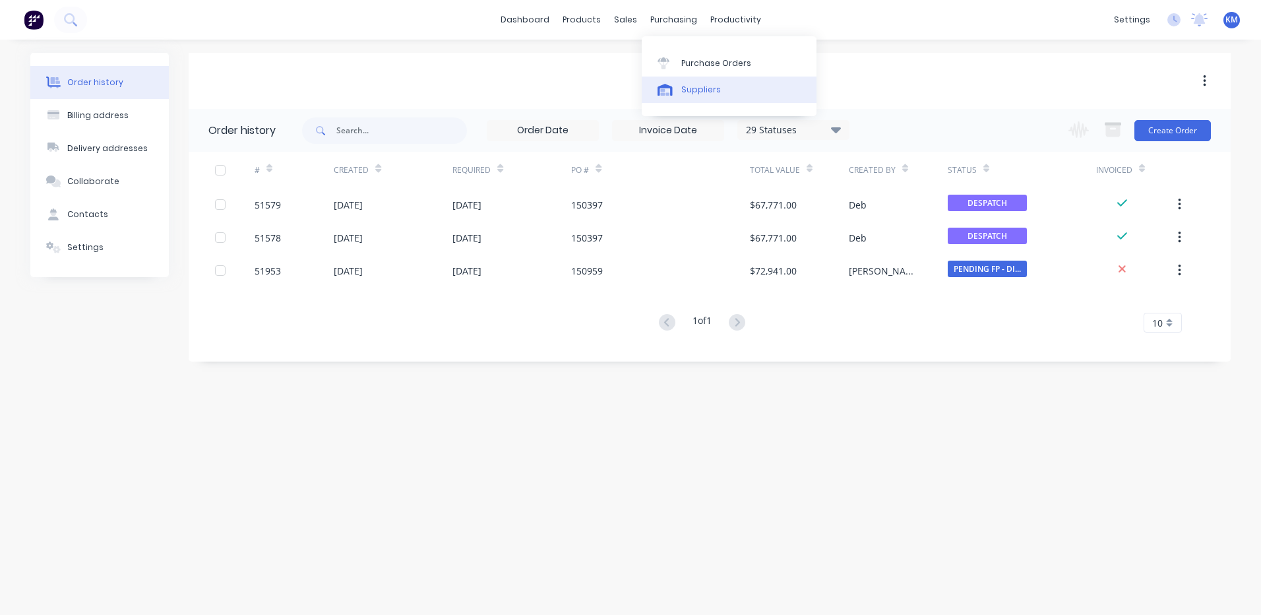
click at [689, 82] on link "Suppliers" at bounding box center [729, 90] width 175 height 26
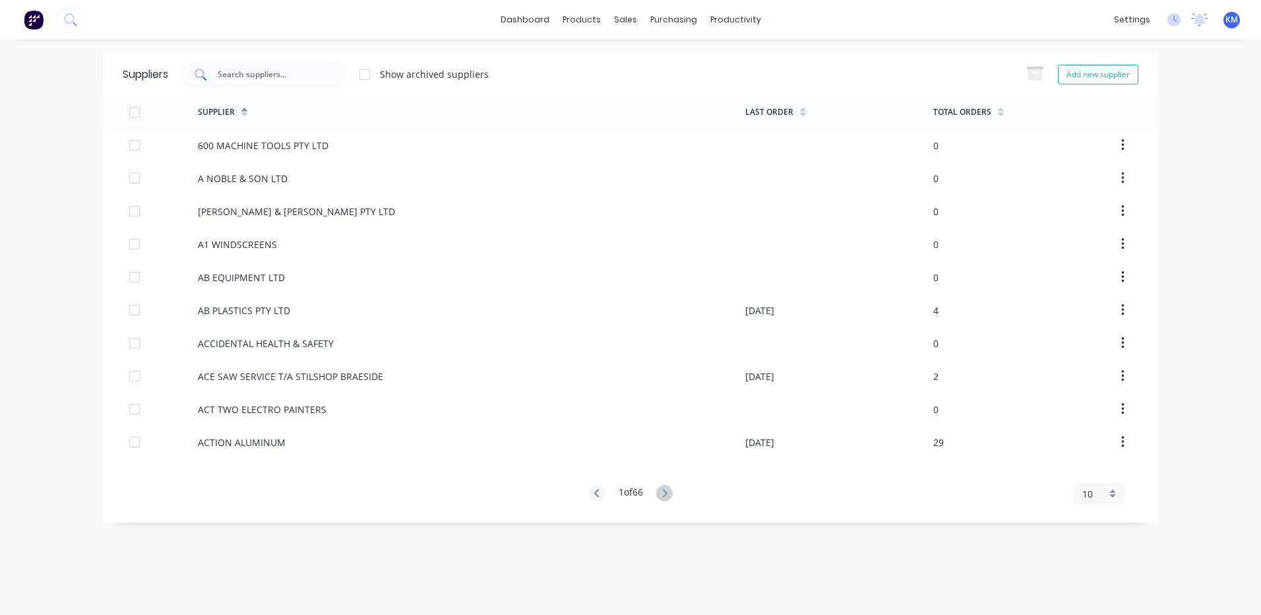
click at [319, 65] on div at bounding box center [263, 74] width 165 height 26
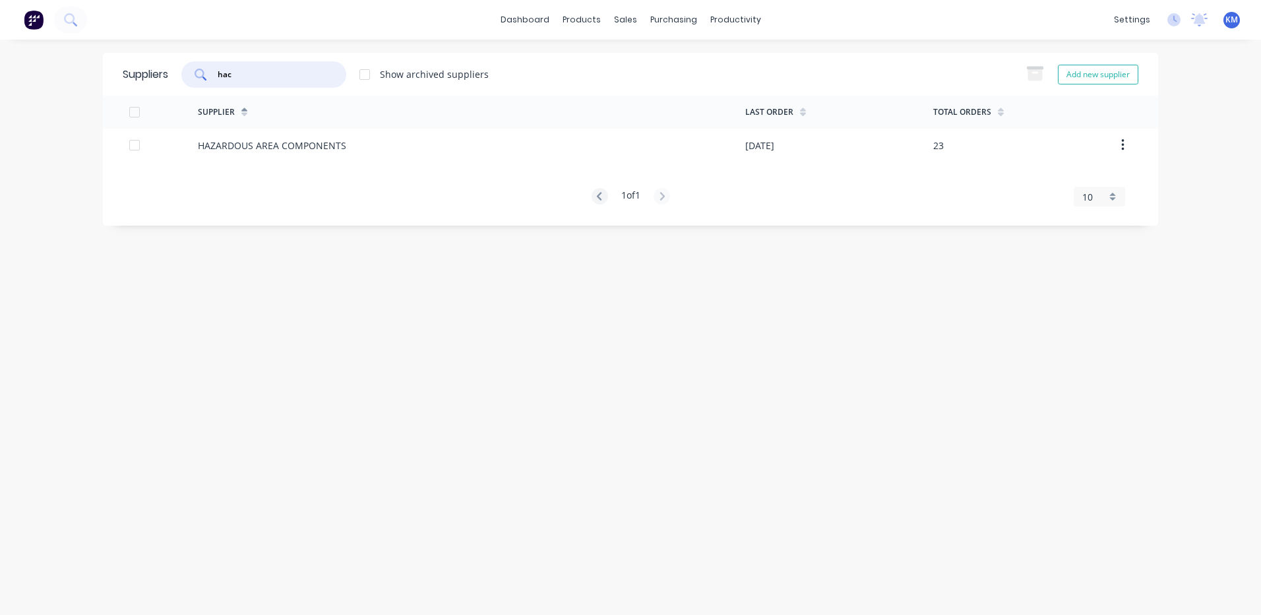
type input "hac"
click at [296, 140] on div "HAZARDOUS AREA COMPONENTS" at bounding box center [272, 146] width 148 height 14
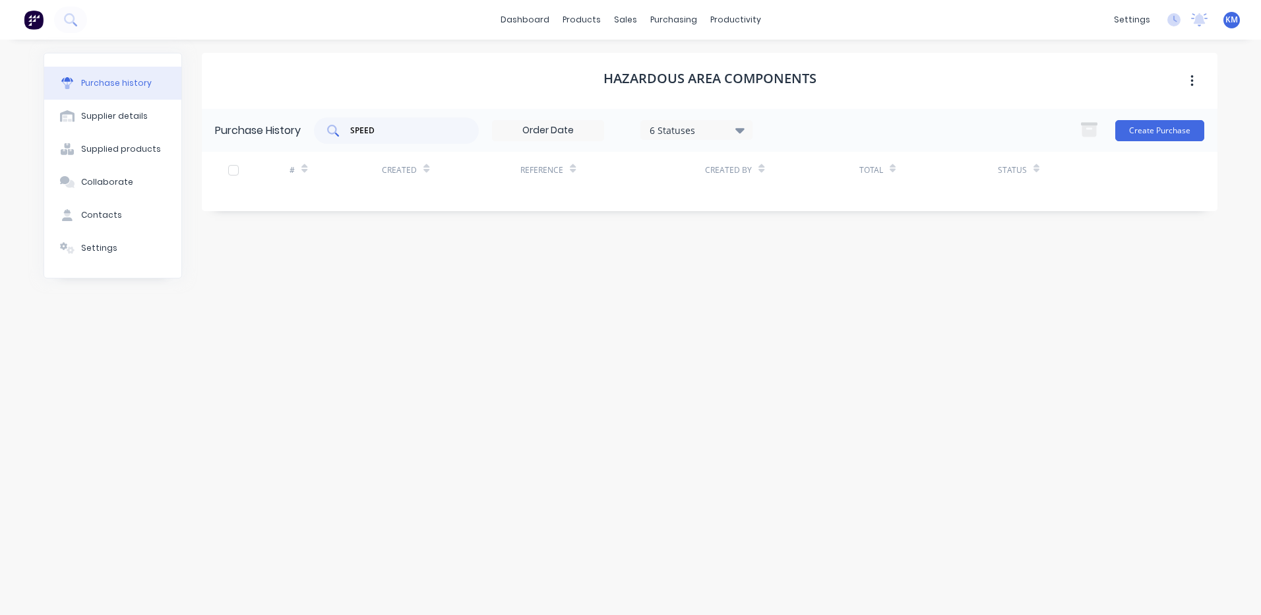
click at [397, 127] on input "SPEED" at bounding box center [404, 130] width 110 height 13
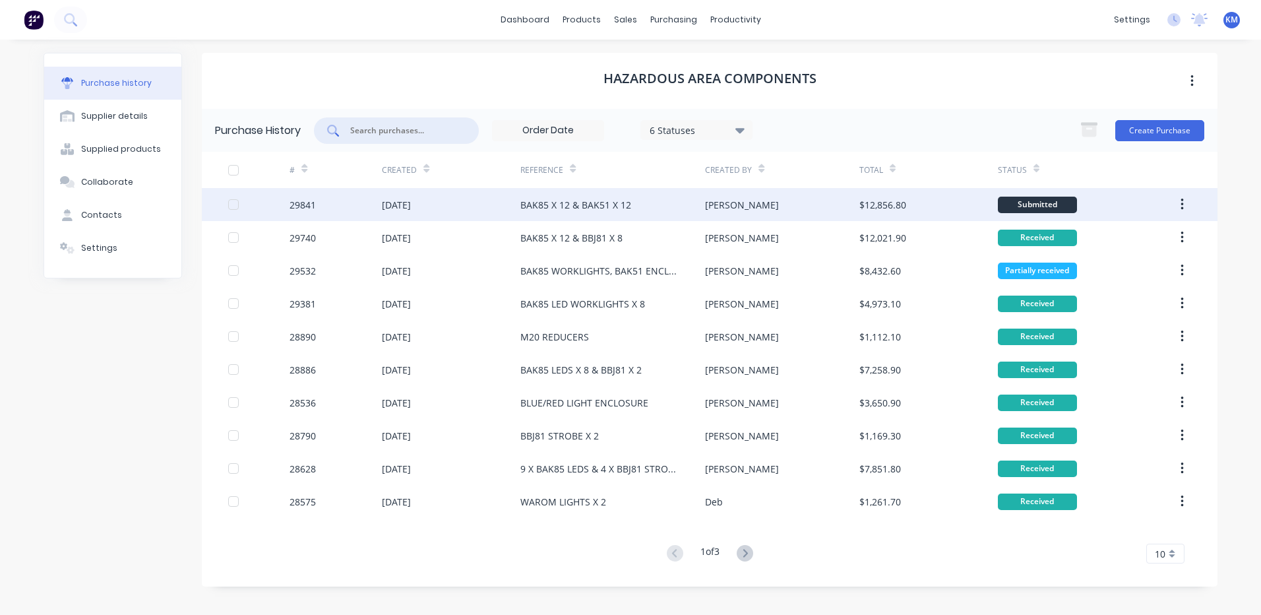
click at [545, 210] on div "BAK85 X 12 & BAK51 X 12" at bounding box center [576, 205] width 111 height 14
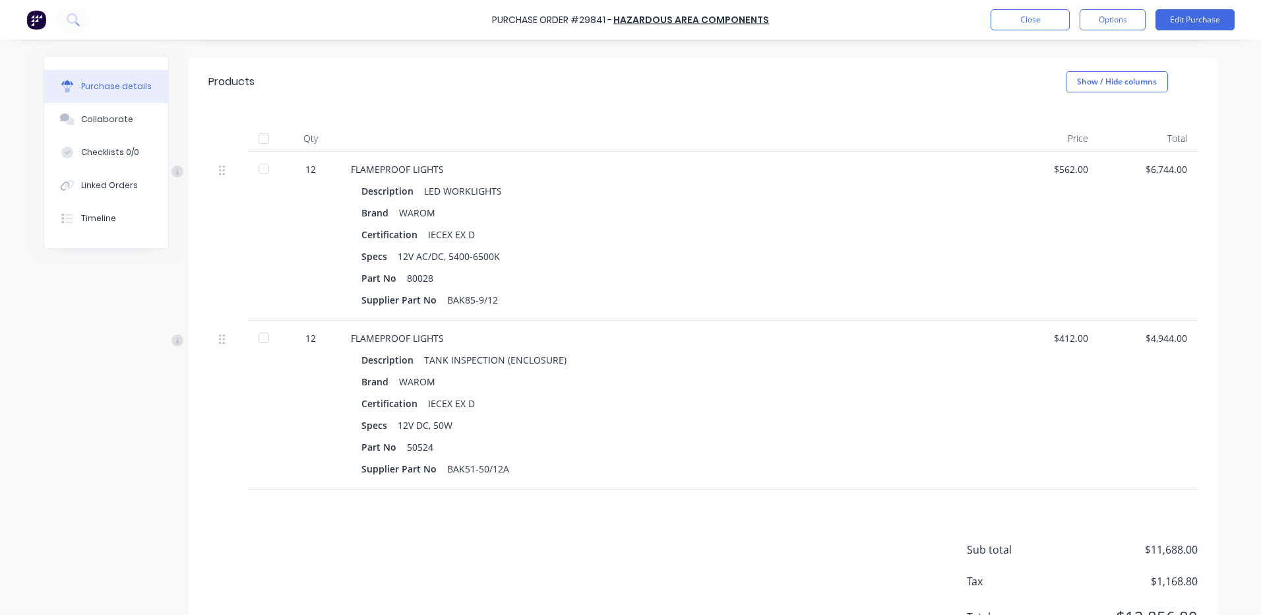
scroll to position [264, 0]
